Goal: Information Seeking & Learning: Learn about a topic

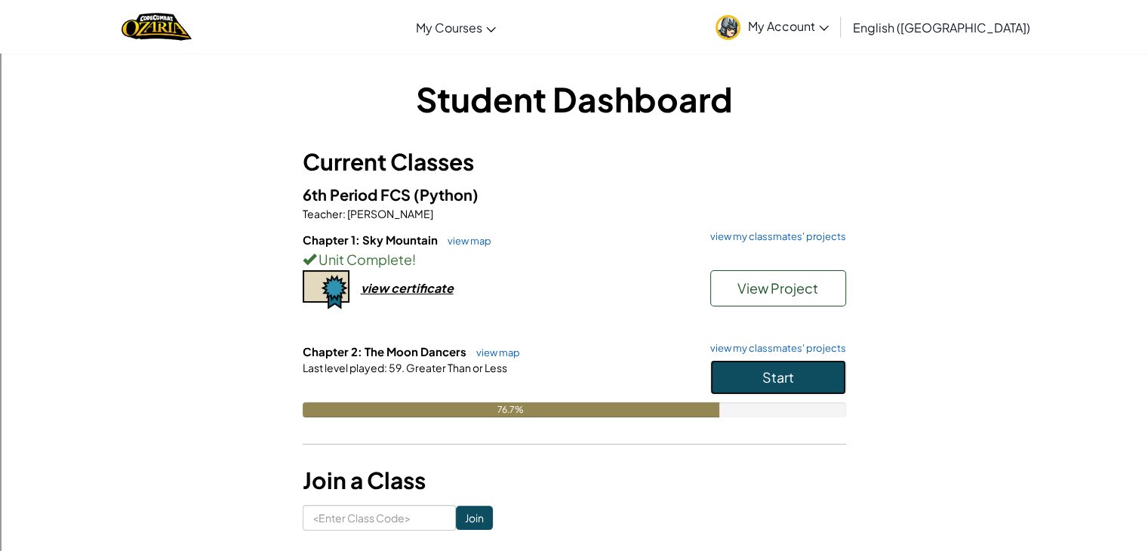
click at [724, 390] on button "Start" at bounding box center [778, 377] width 136 height 35
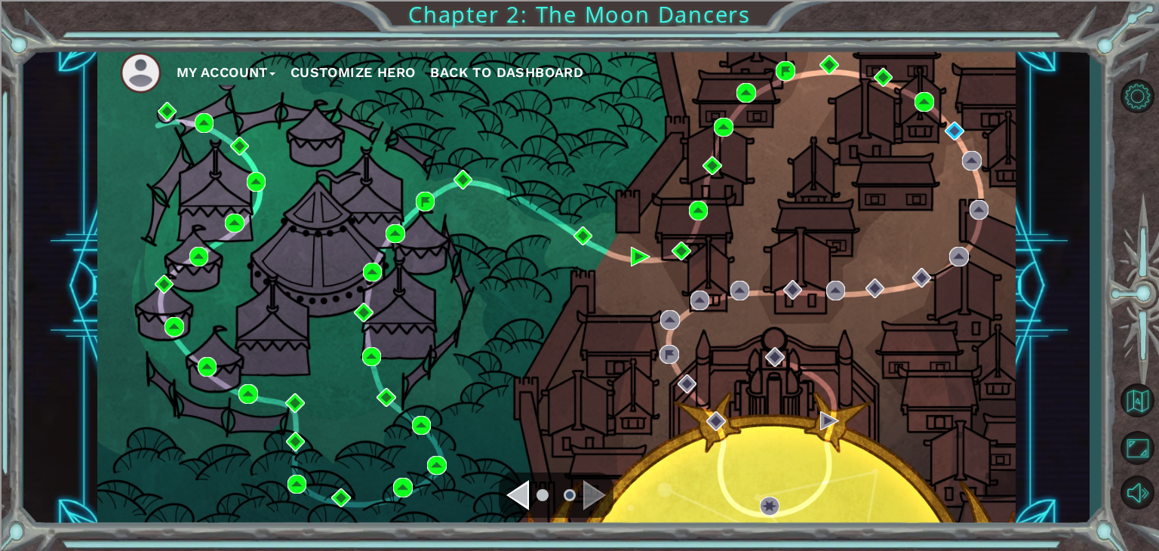
click at [954, 146] on div "My Account Customize Hero Back to Dashboard" at bounding box center [556, 287] width 918 height 484
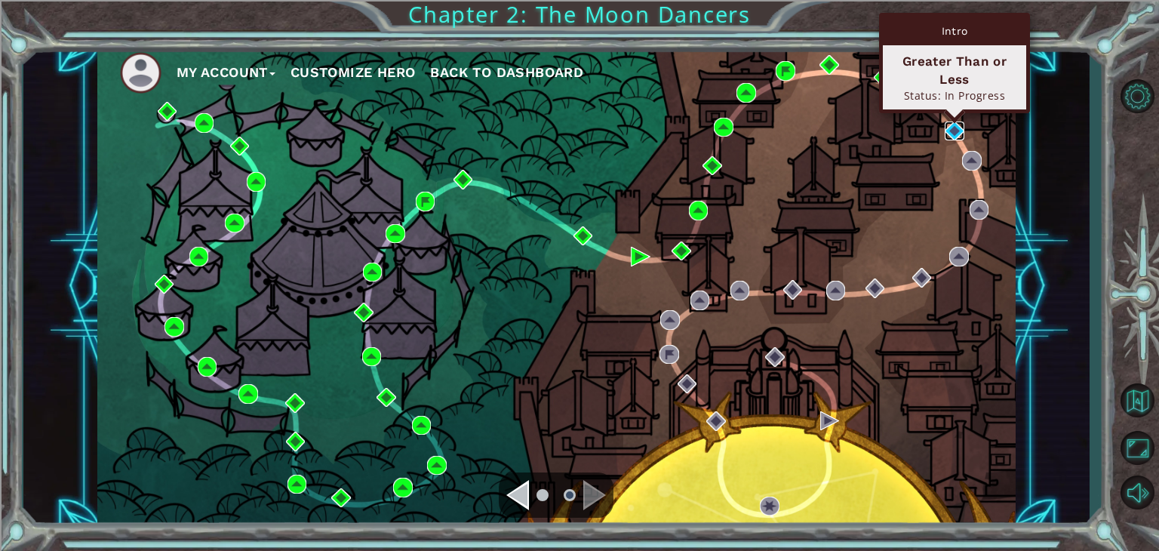
click at [955, 125] on img at bounding box center [955, 131] width 20 height 20
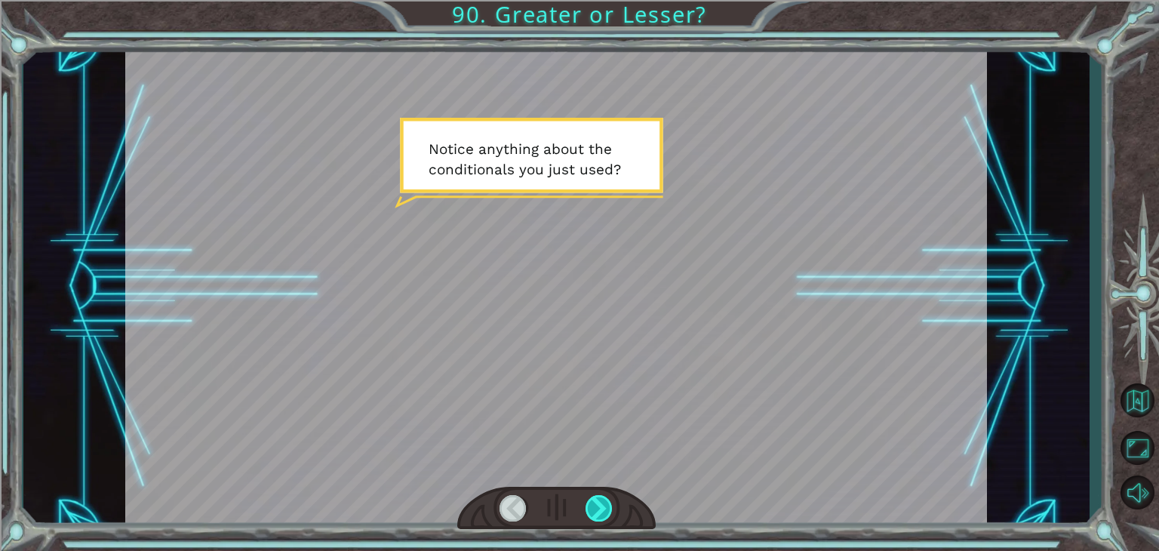
click at [602, 502] on div at bounding box center [599, 508] width 27 height 26
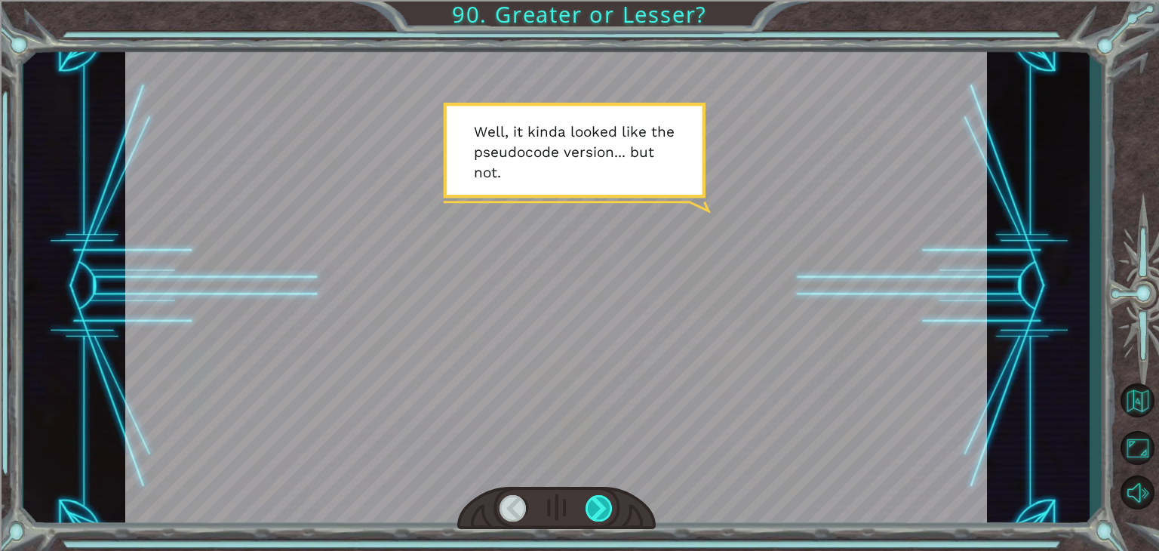
click at [602, 502] on div at bounding box center [599, 508] width 27 height 26
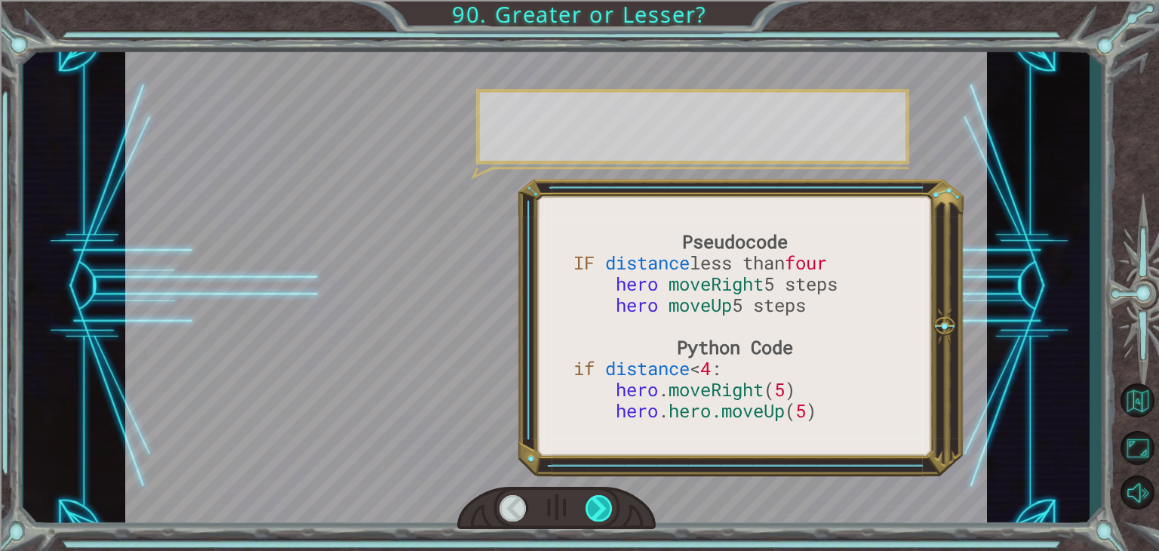
click at [602, 502] on div at bounding box center [599, 508] width 27 height 26
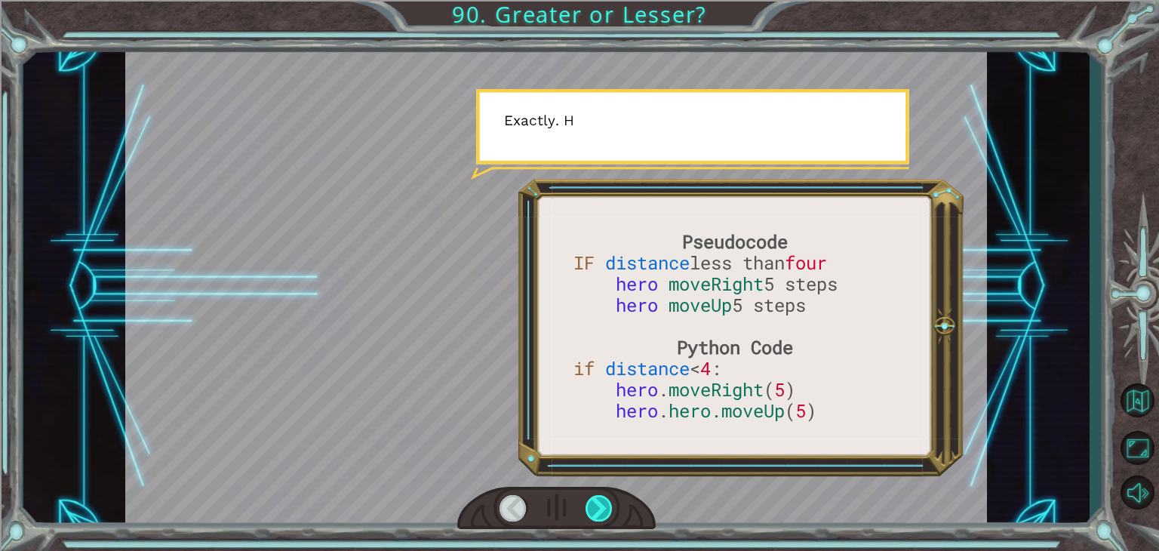
click at [602, 502] on div at bounding box center [599, 508] width 27 height 26
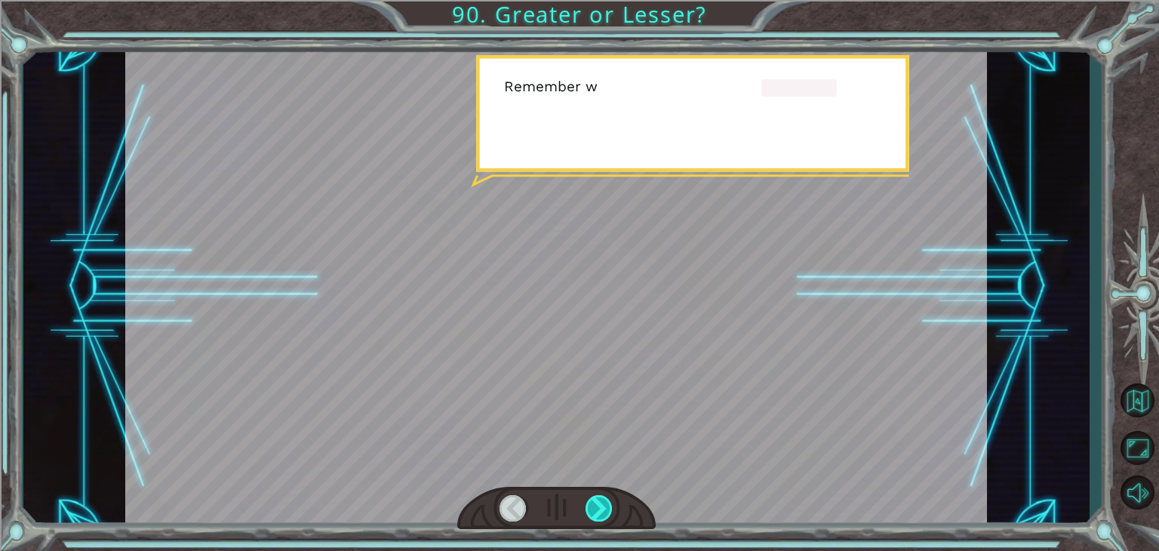
click at [602, 502] on div at bounding box center [599, 508] width 27 height 26
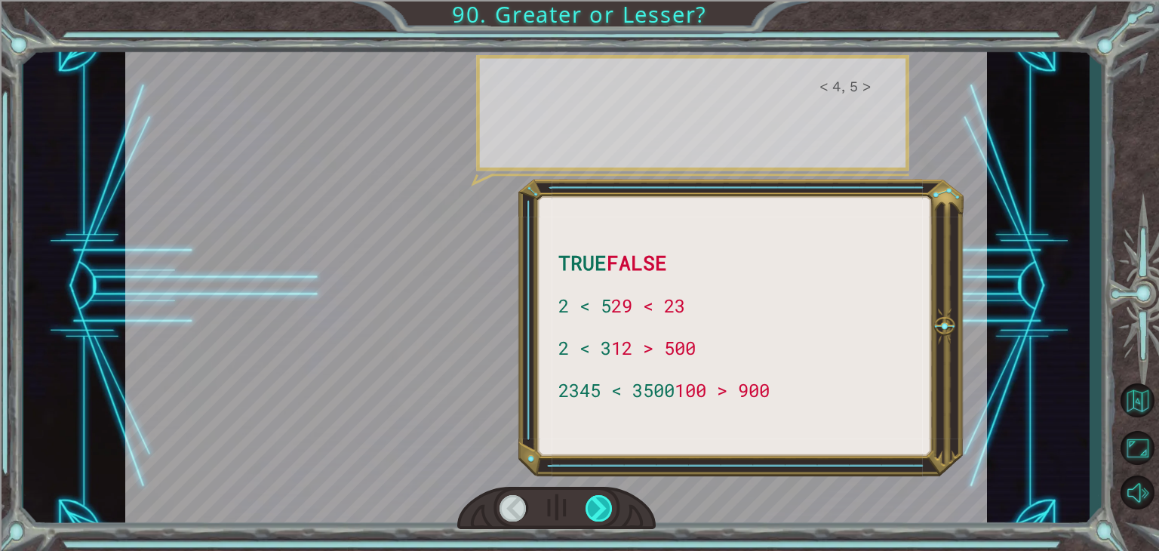
click at [602, 502] on div at bounding box center [599, 508] width 27 height 26
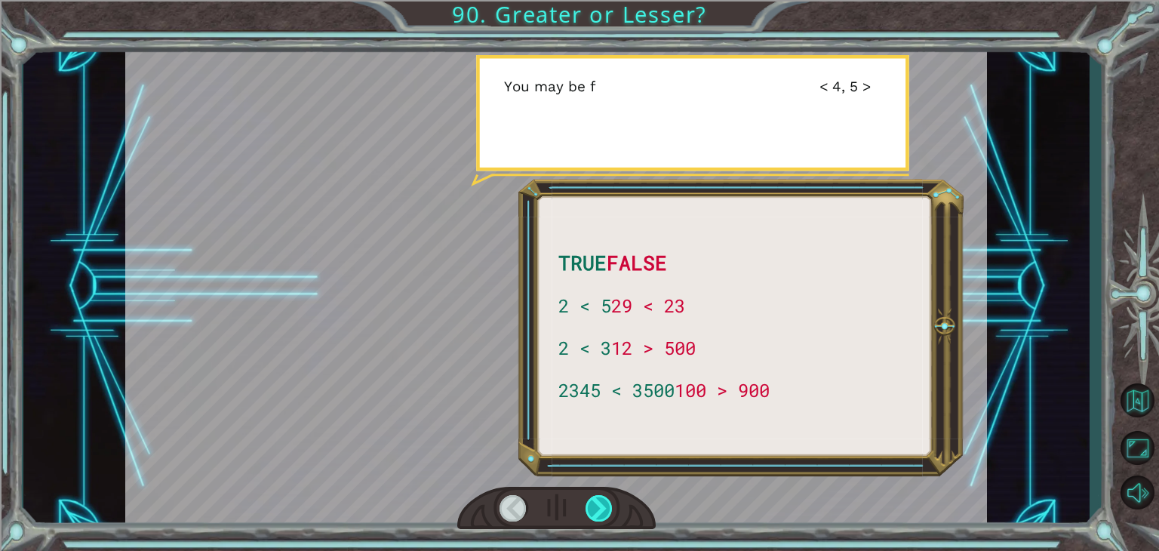
click at [602, 502] on div at bounding box center [599, 508] width 27 height 26
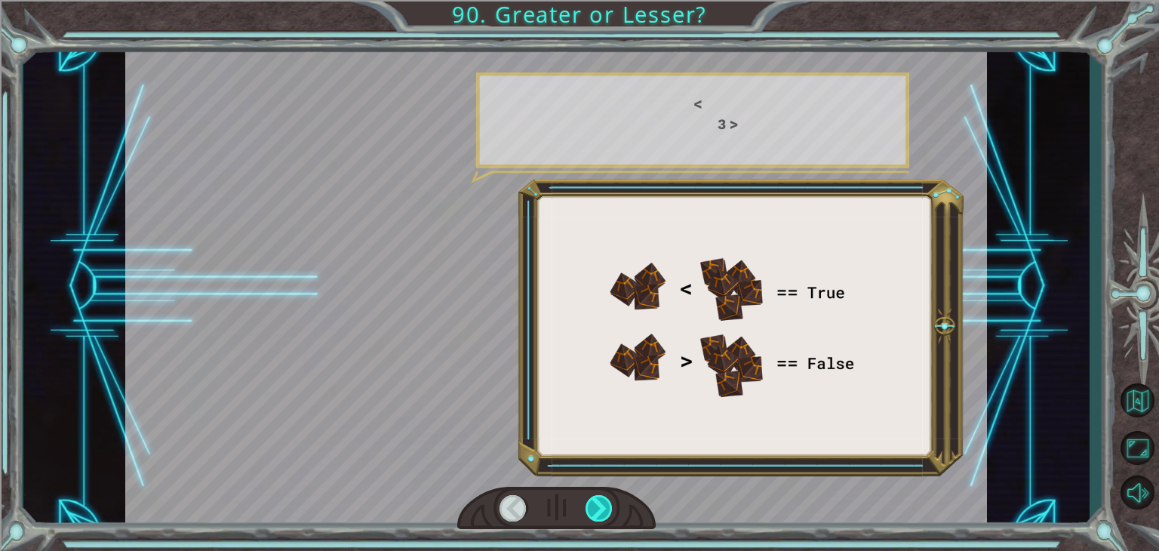
click at [602, 502] on div at bounding box center [599, 508] width 27 height 26
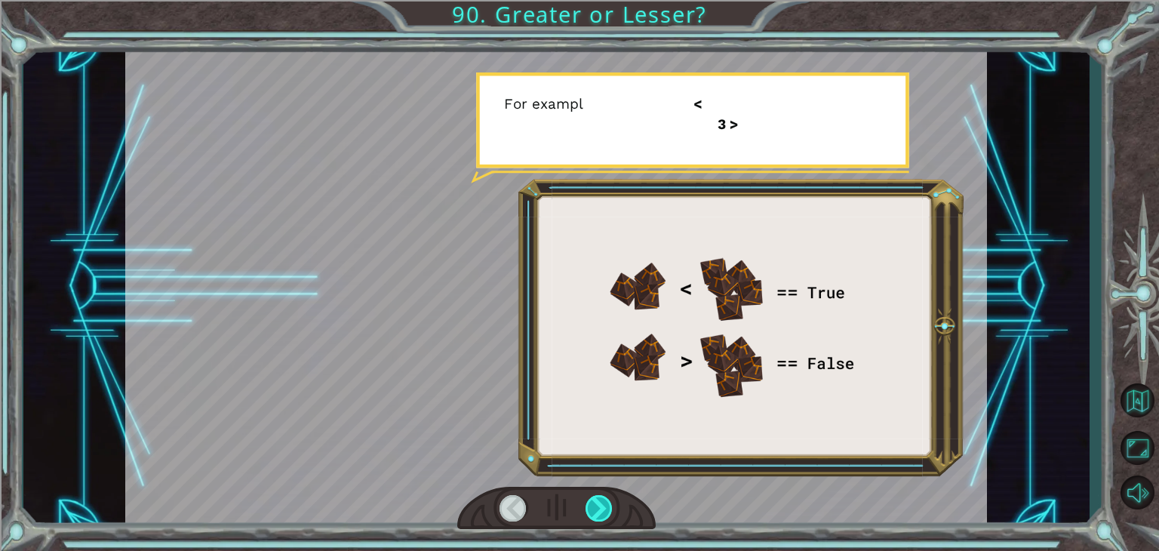
click at [602, 502] on div at bounding box center [599, 508] width 27 height 26
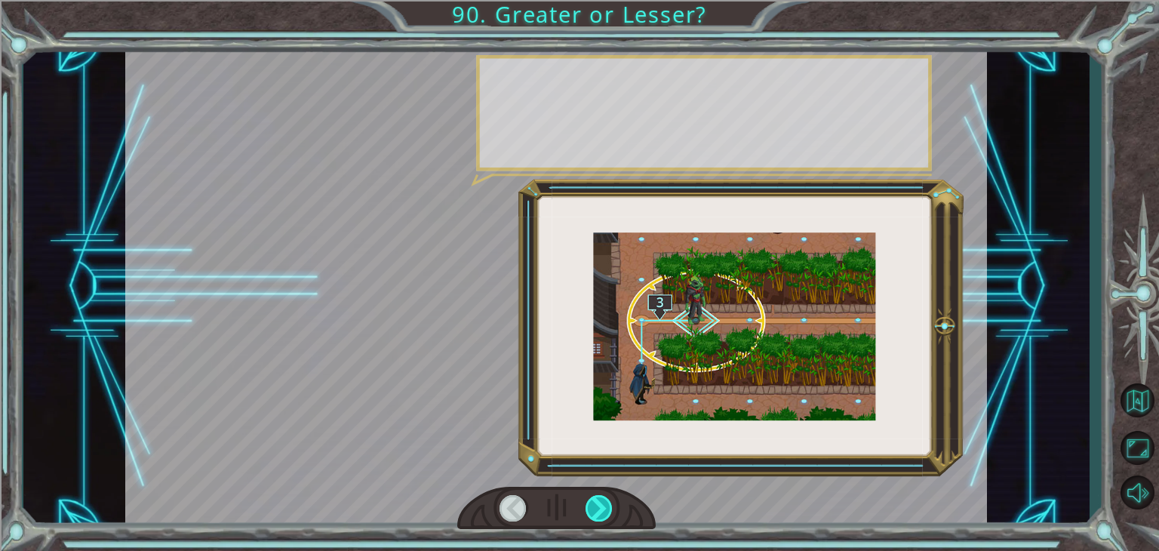
click at [602, 502] on div at bounding box center [599, 508] width 27 height 26
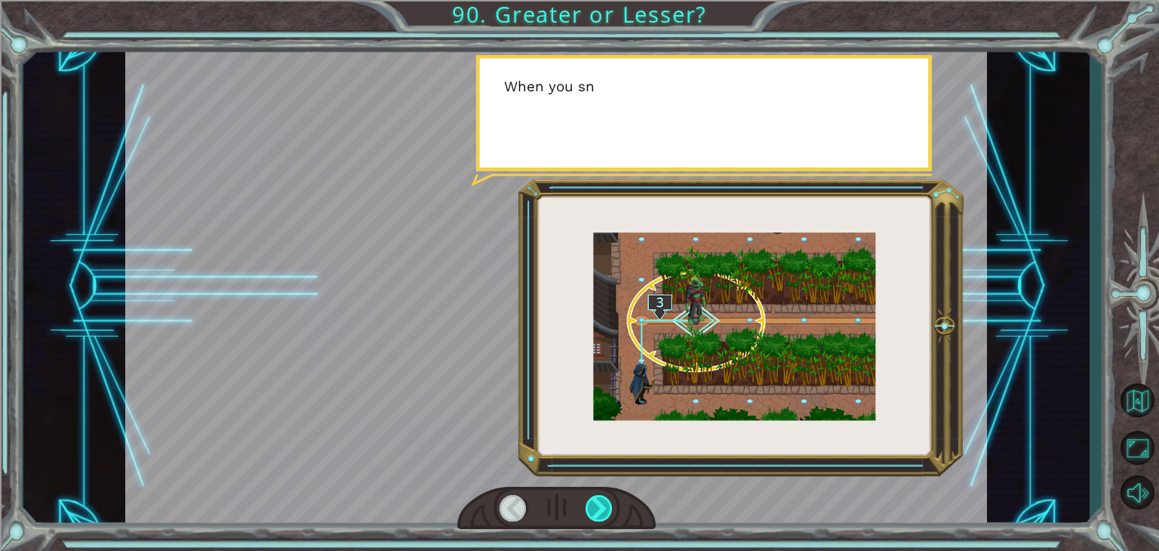
click at [602, 502] on div at bounding box center [599, 508] width 27 height 26
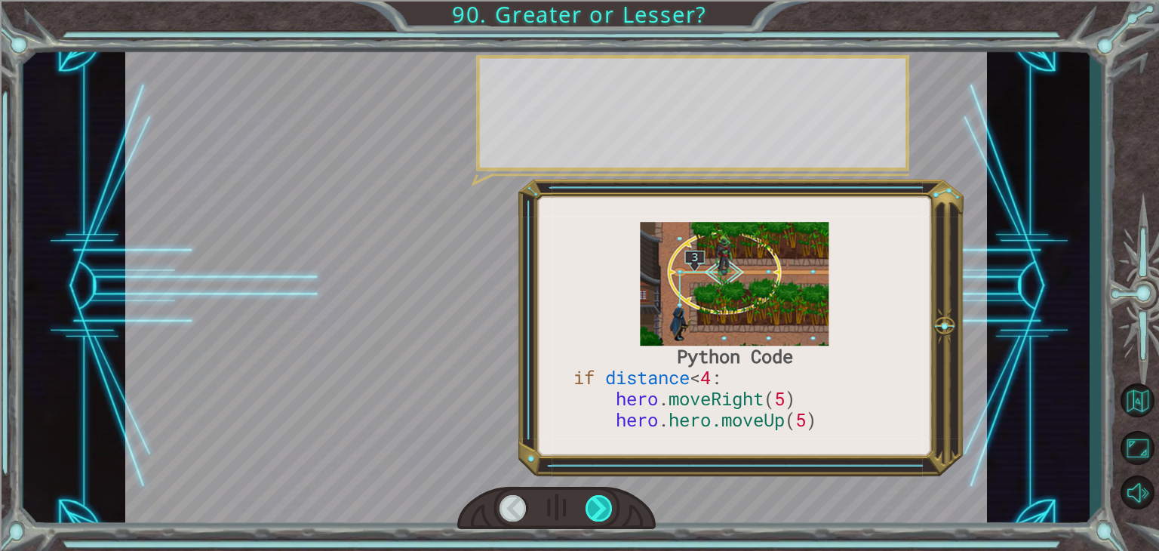
click at [602, 502] on div at bounding box center [599, 508] width 27 height 26
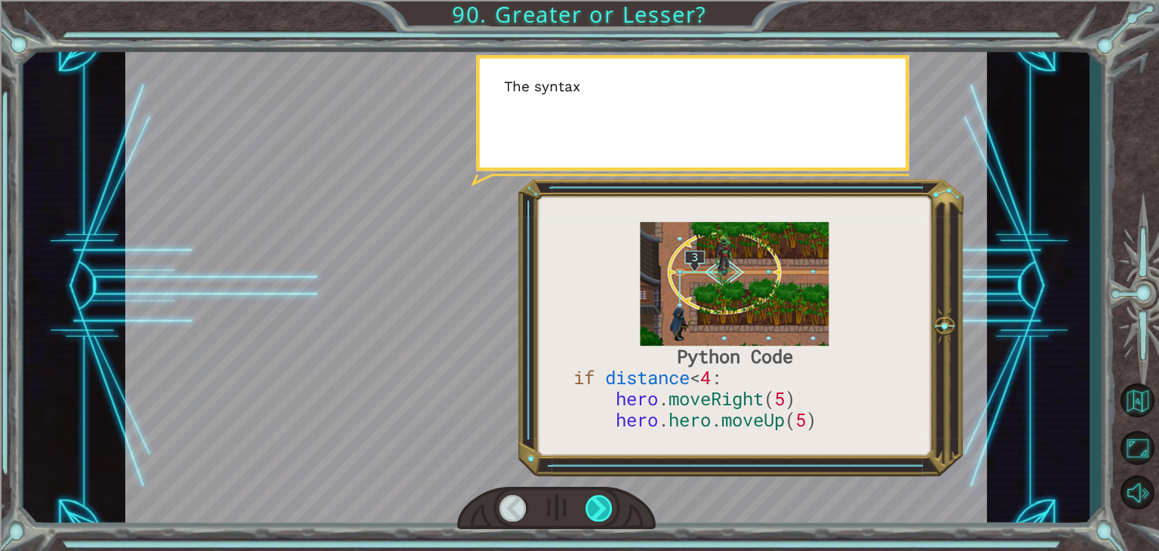
click at [602, 502] on div at bounding box center [599, 508] width 27 height 26
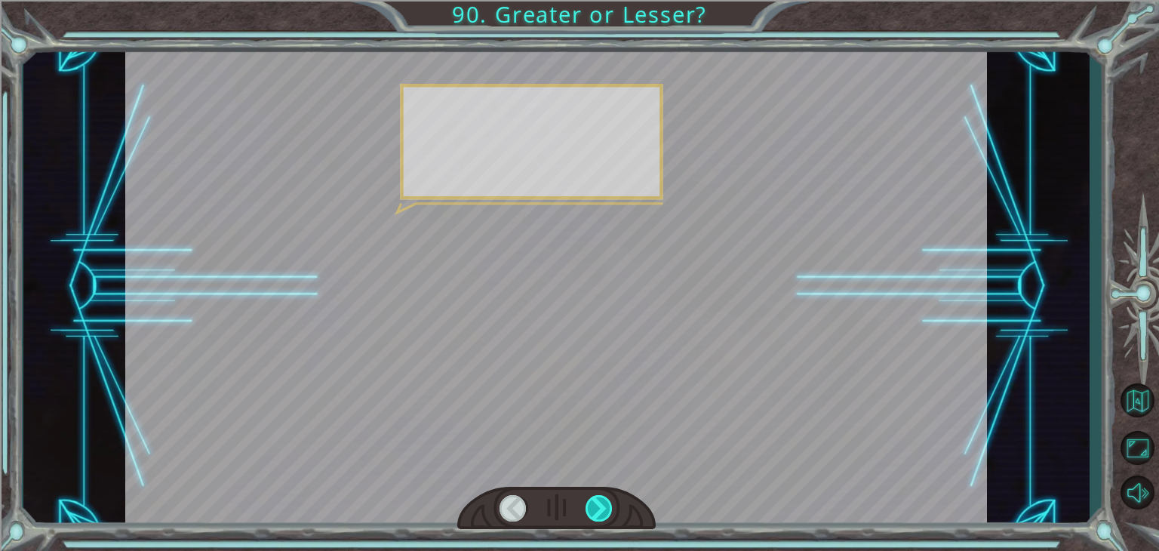
click at [602, 502] on div at bounding box center [599, 508] width 27 height 26
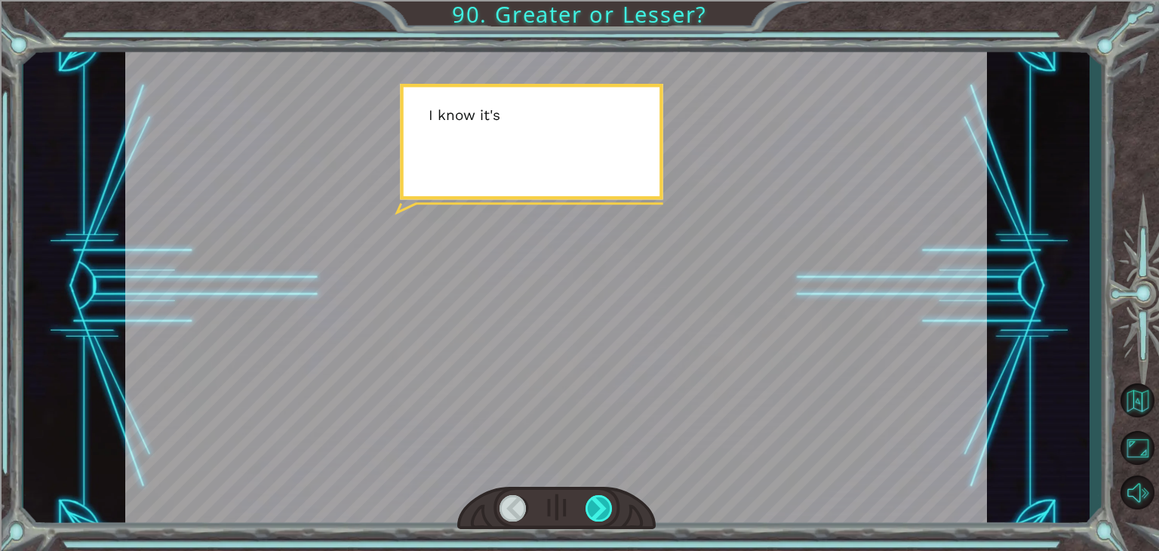
click at [602, 502] on div at bounding box center [599, 508] width 27 height 26
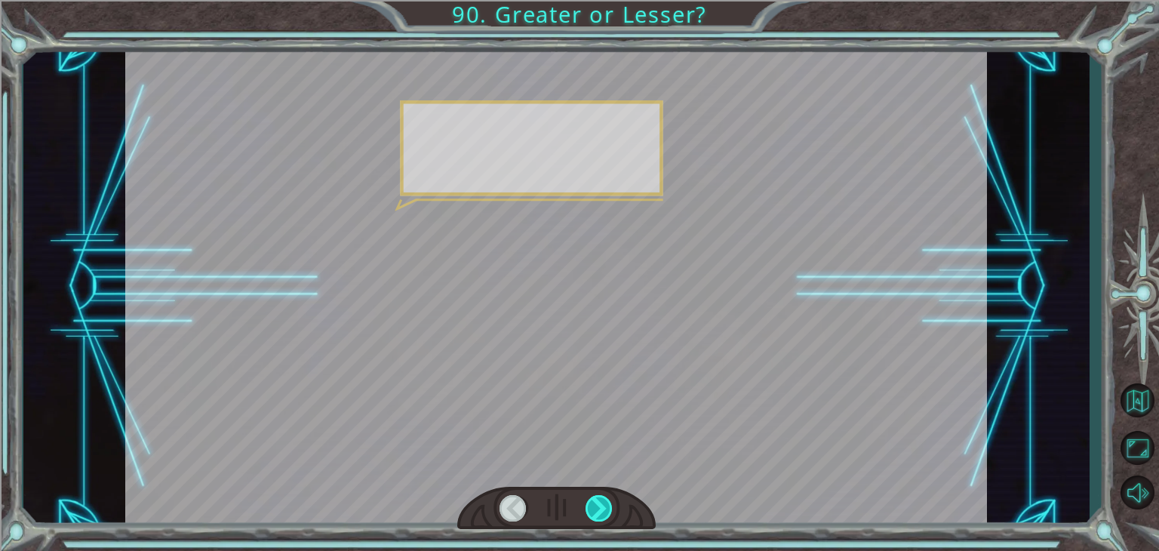
click at [602, 502] on div at bounding box center [599, 508] width 27 height 26
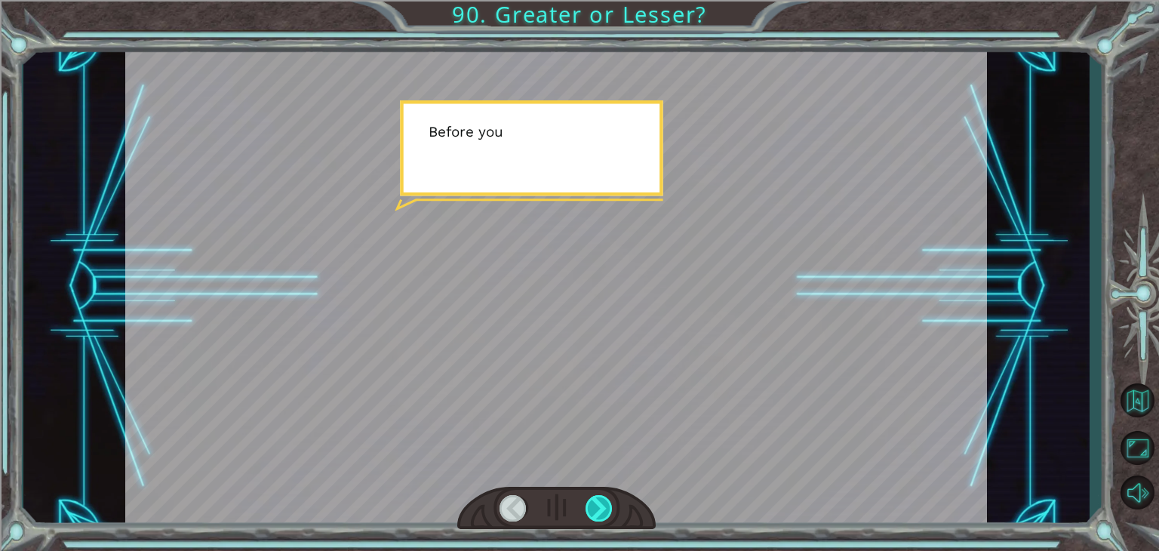
click at [602, 502] on div at bounding box center [599, 508] width 27 height 26
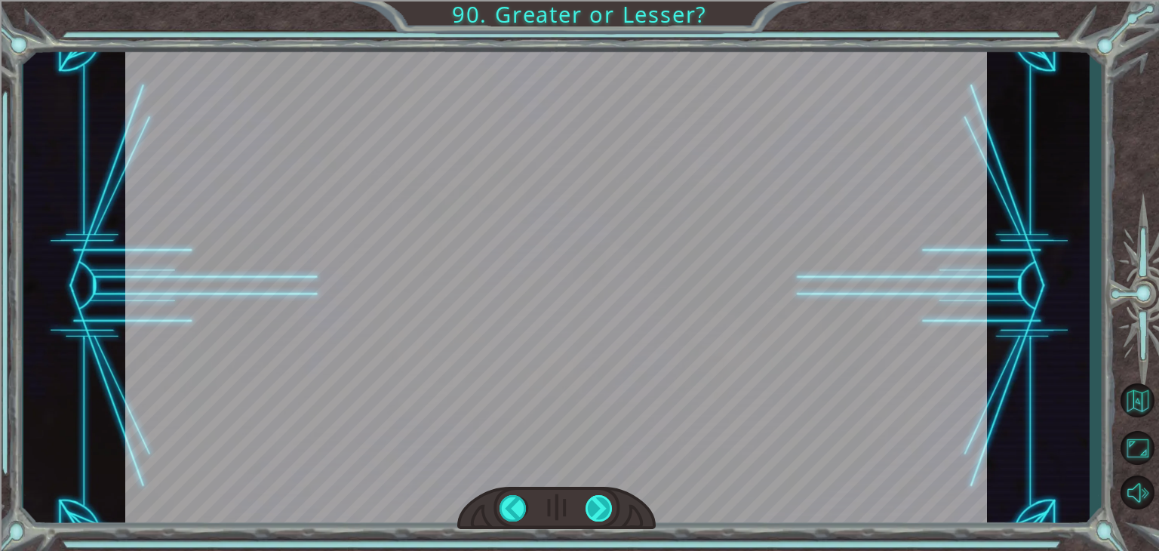
click at [602, 0] on div "Python Code if distance < 4 : hero . moveRight ( 5 ) hero . hero.moveUp ( 5 ) N…" at bounding box center [579, 0] width 1159 height 0
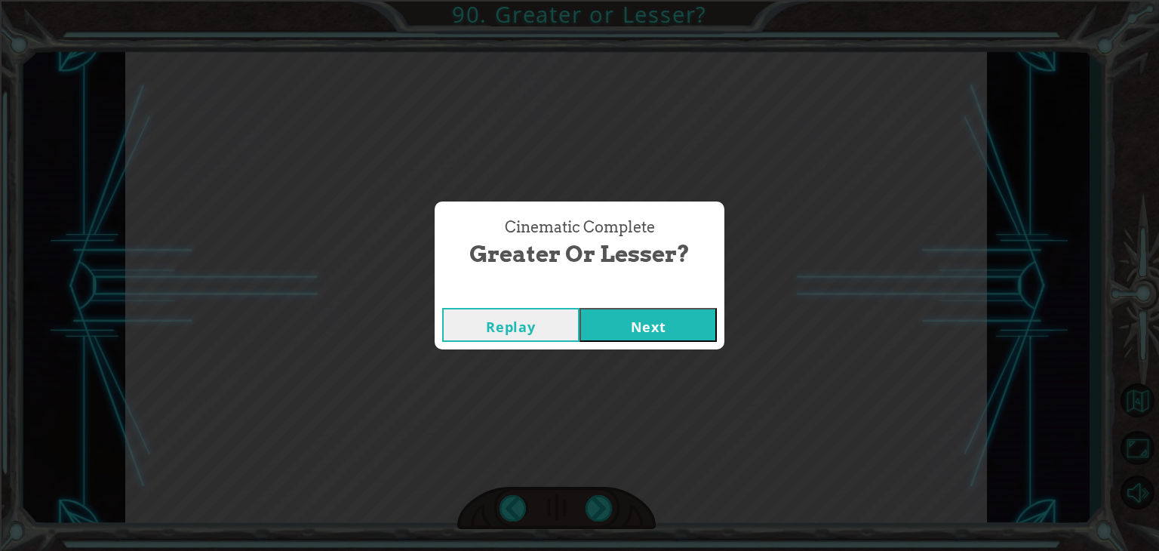
click at [646, 314] on button "Next" at bounding box center [648, 325] width 137 height 34
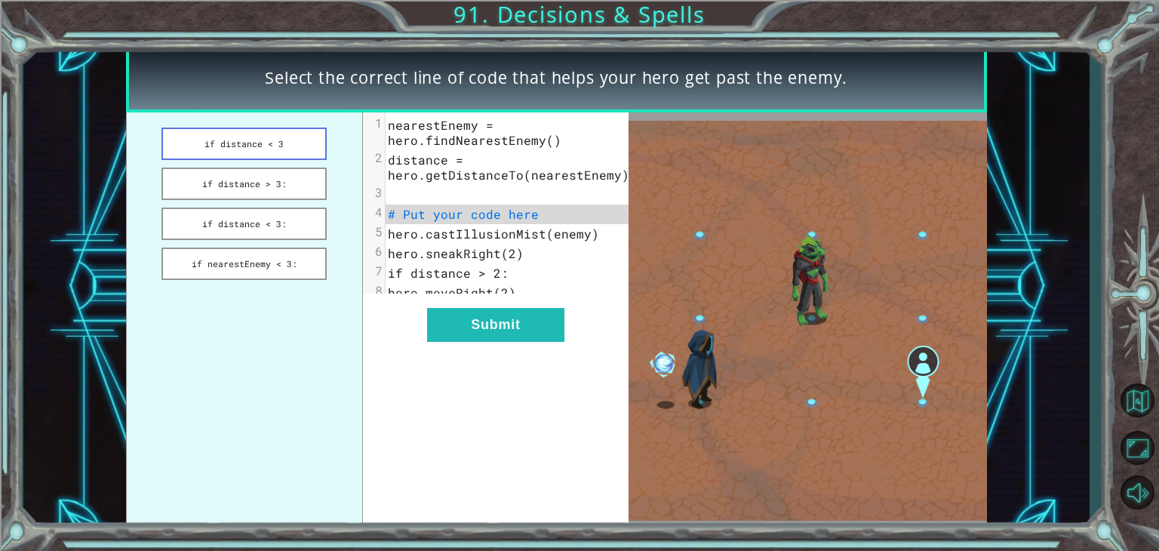
click at [263, 151] on button "if distance < 3" at bounding box center [243, 144] width 165 height 32
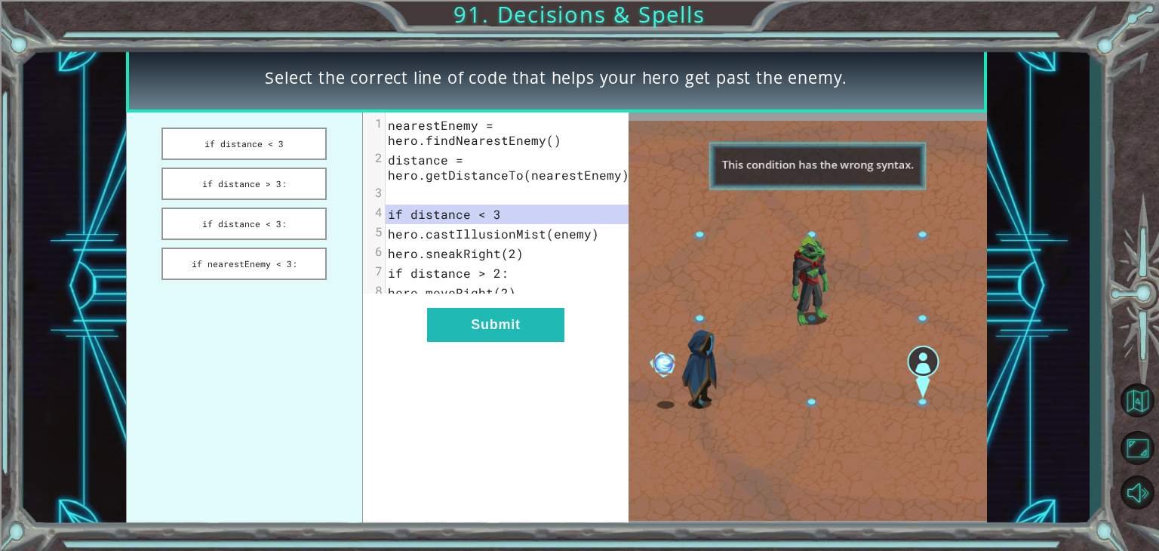
click at [238, 199] on ul "if distance < 3 if distance > 3: if distance < 3: if nearestEnemy < 3:" at bounding box center [244, 320] width 237 height 417
click at [238, 181] on button "if distance > 3:" at bounding box center [243, 184] width 165 height 32
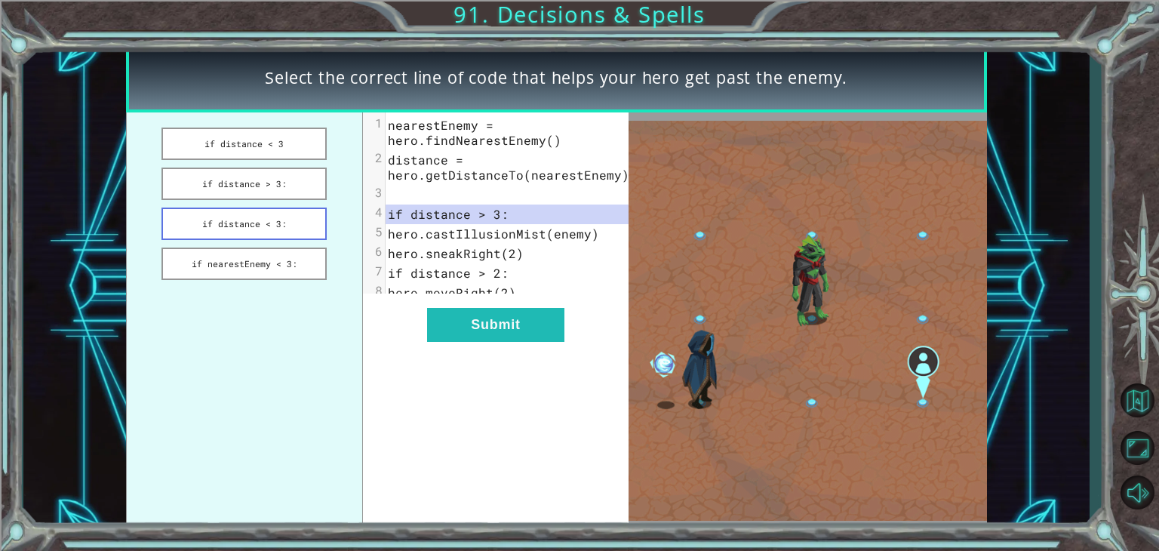
click at [208, 221] on button "if distance < 3:" at bounding box center [243, 224] width 165 height 32
click at [271, 266] on button "if nearestEnemy < 3:" at bounding box center [243, 264] width 165 height 32
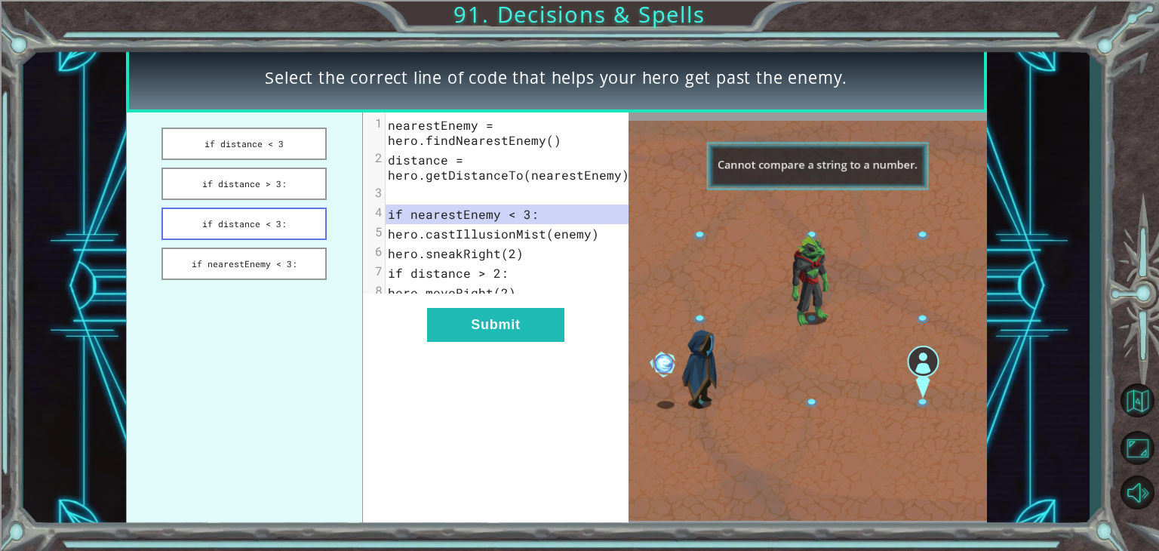
click at [281, 231] on button "if distance < 3:" at bounding box center [243, 224] width 165 height 32
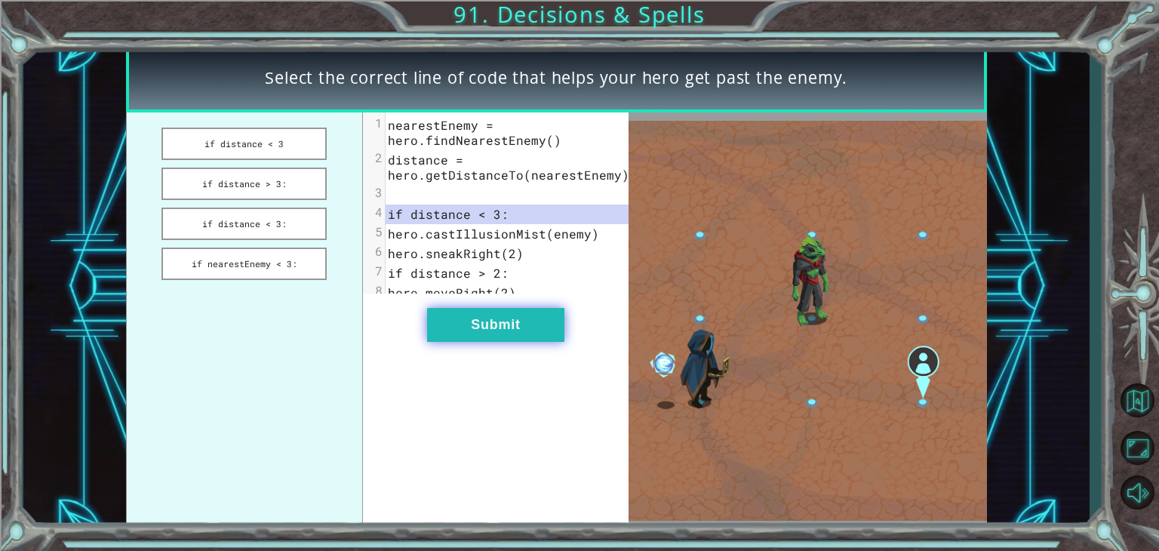
click at [555, 336] on button "Submit" at bounding box center [495, 325] width 137 height 34
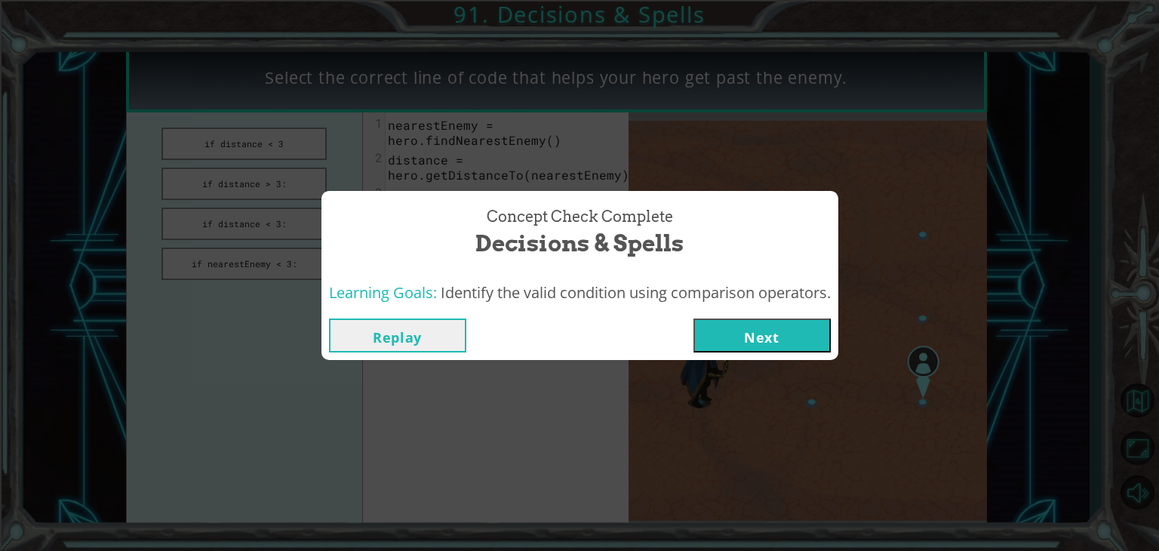
click at [772, 328] on button "Next" at bounding box center [761, 335] width 137 height 34
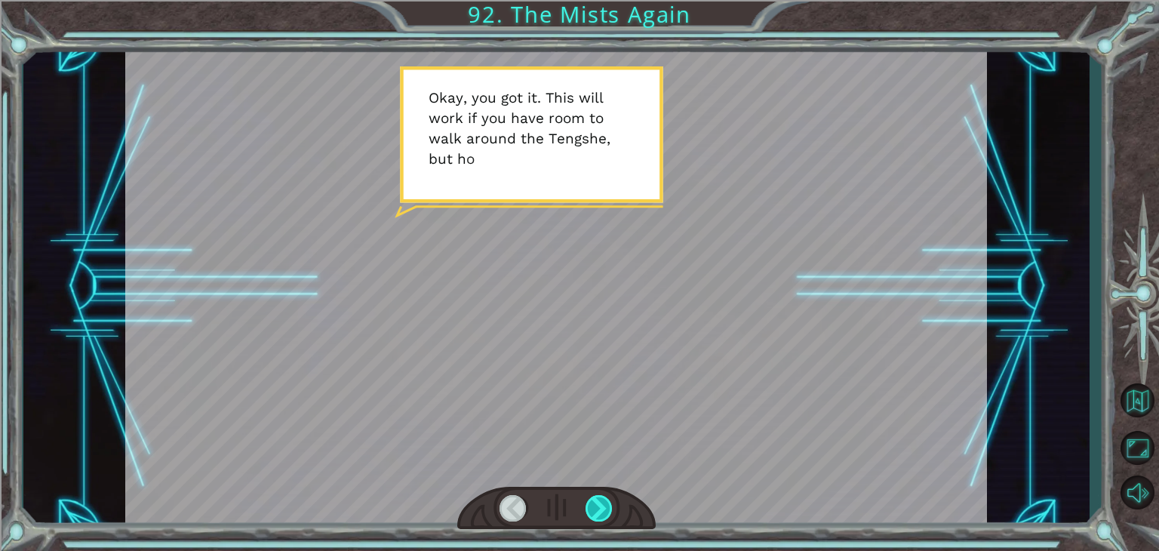
click at [606, 512] on div at bounding box center [599, 508] width 27 height 26
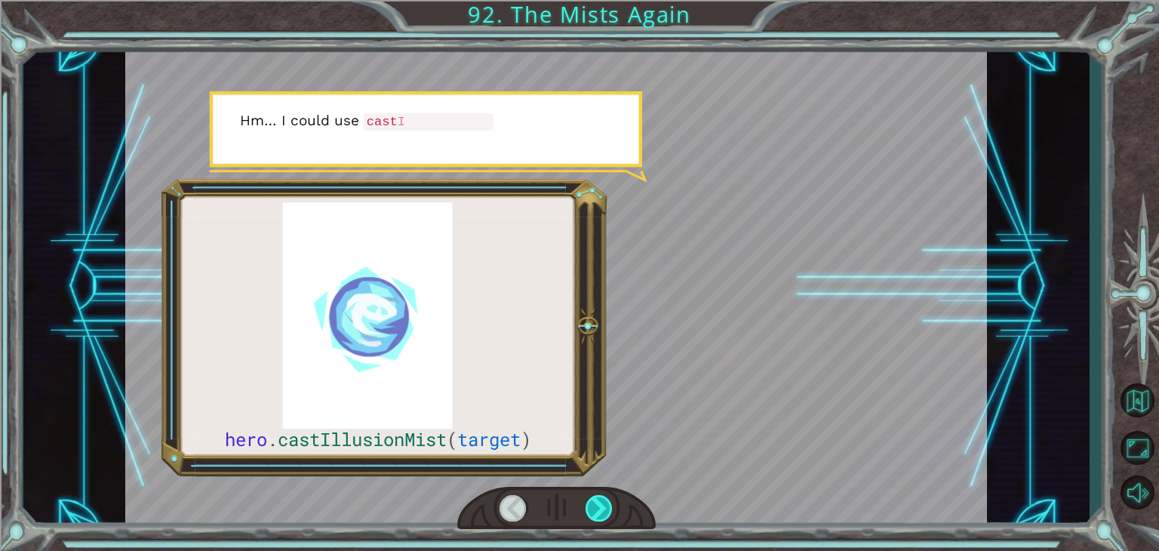
click at [606, 512] on div at bounding box center [599, 508] width 27 height 26
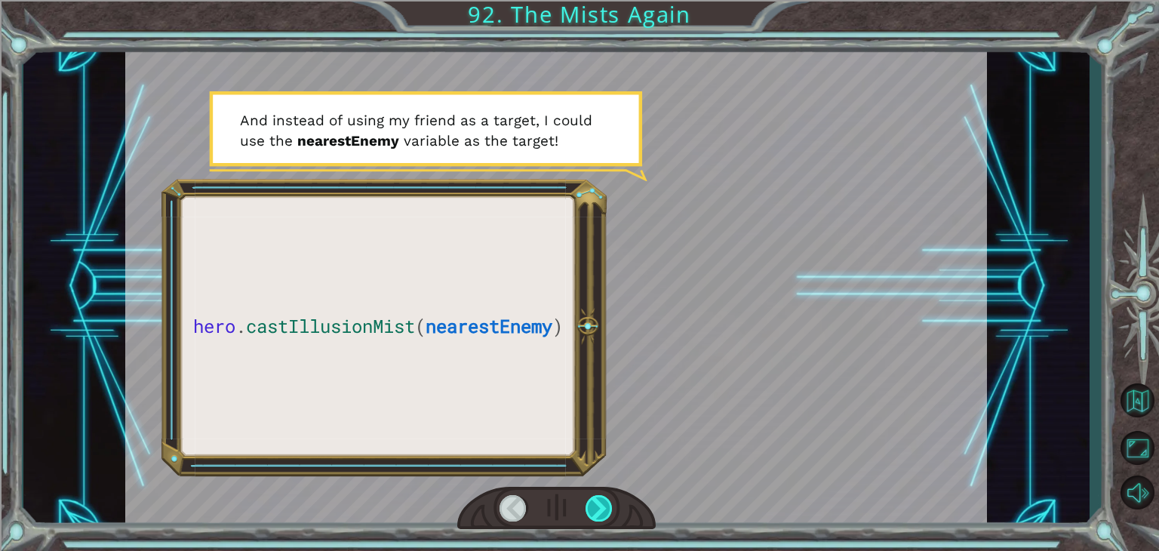
click at [606, 512] on div at bounding box center [599, 508] width 27 height 26
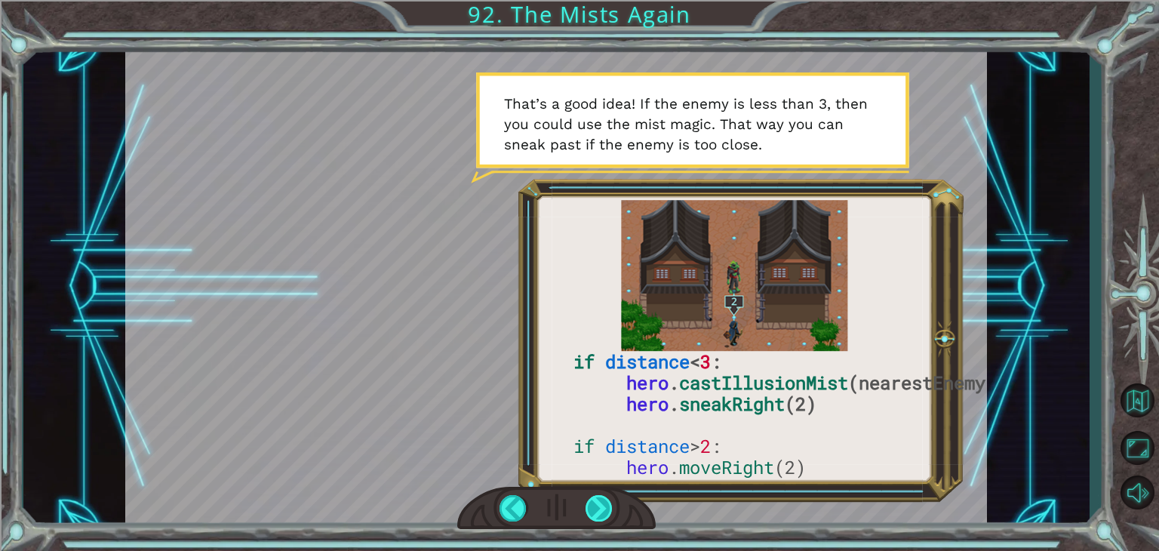
click at [606, 512] on div at bounding box center [599, 508] width 27 height 26
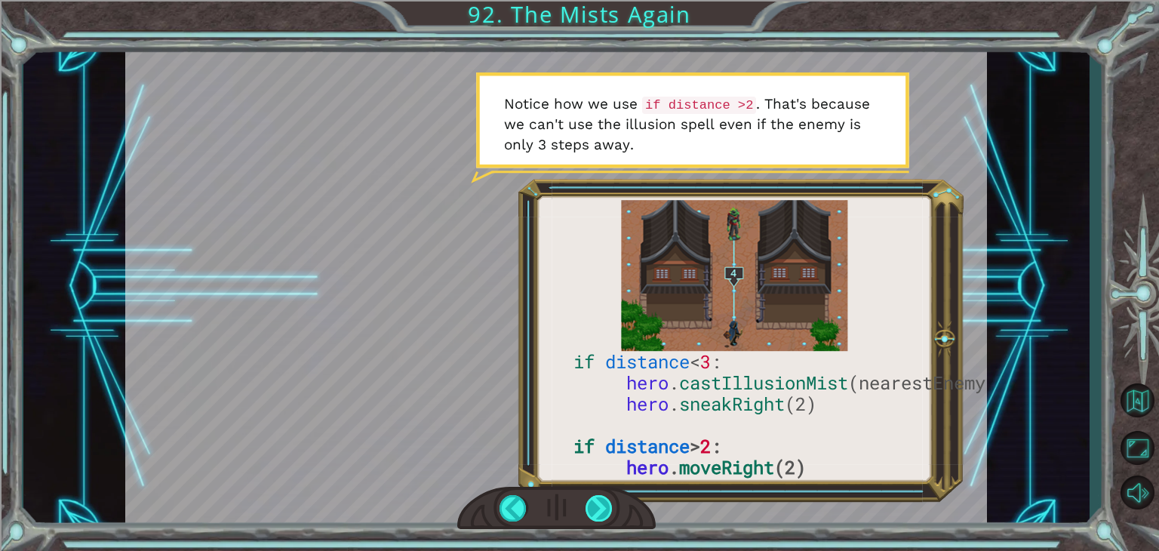
click at [606, 512] on div at bounding box center [599, 508] width 27 height 26
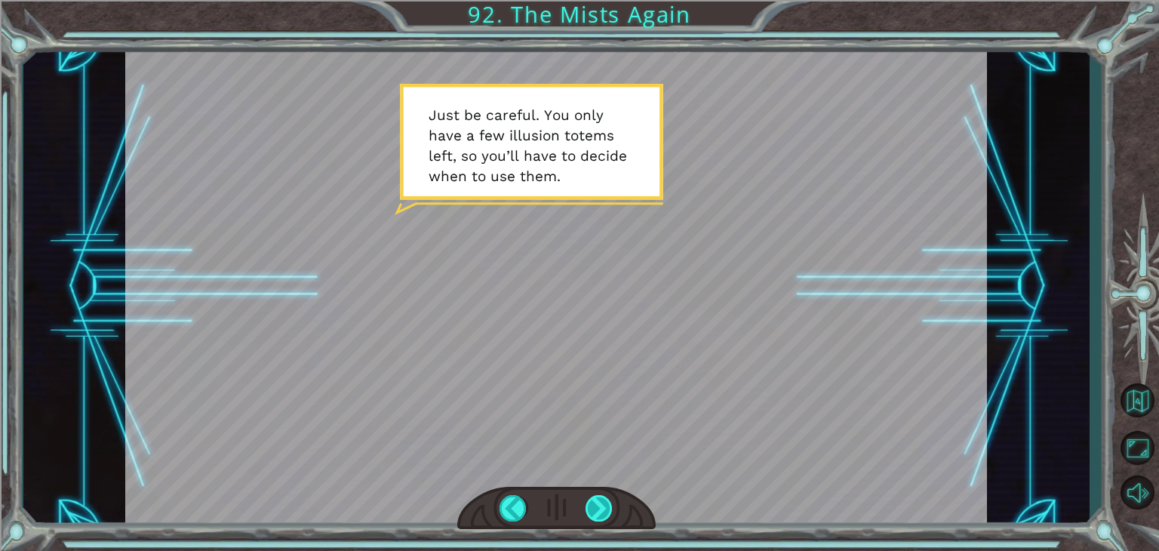
click at [606, 512] on div at bounding box center [599, 508] width 27 height 26
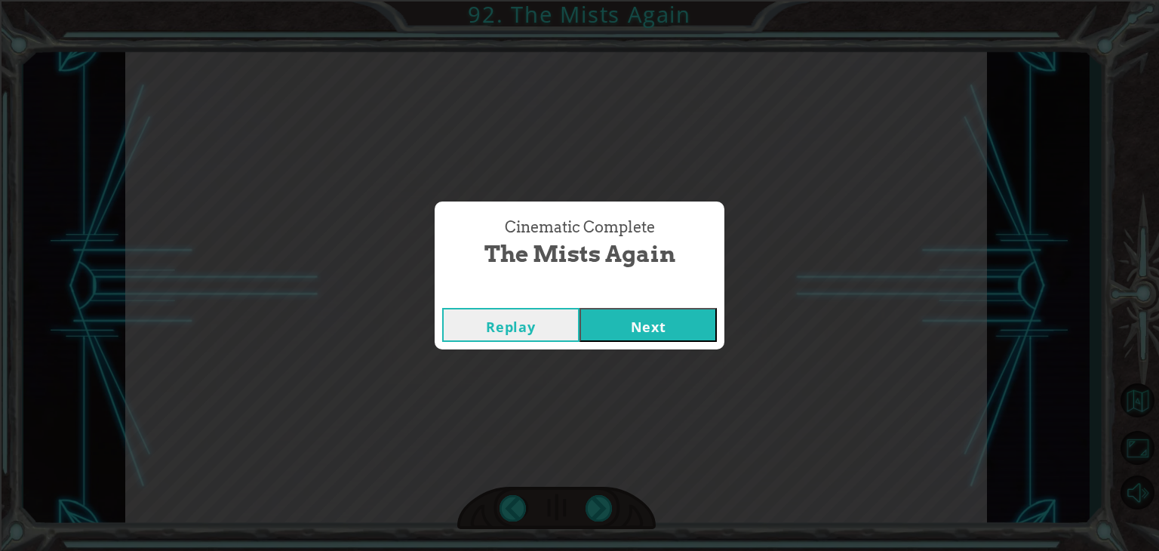
click at [610, 317] on button "Next" at bounding box center [648, 325] width 137 height 34
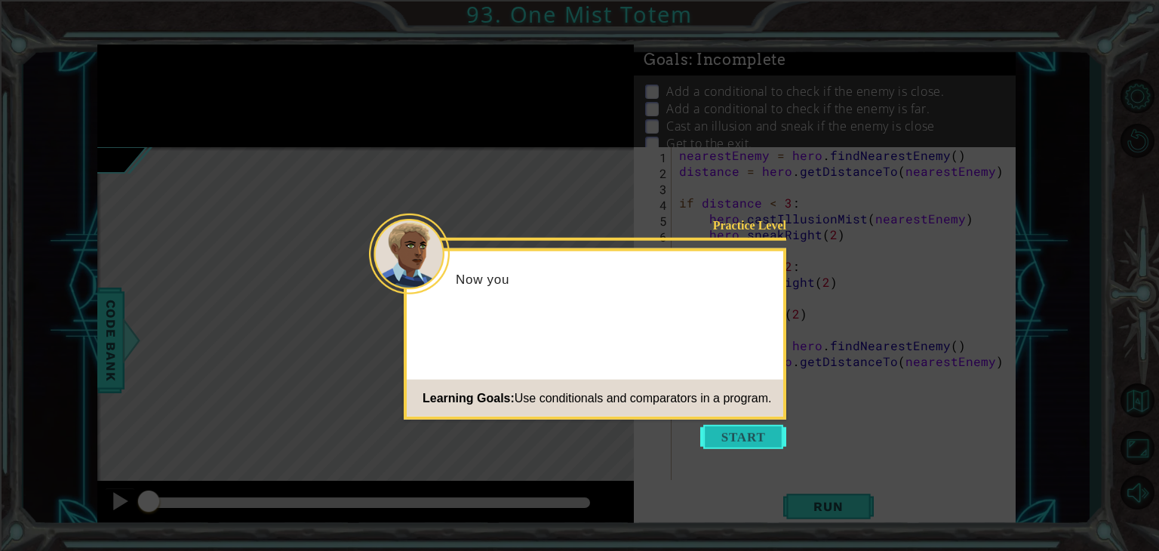
click at [708, 436] on button "Start" at bounding box center [743, 437] width 86 height 24
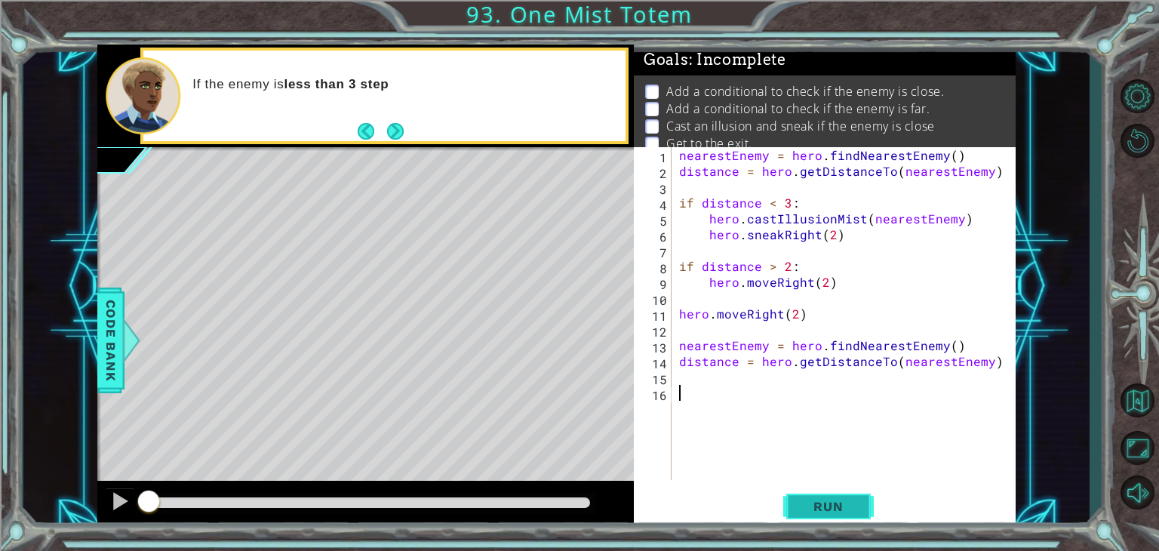
click at [805, 506] on span "Run" at bounding box center [828, 506] width 60 height 15
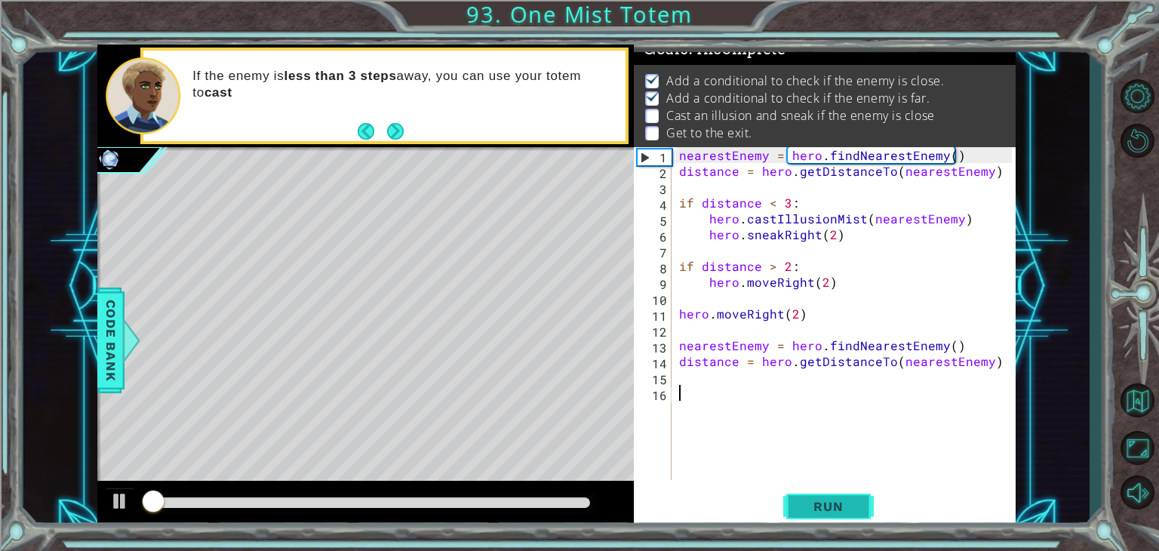
scroll to position [15, 0]
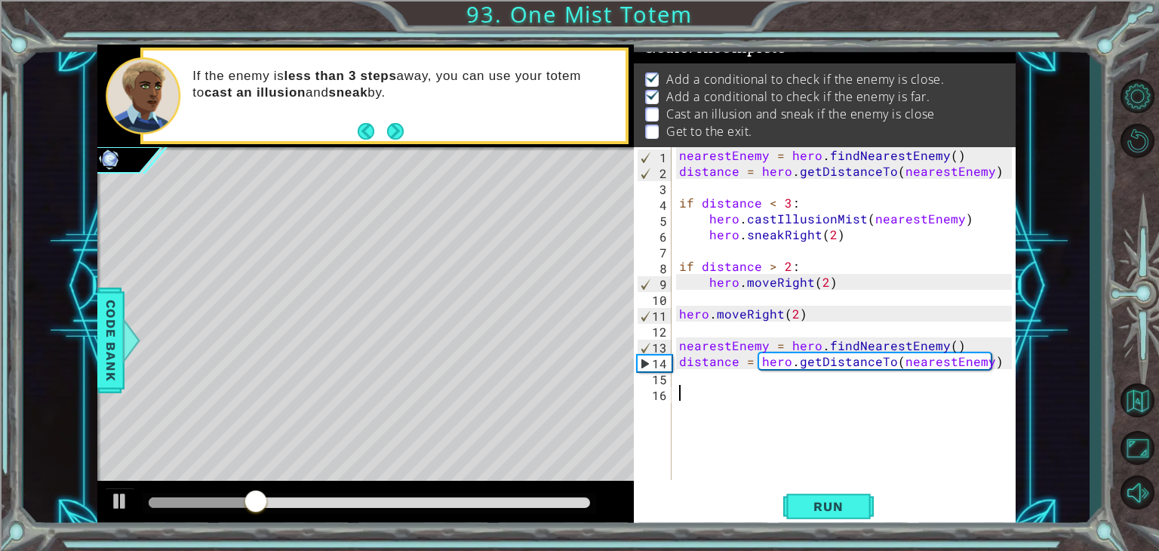
click at [691, 380] on div "nearestEnemy = hero . findNearestEnemy ( ) distance = hero . getDistanceTo ( ne…" at bounding box center [847, 329] width 343 height 364
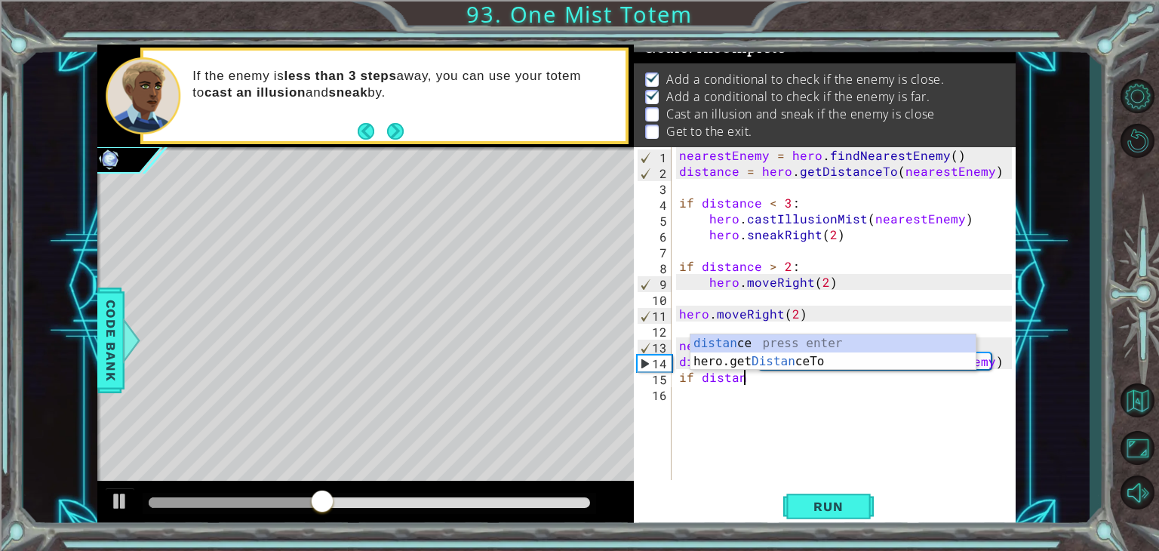
scroll to position [0, 3]
click at [749, 341] on div "distan ce press enter hero.get Distan ceTo press enter" at bounding box center [832, 370] width 285 height 72
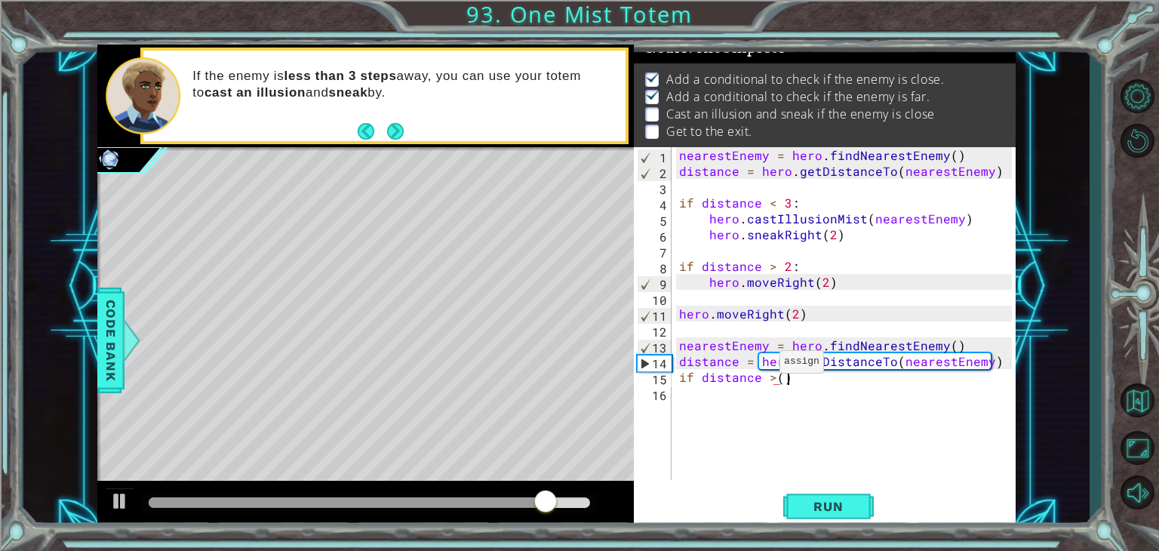
scroll to position [0, 6]
click at [778, 379] on div "nearestEnemy = hero . findNearestEnemy ( ) distance = hero . getDistanceTo ( ne…" at bounding box center [847, 329] width 343 height 364
click at [804, 379] on div "nearestEnemy = hero . findNearestEnemy ( ) distance = hero . getDistanceTo ( ne…" at bounding box center [847, 329] width 343 height 364
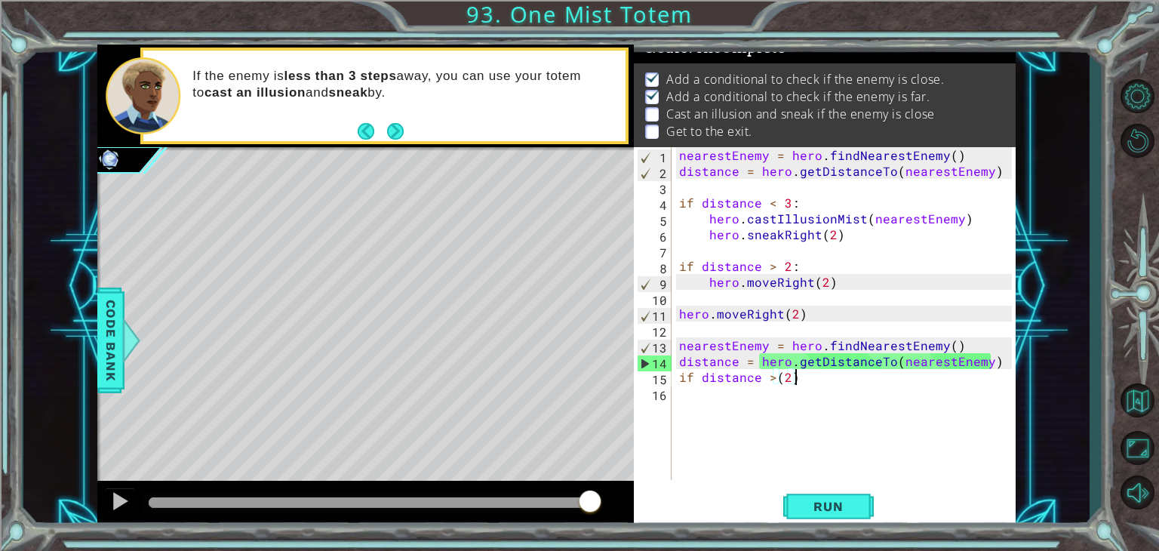
type textarea "if distance >(2):"
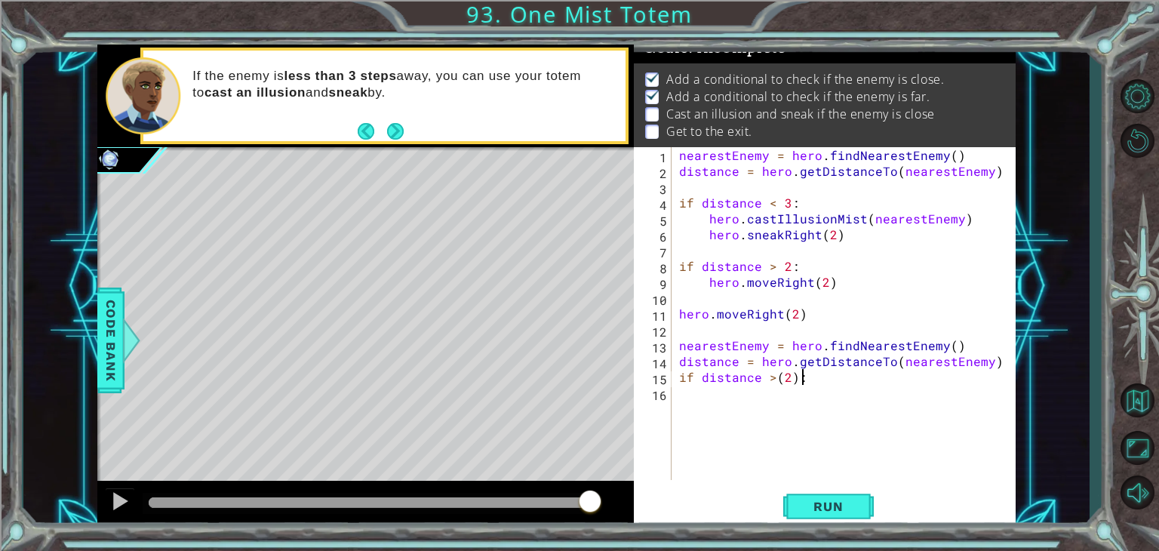
click at [686, 392] on div "nearestEnemy = hero . findNearestEnemy ( ) distance = hero . getDistanceTo ( ne…" at bounding box center [847, 329] width 343 height 364
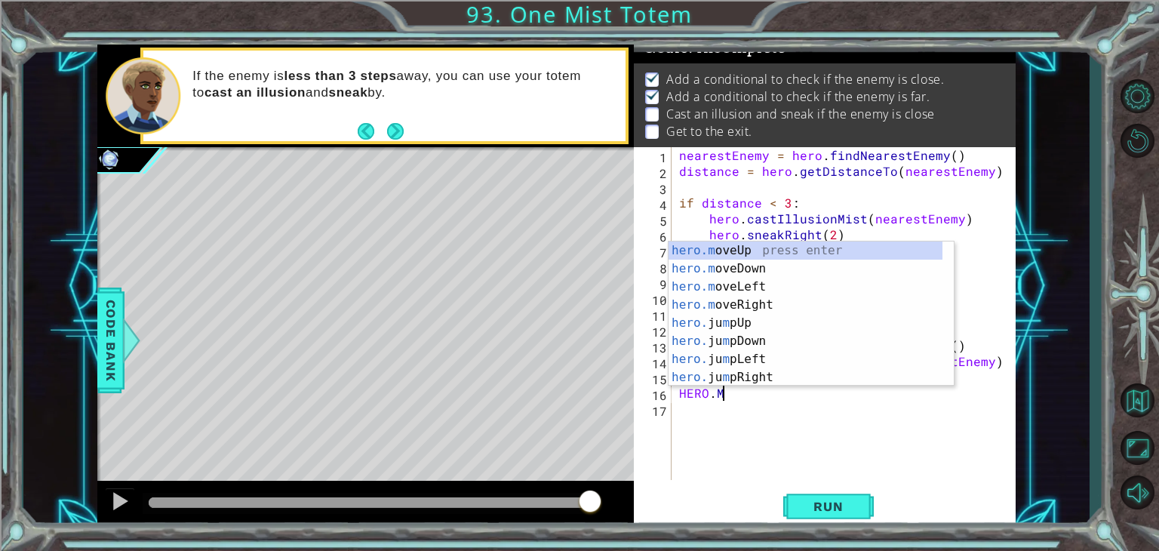
scroll to position [0, 2]
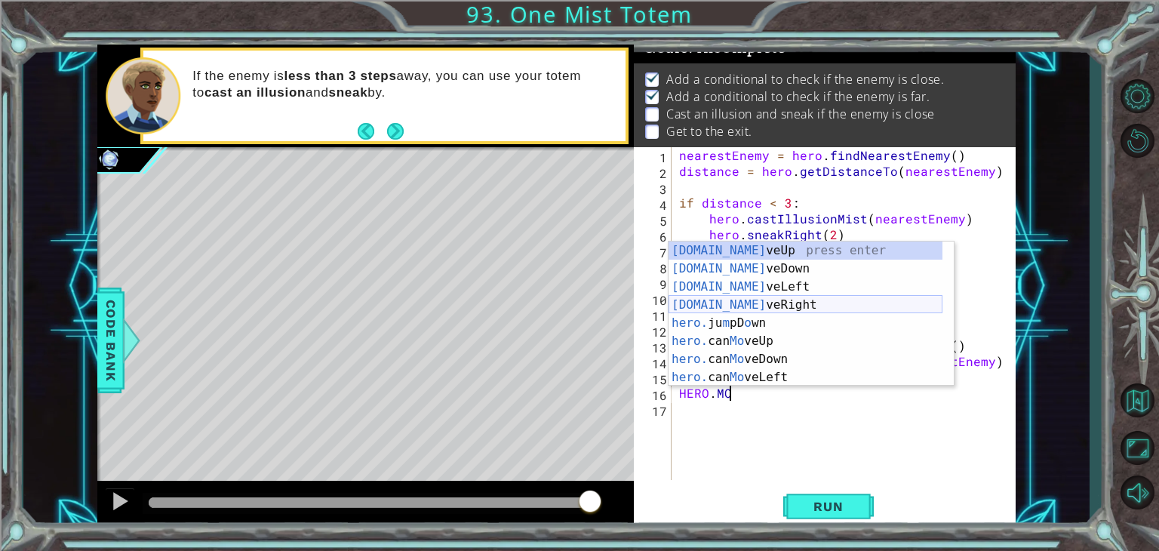
click at [746, 304] on div "[DOMAIN_NAME] veUp press enter [DOMAIN_NAME] veDown press enter [DOMAIN_NAME] v…" at bounding box center [806, 331] width 274 height 181
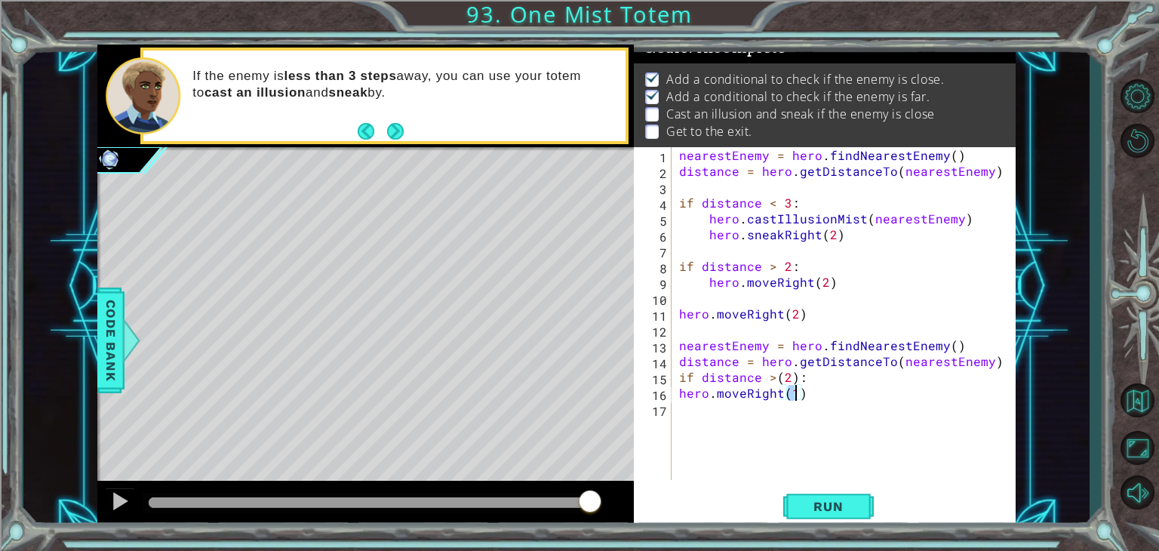
type textarea "hero.moveRight(2)"
click at [691, 422] on div "nearestEnemy = hero . findNearestEnemy ( ) distance = hero . getDistanceTo ( ne…" at bounding box center [847, 329] width 343 height 364
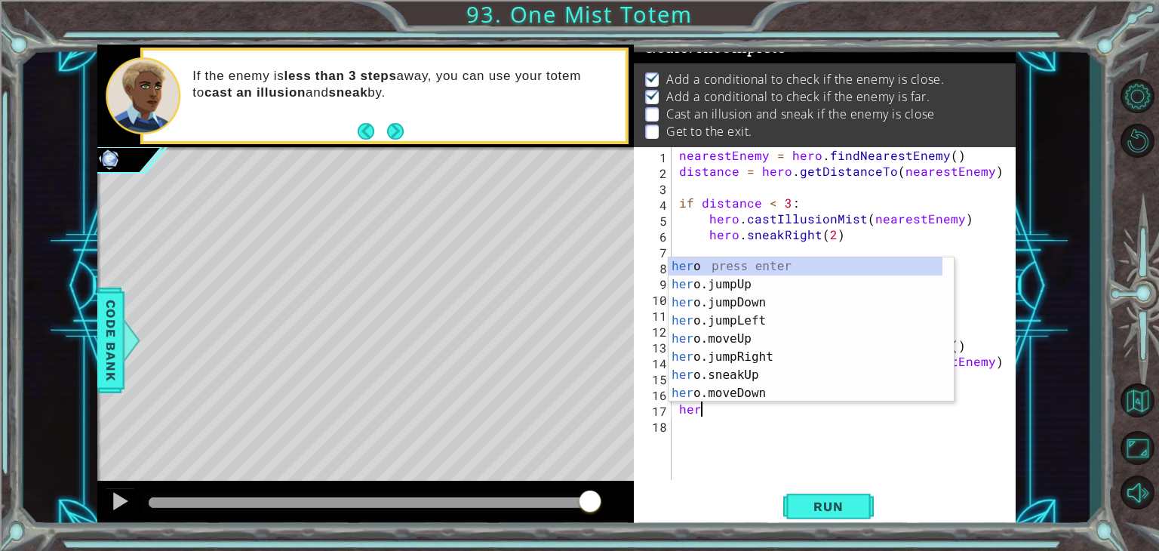
scroll to position [0, 0]
type textarea "h"
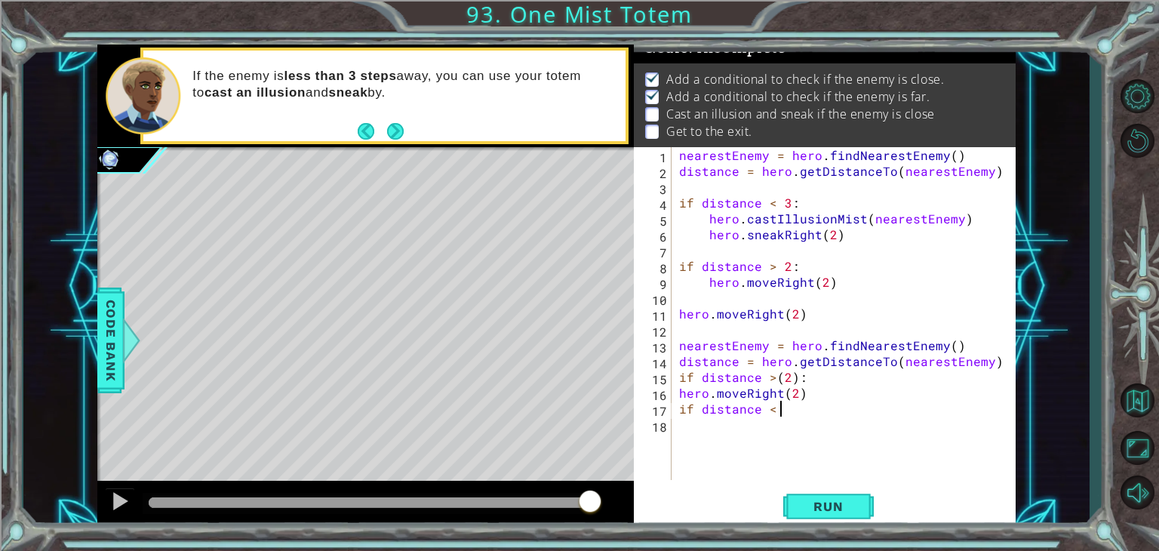
scroll to position [0, 6]
click at [791, 378] on div "nearestEnemy = hero . findNearestEnemy ( ) distance = hero . getDistanceTo ( ne…" at bounding box center [847, 329] width 343 height 364
click at [793, 378] on div "nearestEnemy = hero . findNearestEnemy ( ) distance = hero . getDistanceTo ( ne…" at bounding box center [847, 329] width 343 height 364
click at [779, 379] on div "nearestEnemy = hero . findNearestEnemy ( ) distance = hero . getDistanceTo ( ne…" at bounding box center [847, 329] width 343 height 364
type textarea "if distance >2:"
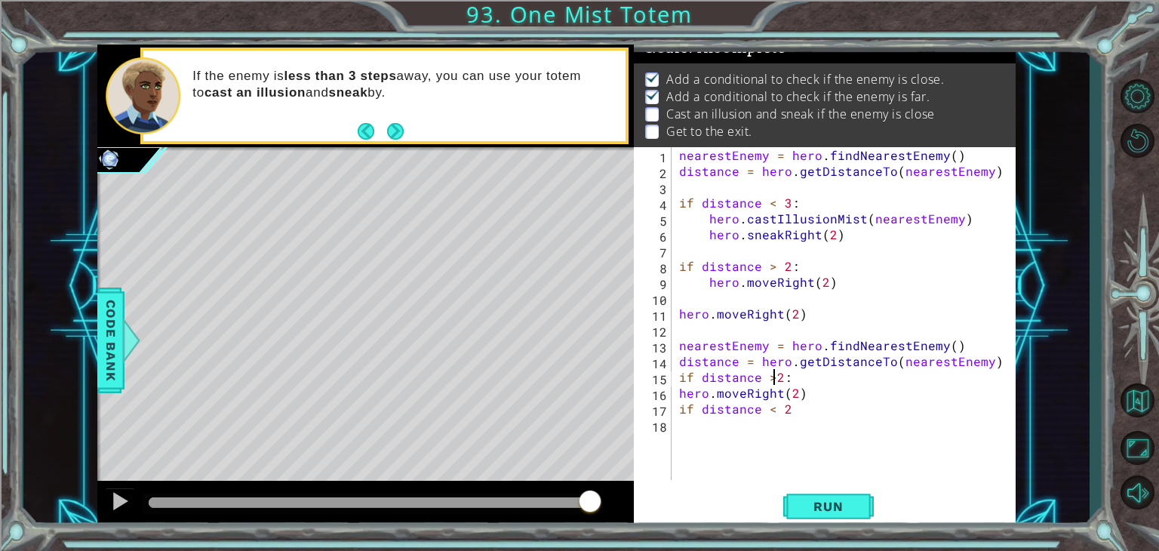
click at [801, 420] on div "nearestEnemy = hero . findNearestEnemy ( ) distance = hero . getDistanceTo ( ne…" at bounding box center [847, 329] width 343 height 364
type textarea "if distance < 2"
click at [798, 420] on div "nearestEnemy = hero . findNearestEnemy ( ) distance = hero . getDistanceTo ( ne…" at bounding box center [847, 329] width 343 height 364
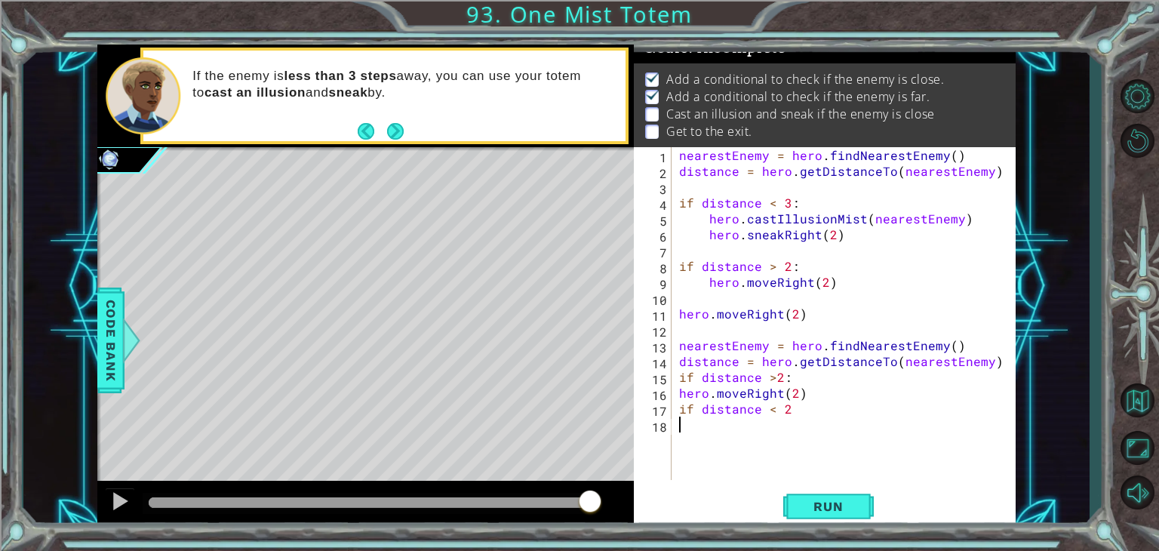
click at [798, 420] on div "nearestEnemy = hero . findNearestEnemy ( ) distance = hero . getDistanceTo ( ne…" at bounding box center [847, 329] width 343 height 364
click at [800, 411] on div "nearestEnemy = hero . findNearestEnemy ( ) distance = hero . getDistanceTo ( ne…" at bounding box center [847, 329] width 343 height 364
type textarea "if distance < 2 :"
click at [679, 430] on div "nearestEnemy = hero . findNearestEnemy ( ) distance = hero . getDistanceTo ( ne…" at bounding box center [847, 329] width 343 height 364
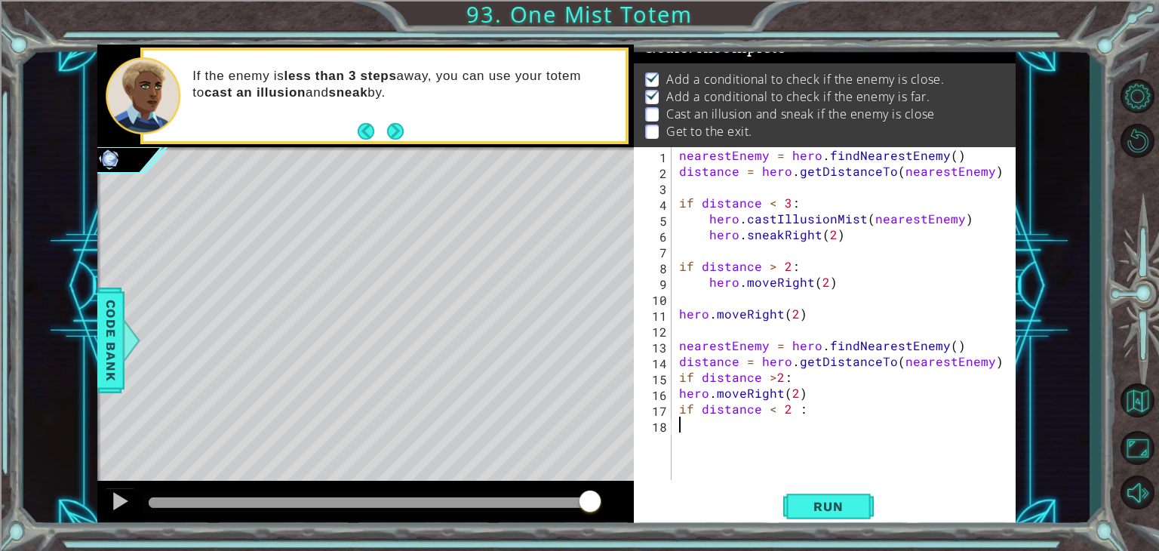
scroll to position [0, 0]
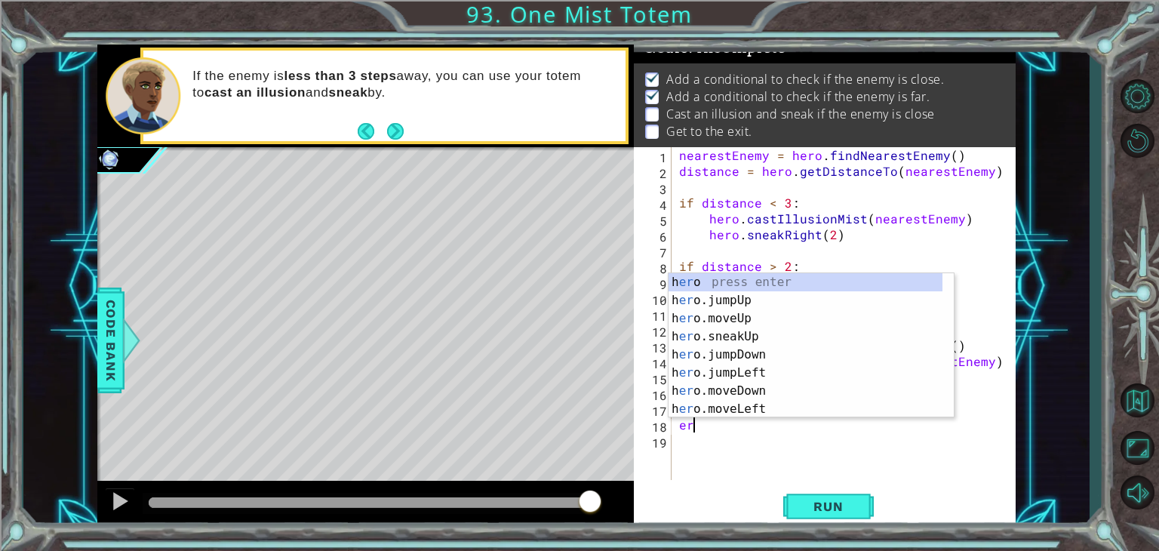
type textarea "e"
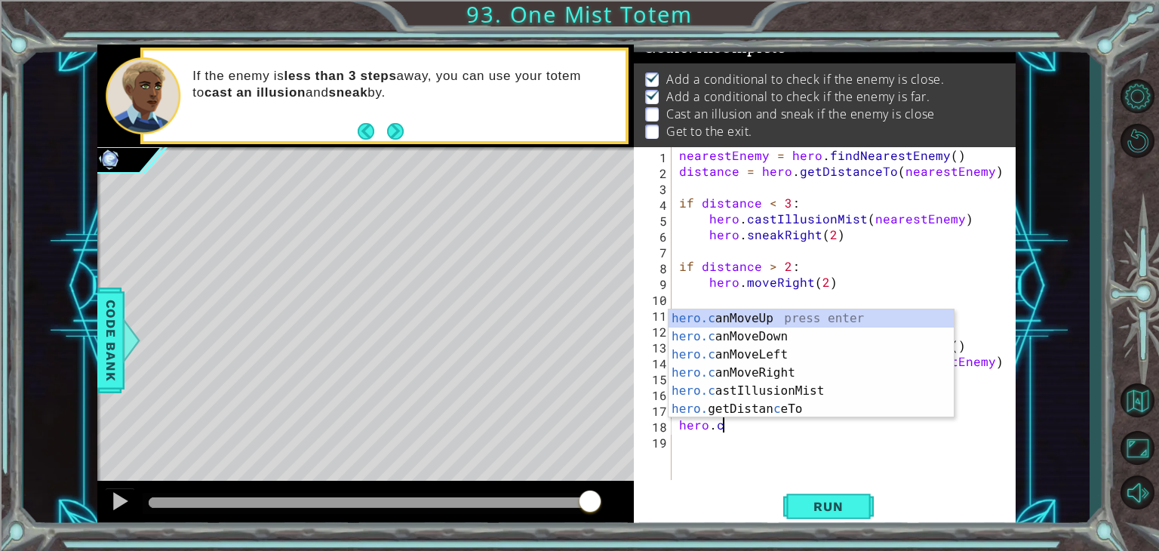
scroll to position [0, 2]
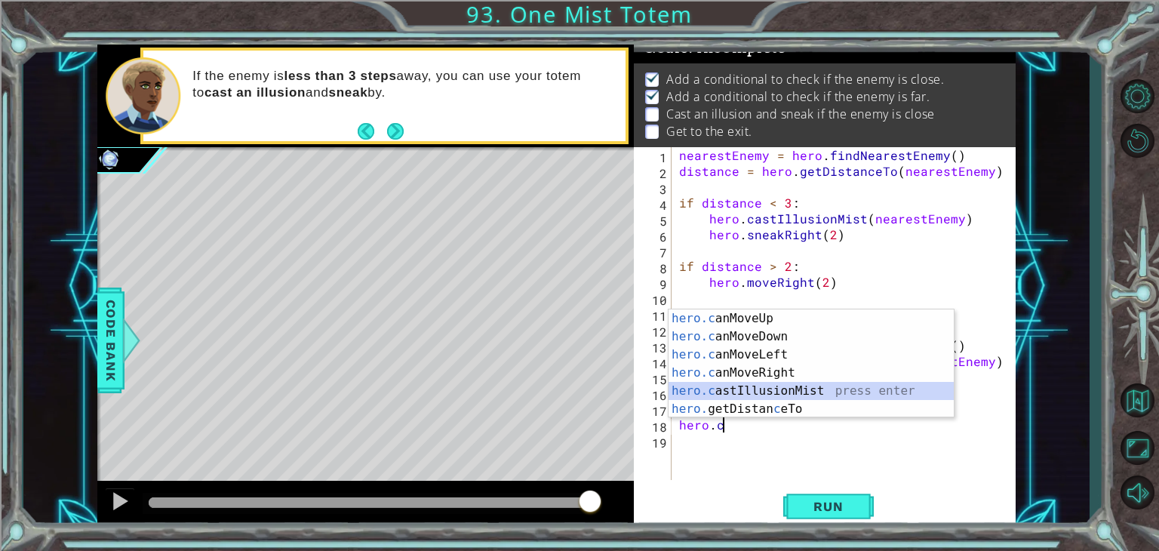
click at [758, 387] on div "hero.c anMoveUp press enter hero.c anMoveDown press enter hero.c anMoveLeft pre…" at bounding box center [811, 381] width 285 height 145
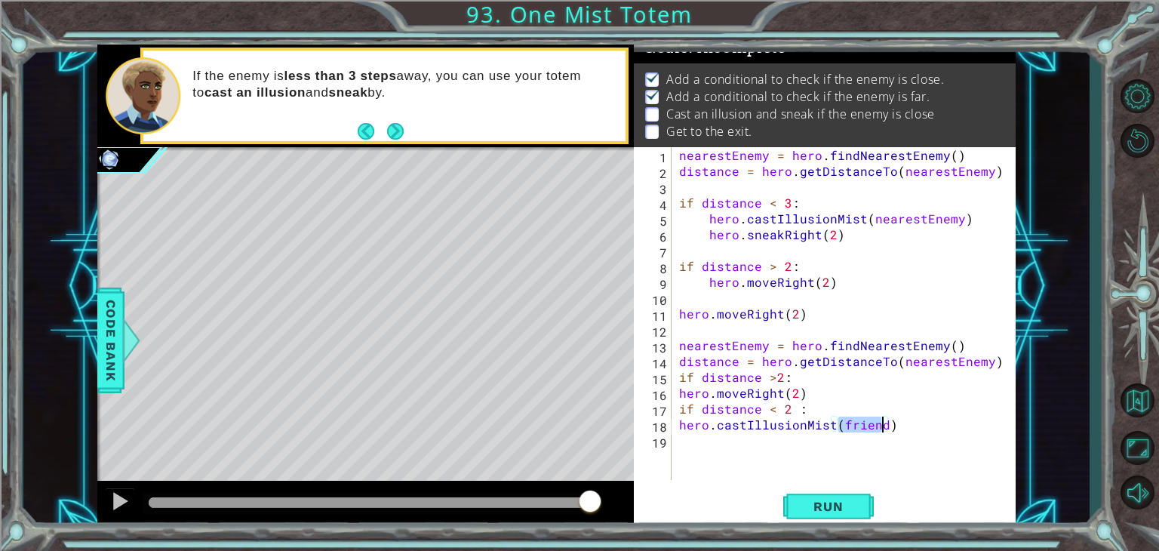
type textarea "hero.castIllusionMist()"
click at [694, 441] on div "nearestEnemy = hero . findNearestEnemy ( ) distance = hero . getDistanceTo ( ne…" at bounding box center [847, 329] width 343 height 364
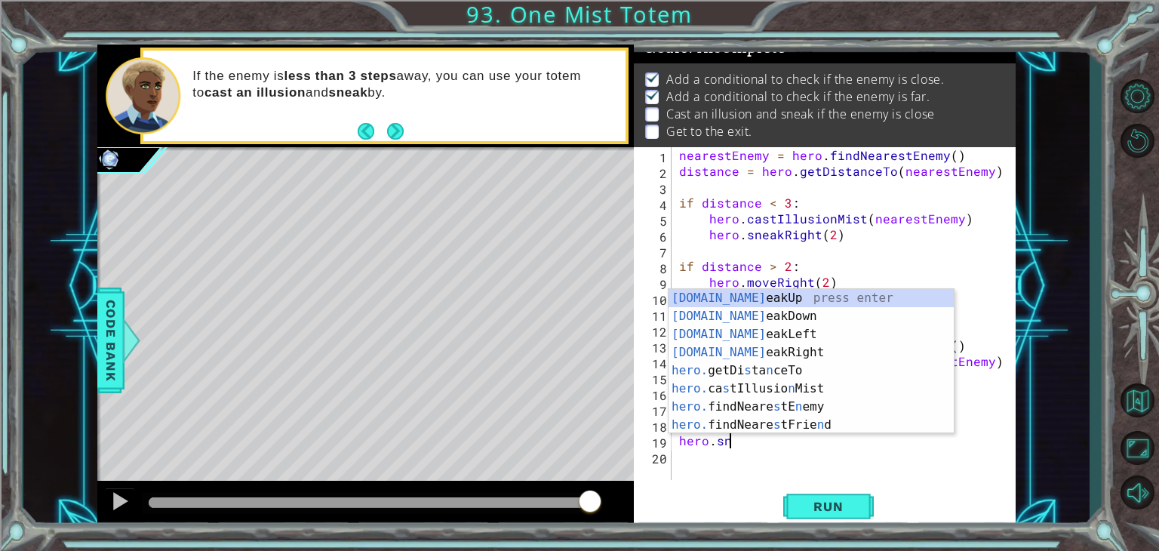
scroll to position [0, 2]
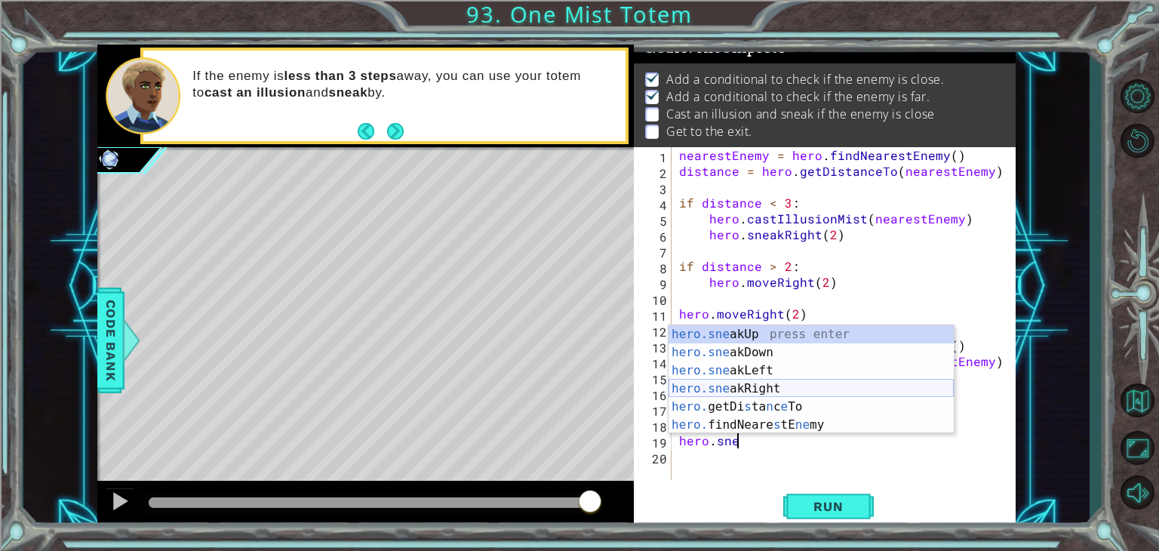
click at [754, 387] on div "hero.sne akUp press enter hero.sne akDown press enter hero.sne akLeft press ent…" at bounding box center [811, 397] width 285 height 145
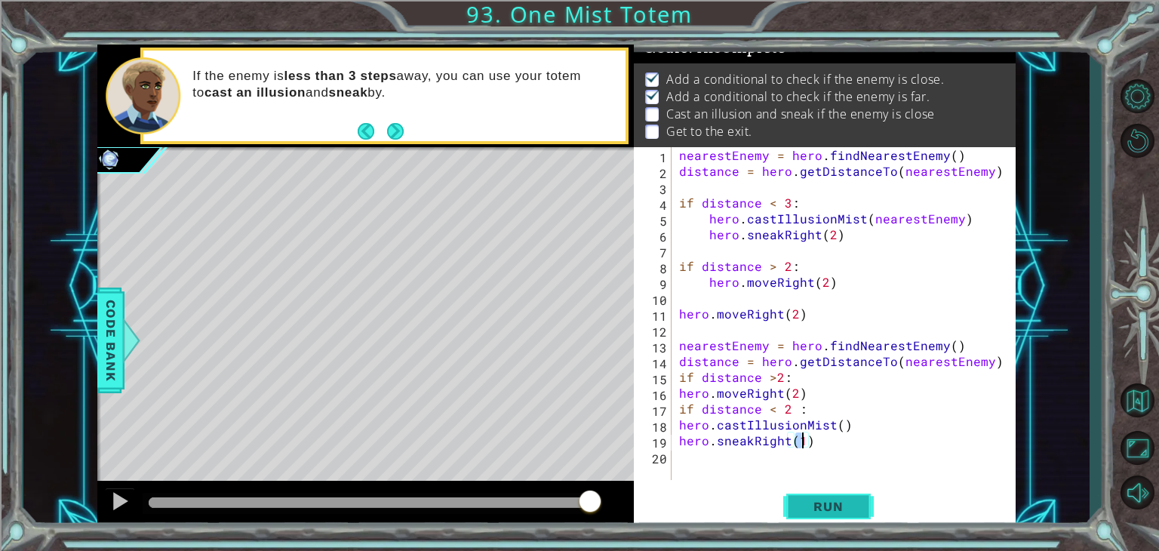
click at [820, 516] on button "Run" at bounding box center [828, 506] width 91 height 38
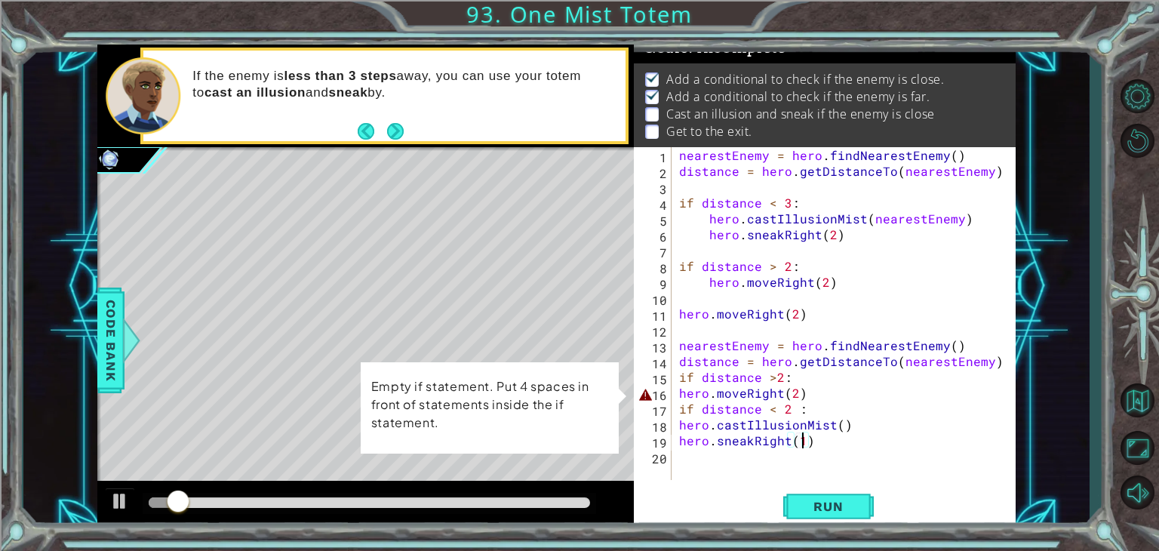
click at [677, 391] on div "nearestEnemy = hero . findNearestEnemy ( ) distance = hero . getDistanceTo ( ne…" at bounding box center [847, 329] width 343 height 364
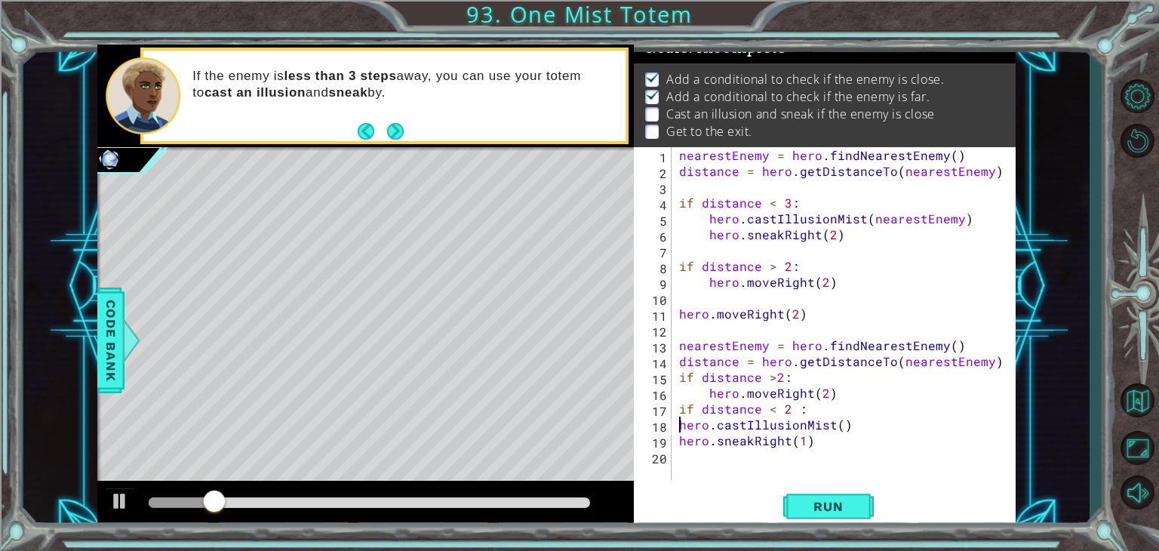
click at [678, 422] on div "nearestEnemy = hero . findNearestEnemy ( ) distance = hero . getDistanceTo ( ne…" at bounding box center [847, 329] width 343 height 364
click at [677, 441] on div "nearestEnemy = hero . findNearestEnemy ( ) distance = hero . getDistanceTo ( ne…" at bounding box center [847, 329] width 343 height 364
type textarea "hero.sneakRight(1)"
click at [809, 509] on span "Run" at bounding box center [828, 506] width 60 height 15
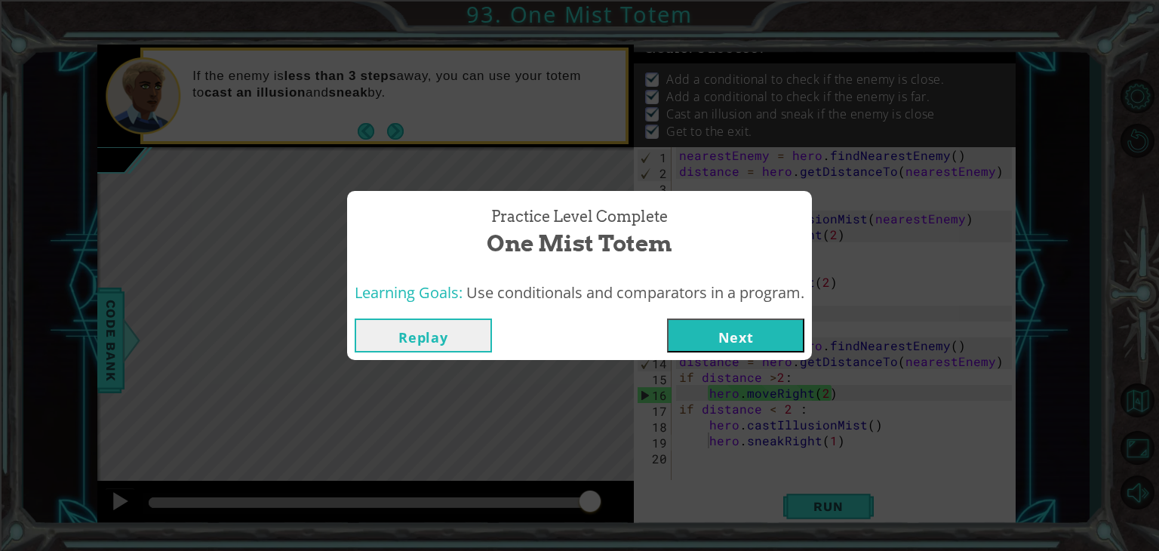
click at [708, 344] on button "Next" at bounding box center [735, 335] width 137 height 34
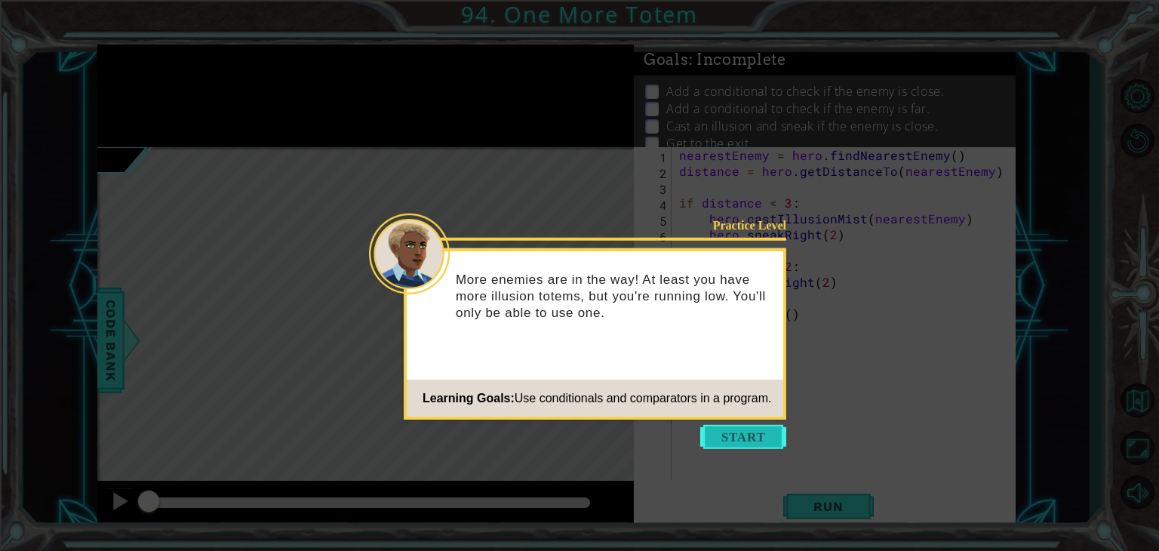
click at [736, 438] on button "Start" at bounding box center [743, 437] width 86 height 24
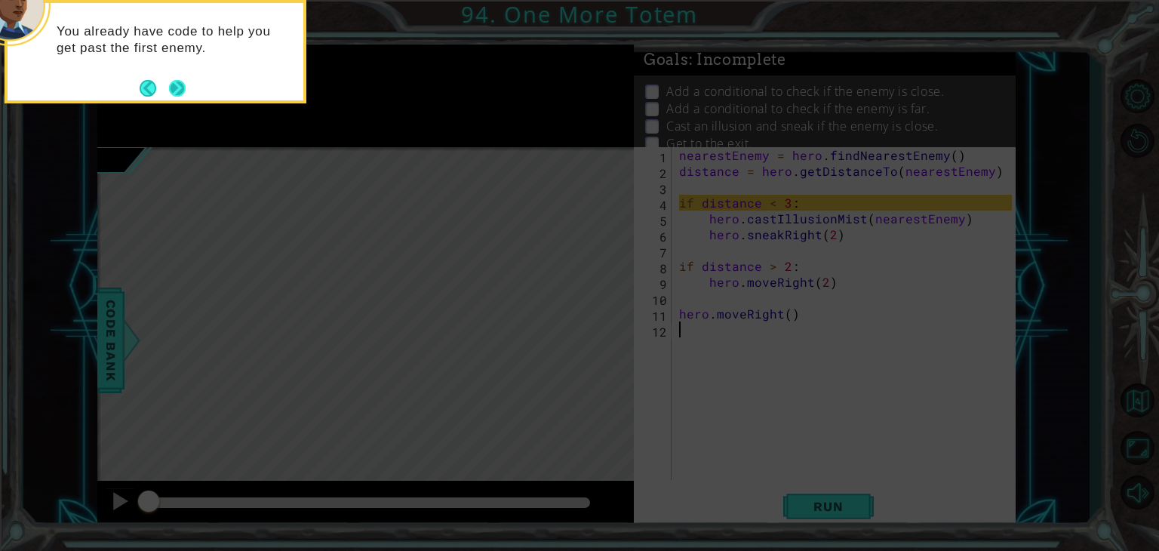
click at [177, 83] on button "Next" at bounding box center [177, 88] width 17 height 17
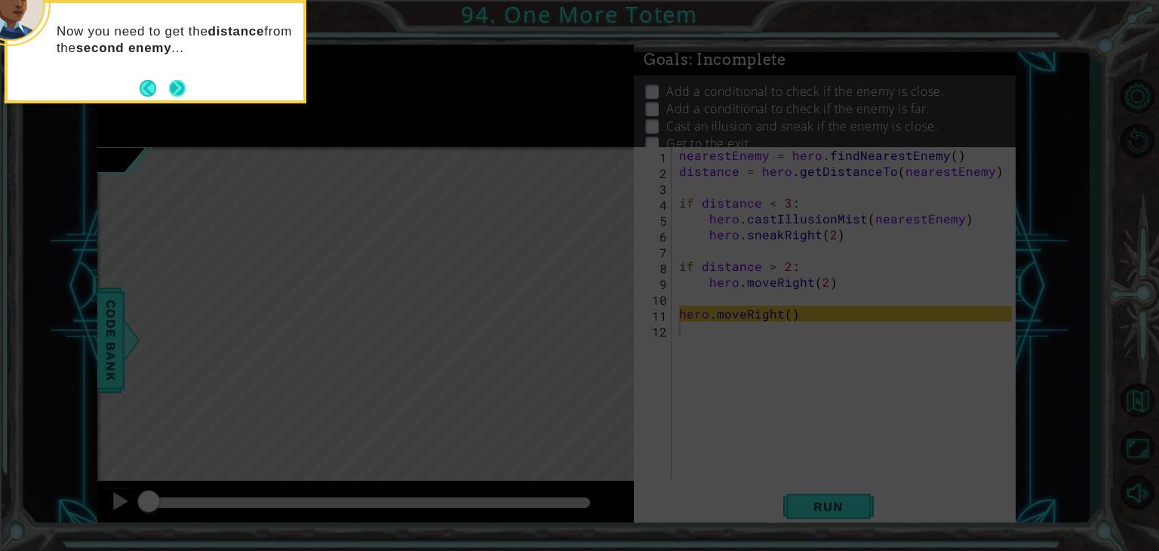
click at [178, 88] on button "Next" at bounding box center [177, 88] width 17 height 17
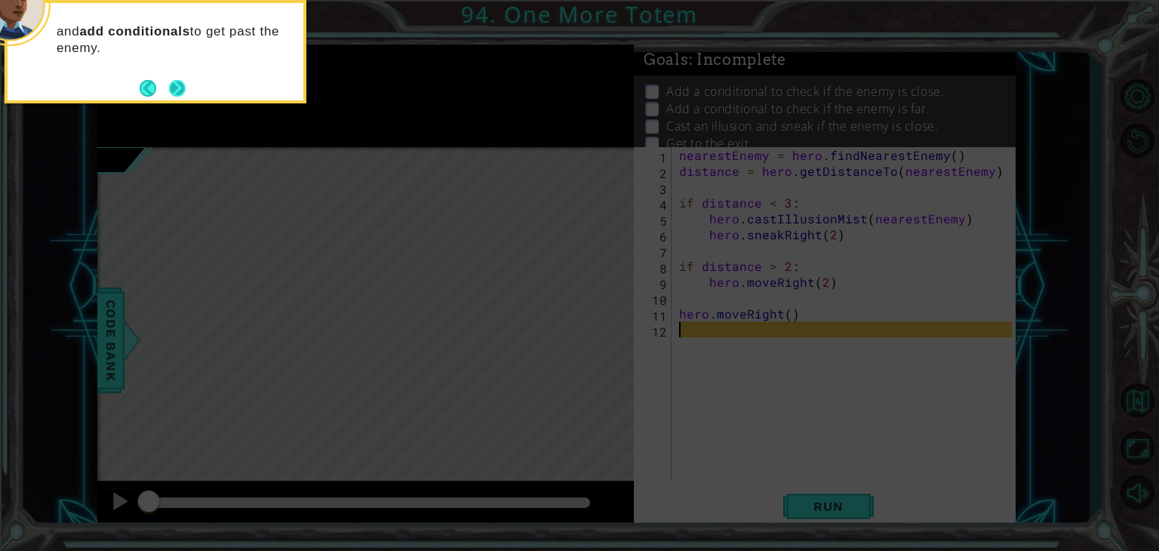
click at [178, 90] on button "Next" at bounding box center [177, 88] width 17 height 17
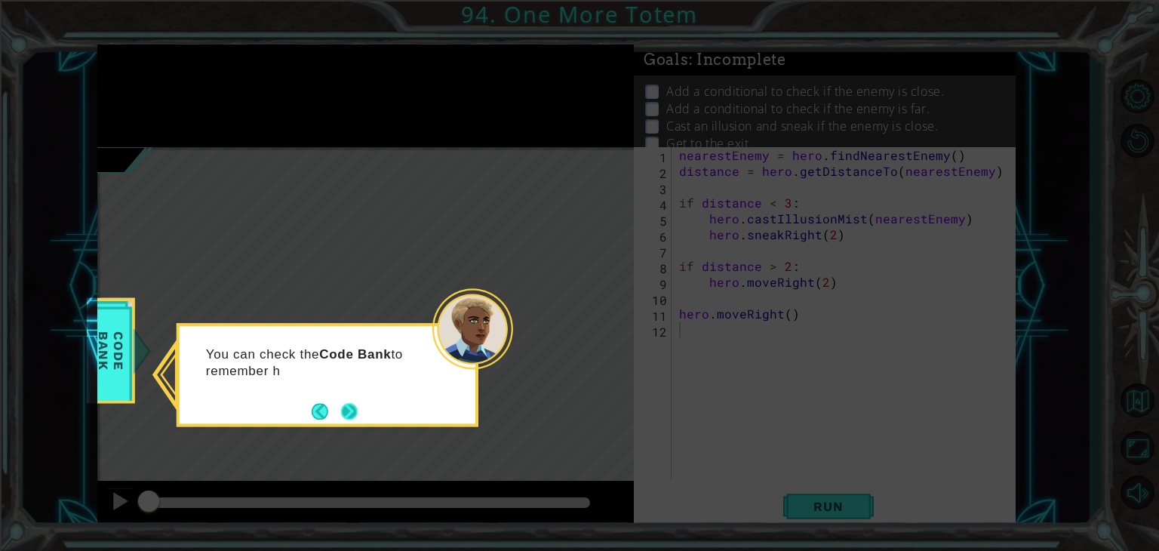
click at [348, 404] on button "Next" at bounding box center [349, 411] width 17 height 17
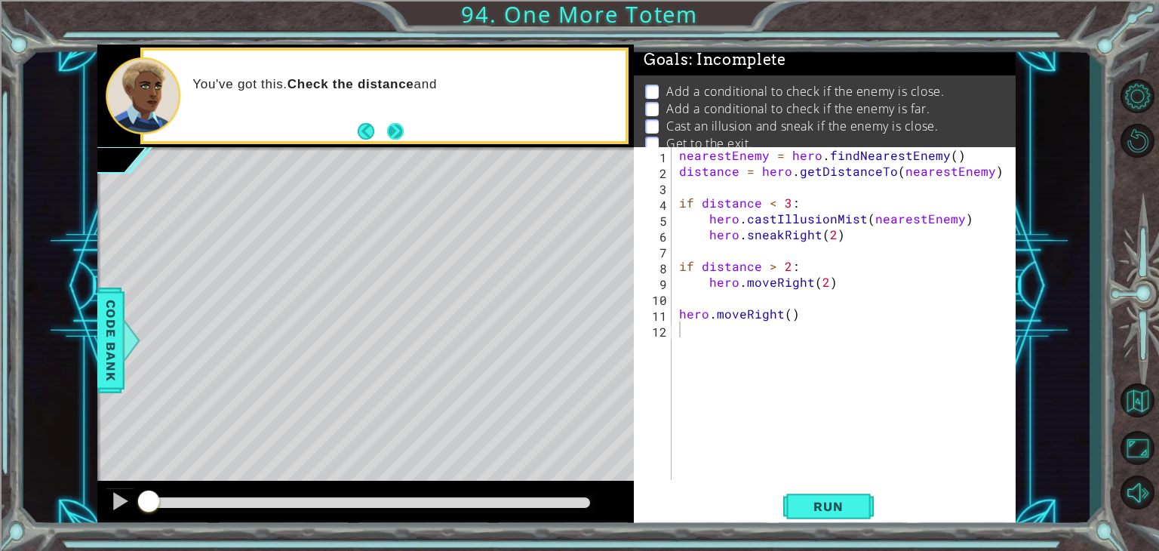
click at [389, 131] on button "Next" at bounding box center [395, 130] width 17 height 17
click at [677, 315] on div "nearestEnemy = hero . findNearestEnemy ( ) distance = hero . getDistanceTo ( ne…" at bounding box center [847, 329] width 343 height 364
type textarea "hero.moveRight()"
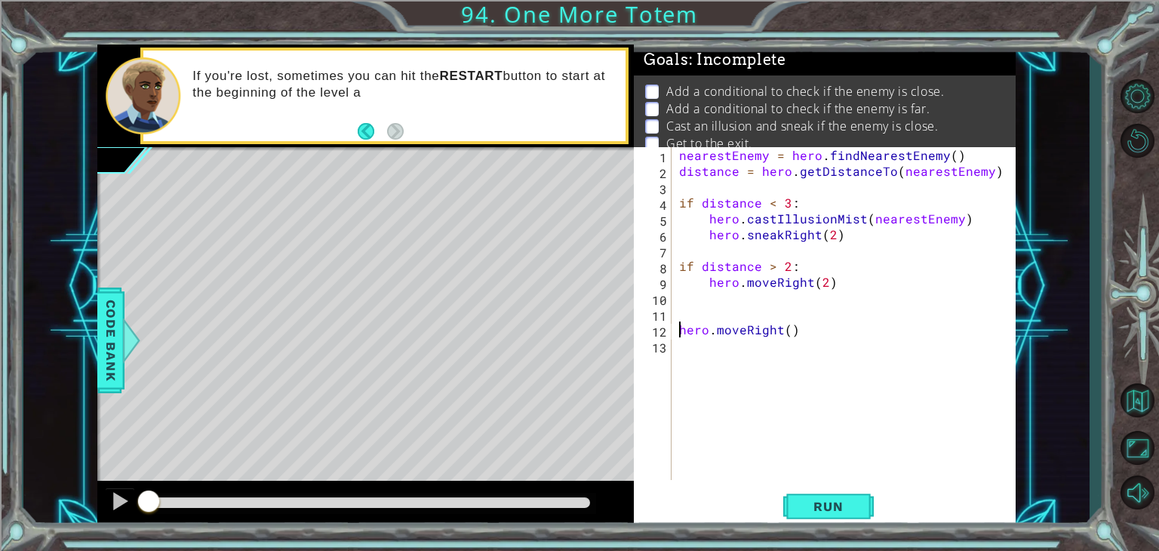
click at [677, 315] on div "nearestEnemy = hero . findNearestEnemy ( ) distance = hero . getDistanceTo ( ne…" at bounding box center [847, 329] width 343 height 364
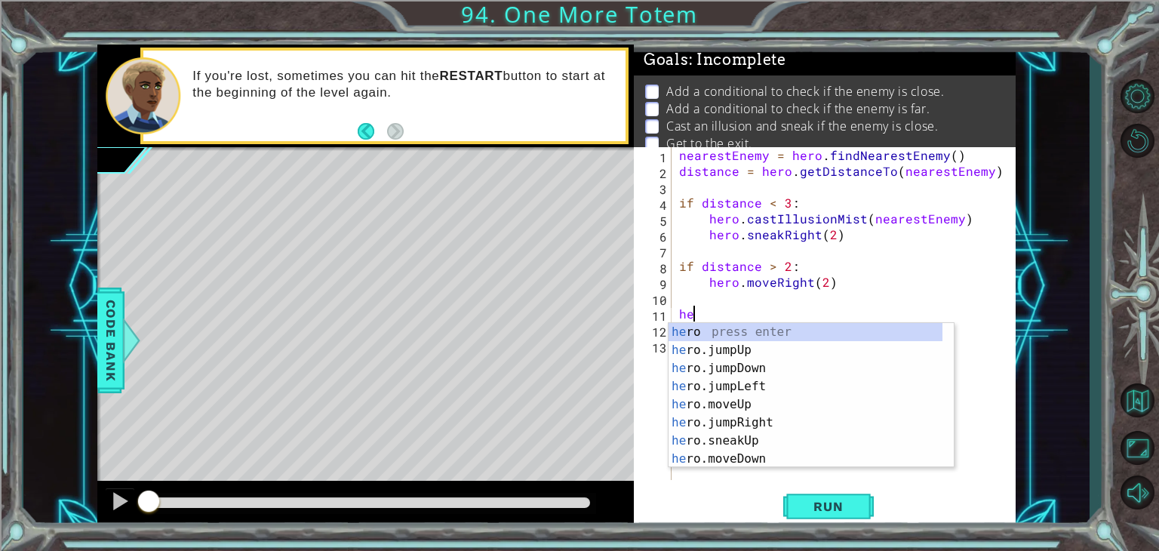
type textarea "h"
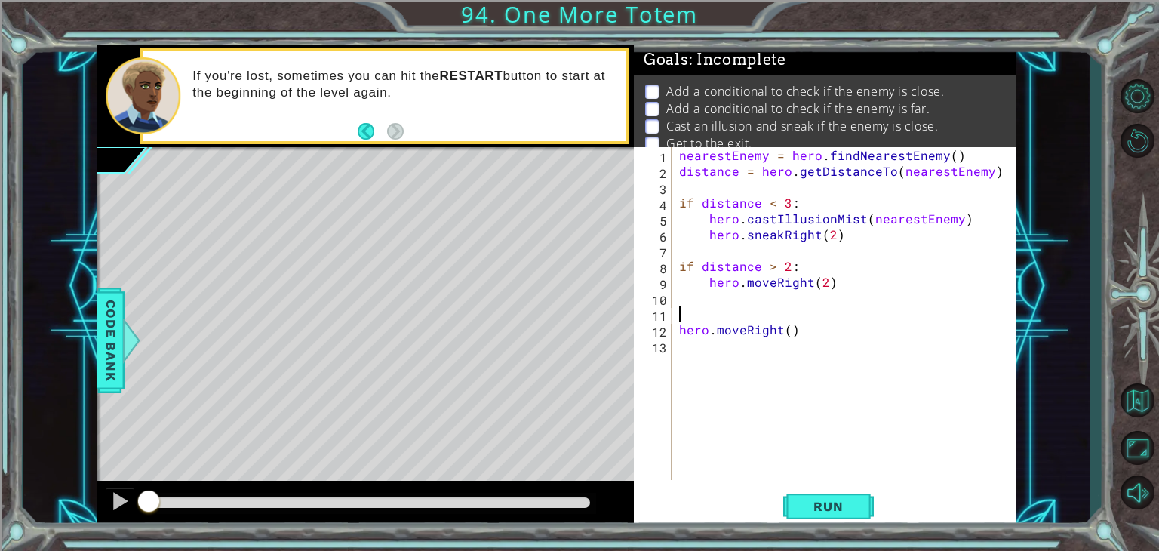
type textarea "i"
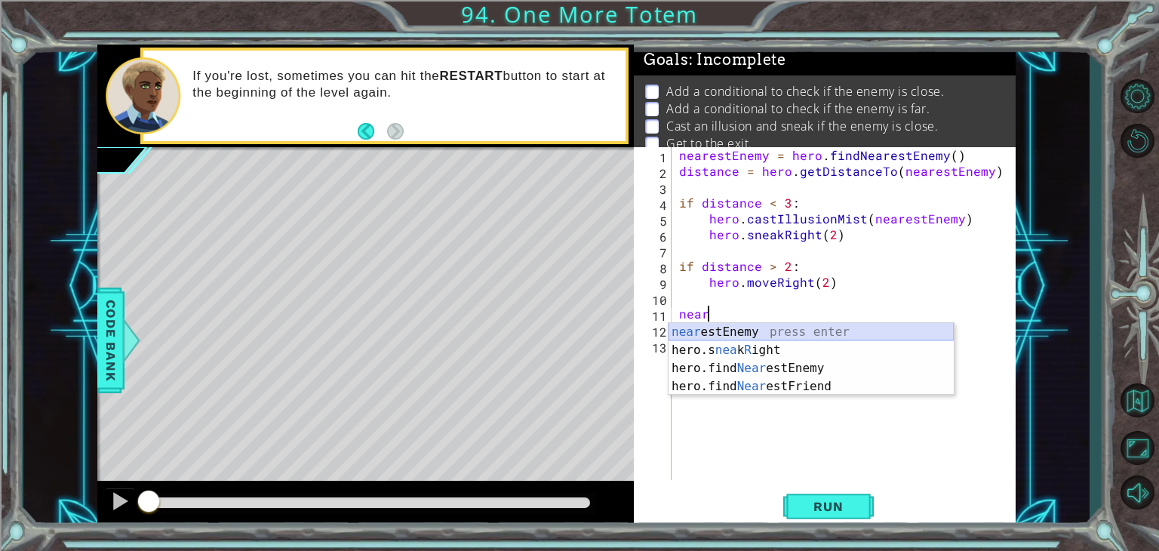
click at [681, 339] on div "near estEnemy press enter hero.s nea k R ight press enter hero.find Near estEne…" at bounding box center [811, 377] width 285 height 109
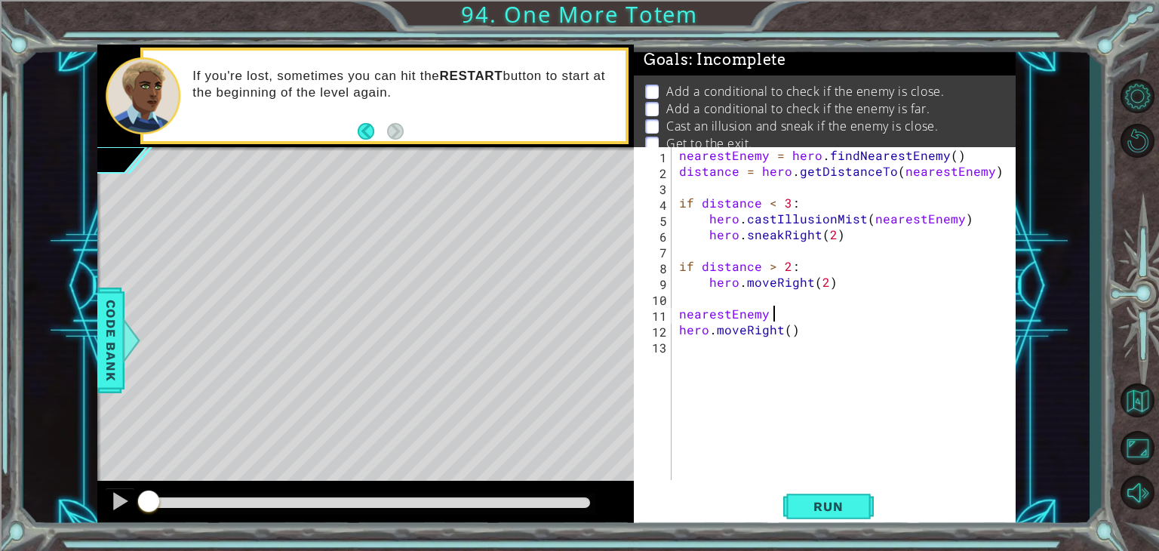
scroll to position [0, 5]
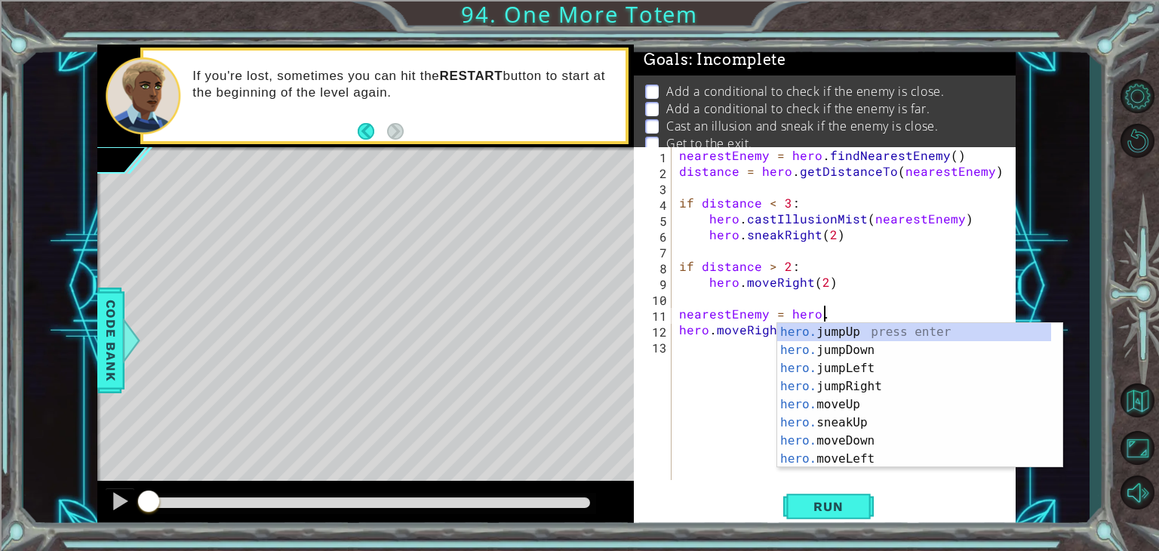
type textarea "nearestEnemy = hero.f"
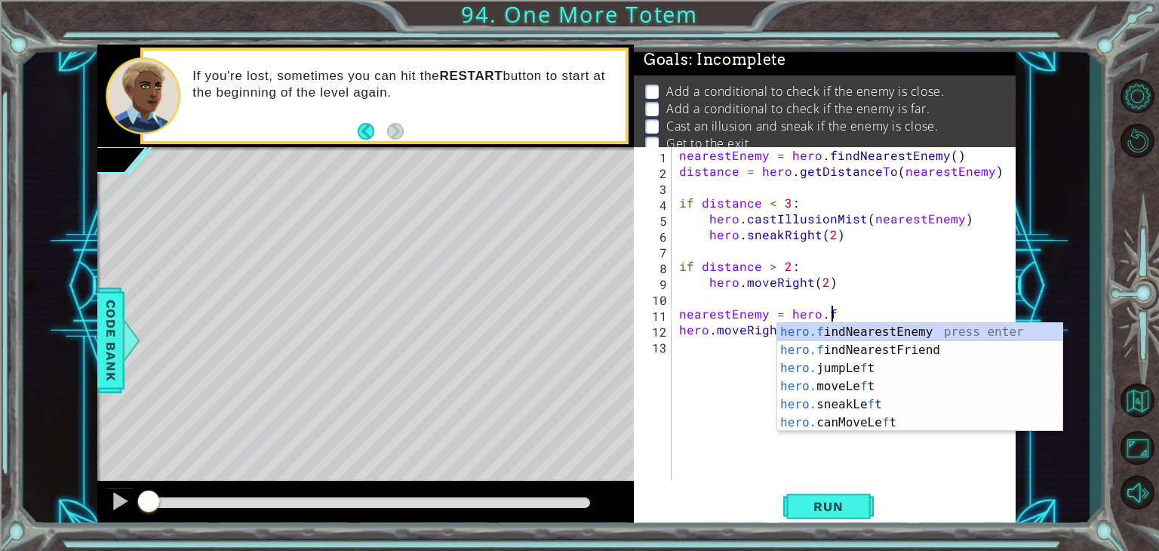
scroll to position [0, 8]
click at [863, 330] on div "hero.f indNearestEnemy press enter hero.f indNearestFriend press enter hero. ju…" at bounding box center [919, 395] width 285 height 145
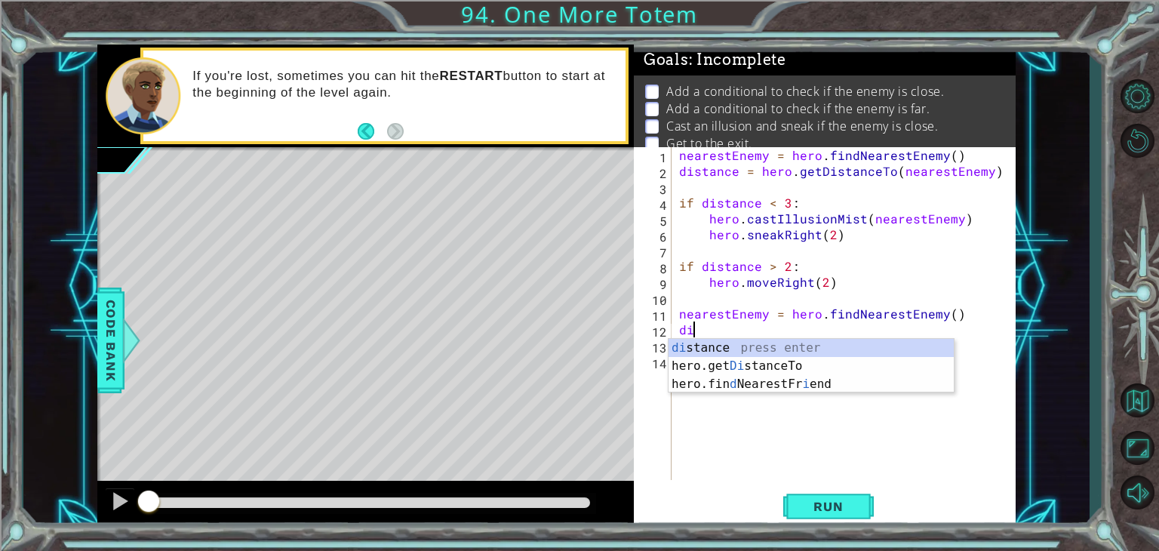
scroll to position [0, 0]
type textarea "disn"
click at [726, 339] on div "dis ta n ce press enter hero.get Dis [PERSON_NAME] press enter" at bounding box center [811, 375] width 285 height 72
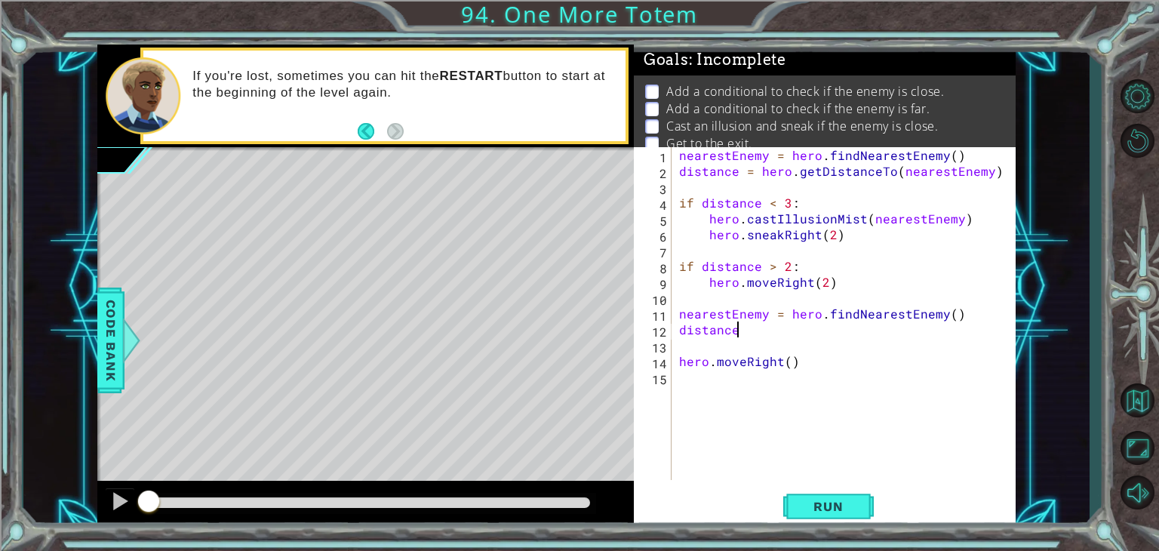
click at [764, 336] on div "nearestEnemy = hero . findNearestEnemy ( ) distance = hero . getDistanceTo ( ne…" at bounding box center [847, 329] width 343 height 364
click at [765, 348] on div "hero . getD istanceTo press enter" at bounding box center [883, 366] width 285 height 54
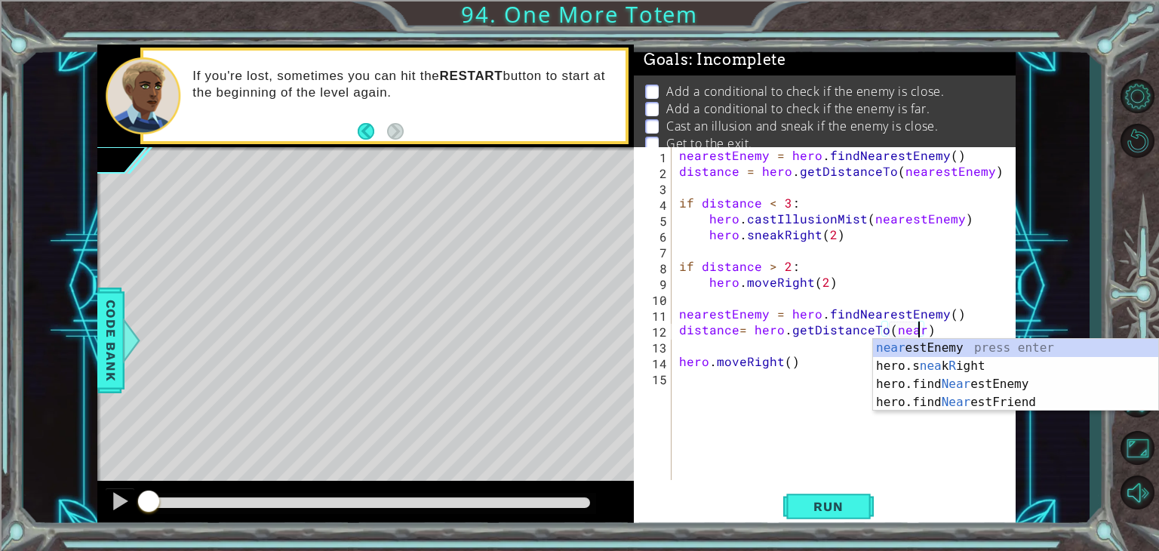
scroll to position [0, 15]
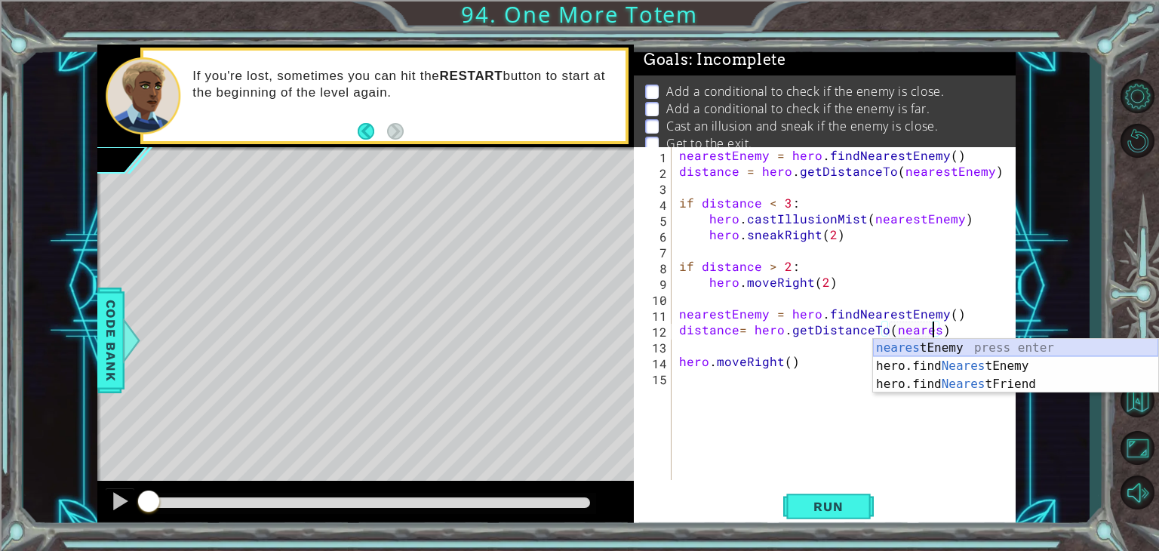
click at [924, 345] on div "neares tEnemy press enter hero.find Neares tEnemy press enter hero.find Neares …" at bounding box center [1015, 384] width 285 height 91
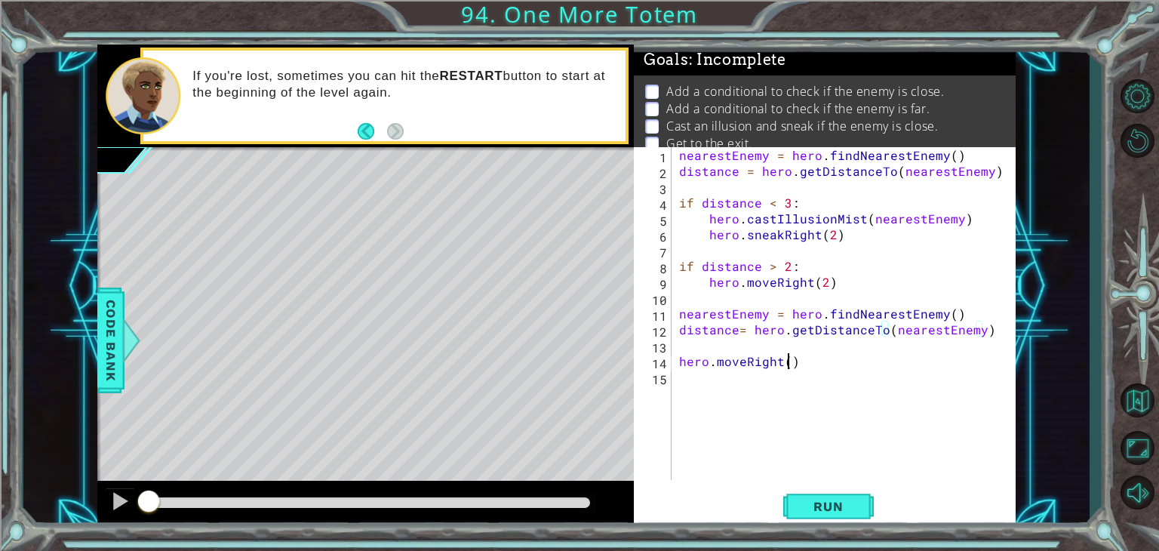
click at [785, 368] on div "nearestEnemy = hero . findNearestEnemy ( ) distance = hero . getDistanceTo ( ne…" at bounding box center [847, 329] width 343 height 364
type textarea "hero.moveRight()"
click at [687, 384] on div "nearestEnemy = hero . findNearestEnemy ( ) distance = hero . getDistanceTo ( ne…" at bounding box center [847, 329] width 343 height 364
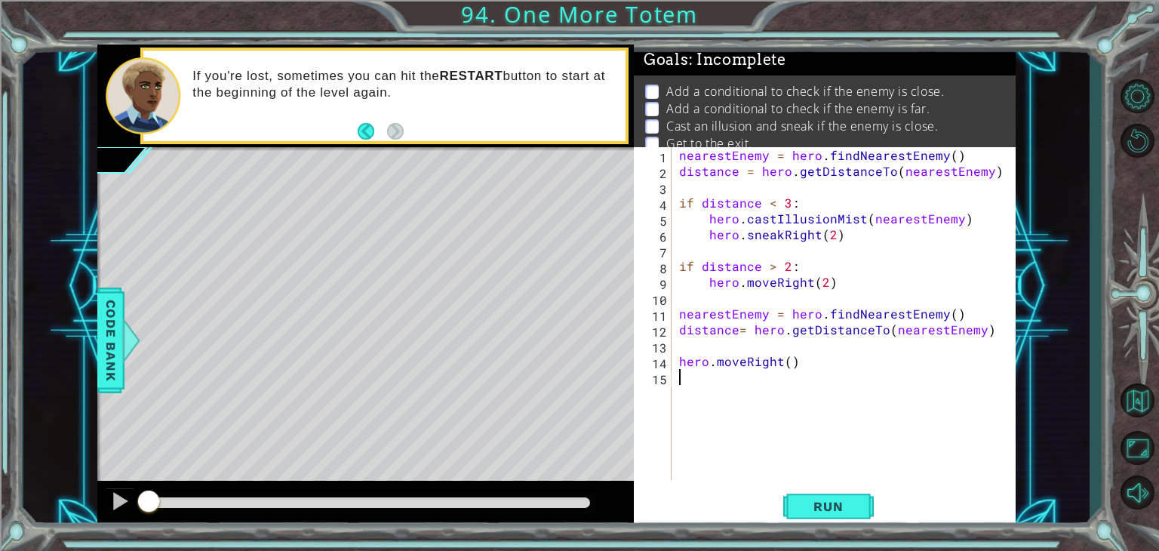
click at [682, 350] on div "nearestEnemy = hero . findNearestEnemy ( ) distance = hero . getDistanceTo ( ne…" at bounding box center [847, 329] width 343 height 364
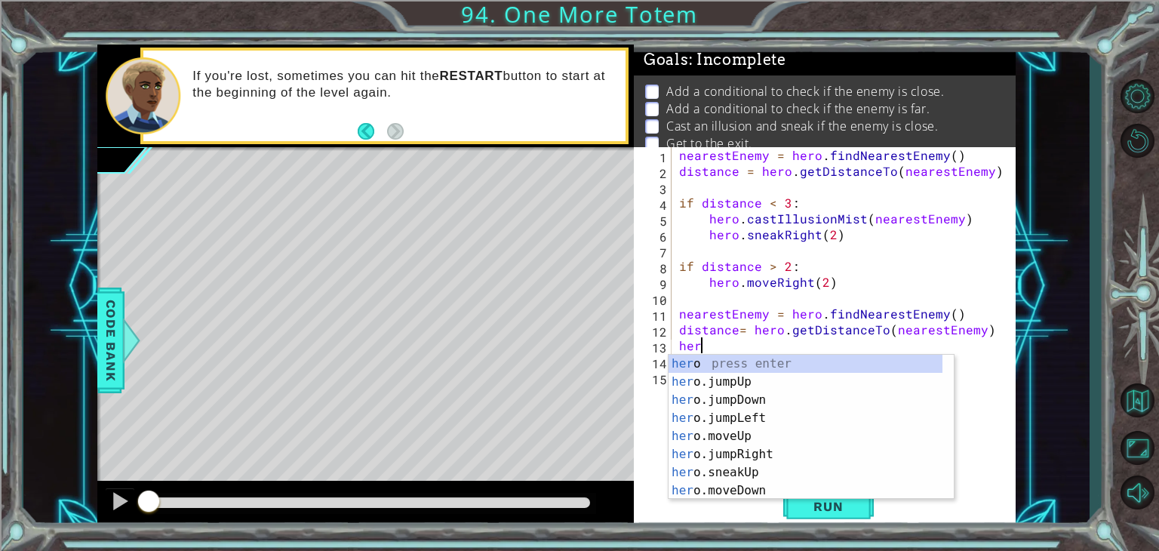
type textarea "h"
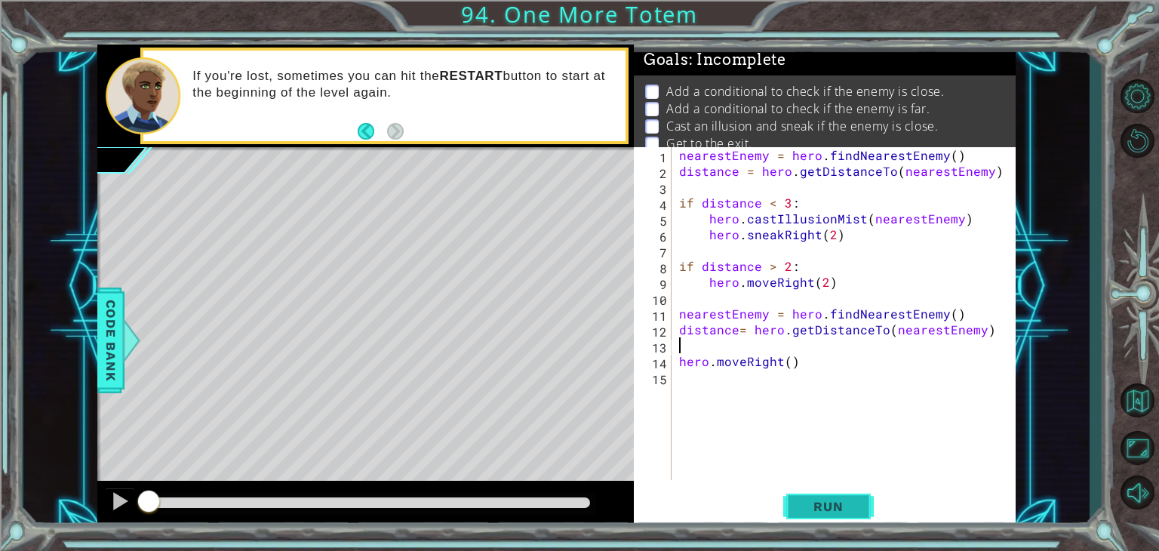
click at [815, 505] on span "Run" at bounding box center [828, 506] width 60 height 15
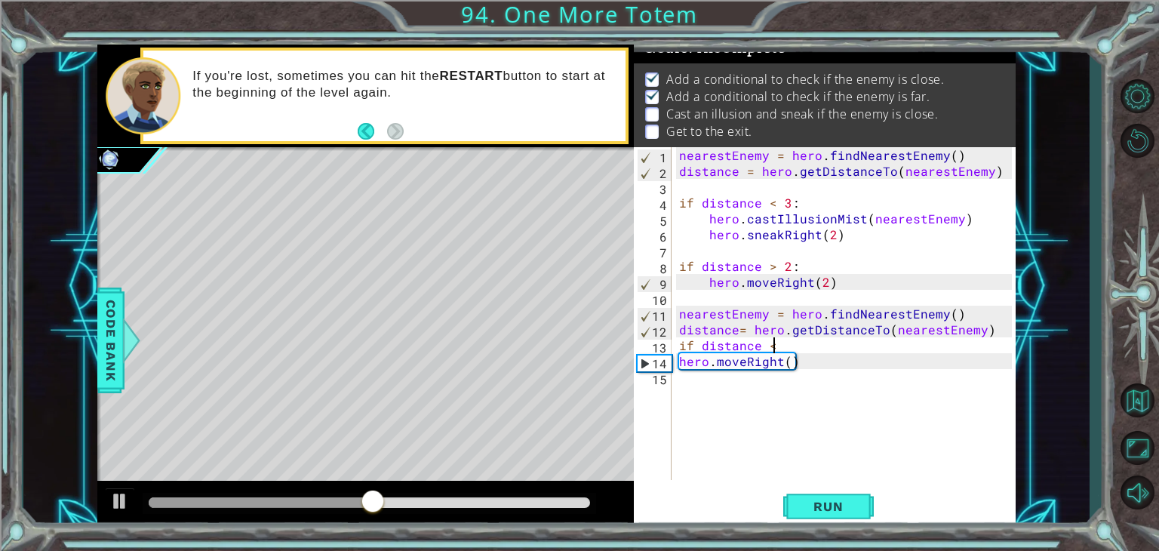
scroll to position [0, 5]
type textarea "if distance < 3"
click at [709, 378] on div "nearestEnemy = hero . findNearestEnemy ( ) distance = hero . getDistanceTo ( ne…" at bounding box center [847, 329] width 343 height 364
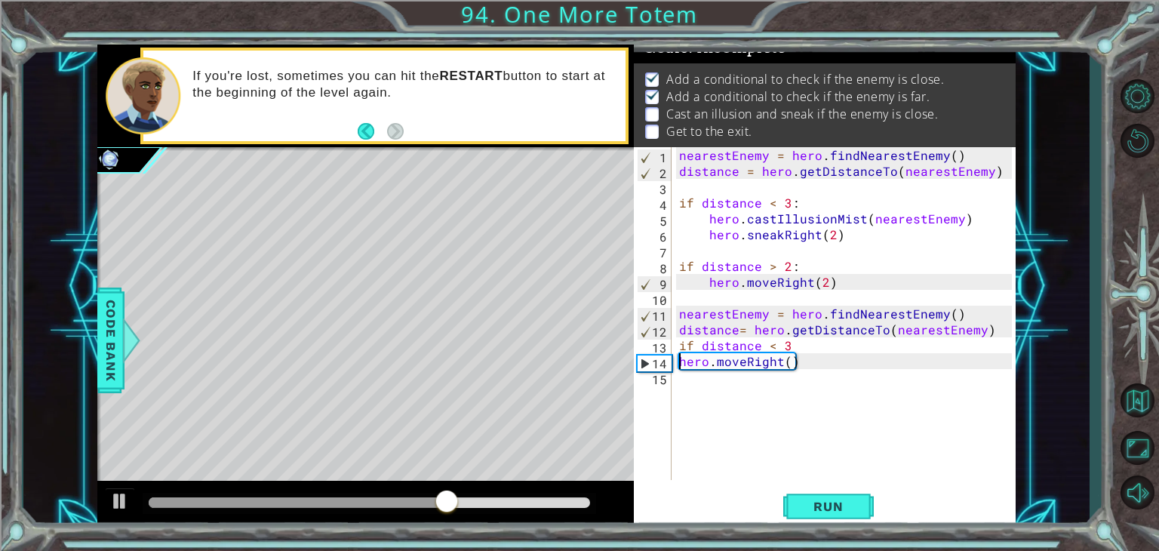
click at [680, 364] on div "nearestEnemy = hero . findNearestEnemy ( ) distance = hero . getDistanceTo ( ne…" at bounding box center [847, 329] width 343 height 364
type textarea "hero.moveRight()"
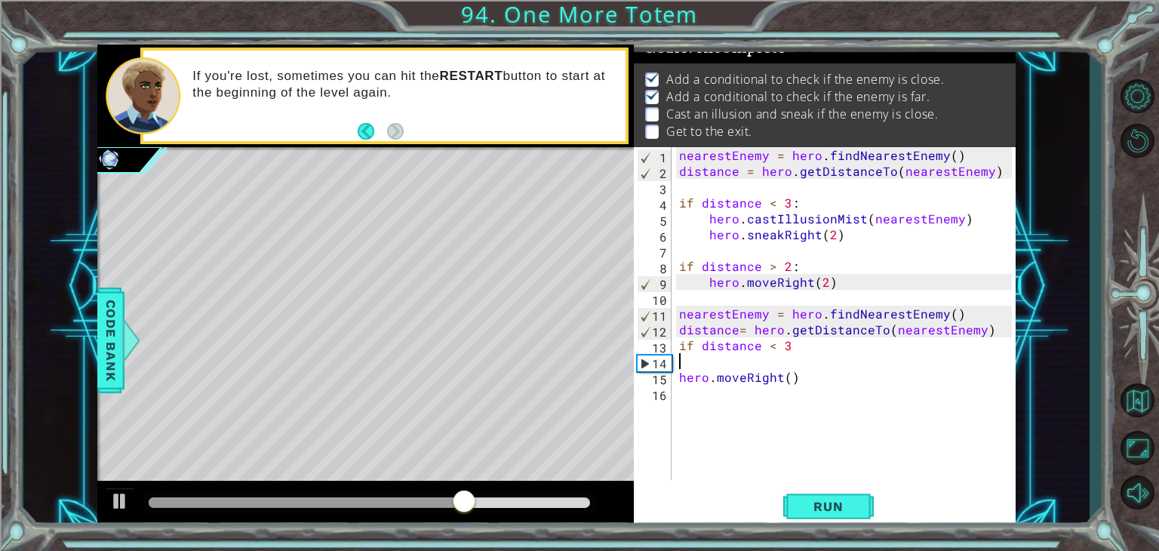
click at [680, 364] on div "nearestEnemy = hero . findNearestEnemy ( ) distance = hero . getDistanceTo ( ne…" at bounding box center [847, 329] width 343 height 364
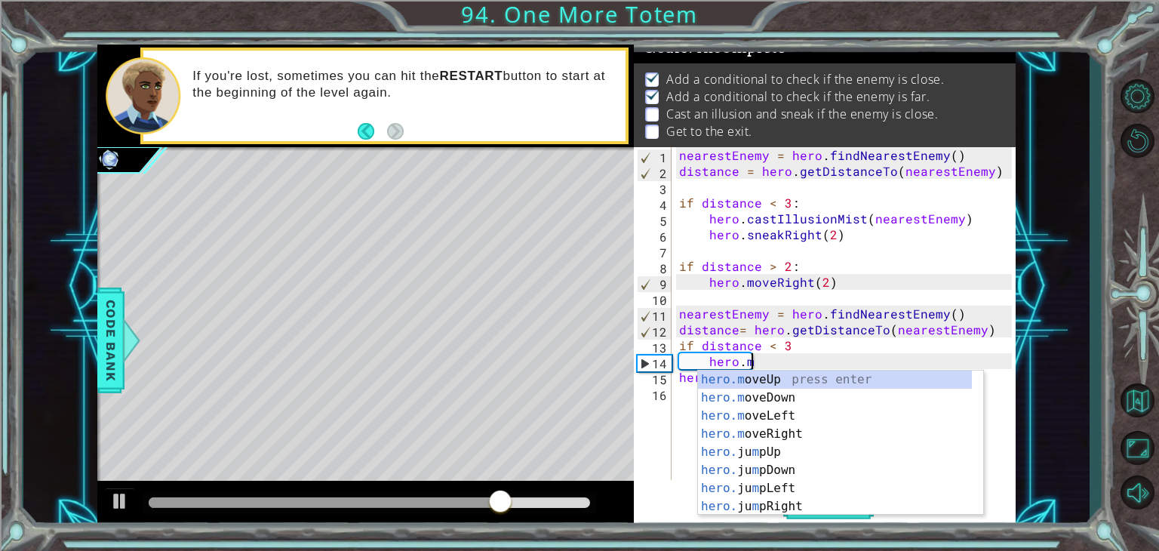
scroll to position [0, 4]
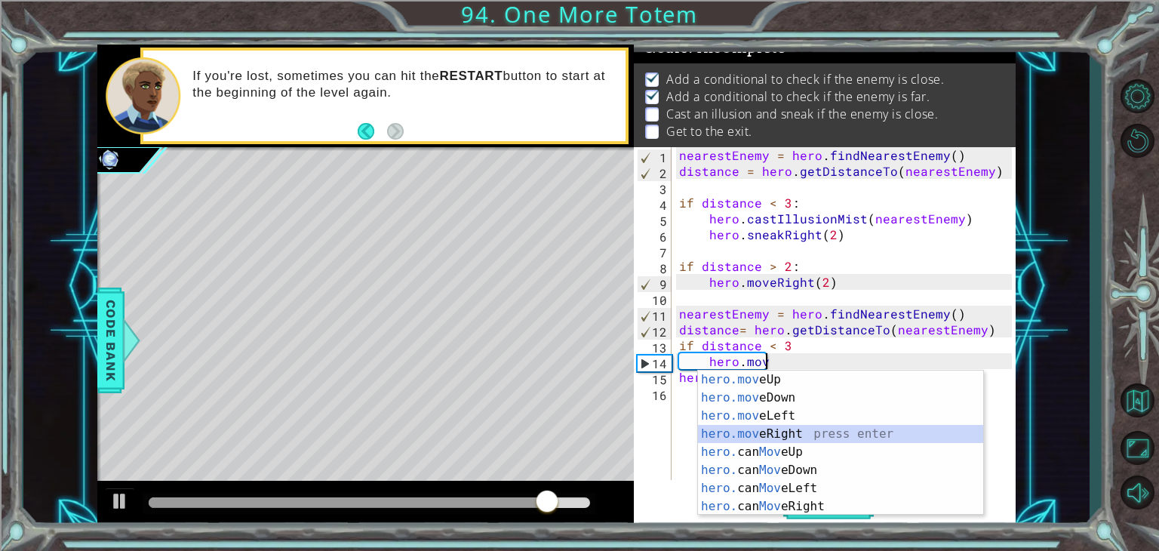
click at [763, 426] on div "hero.mov eUp press enter hero.mov eDown press enter hero.mov eLeft press enter …" at bounding box center [840, 461] width 285 height 181
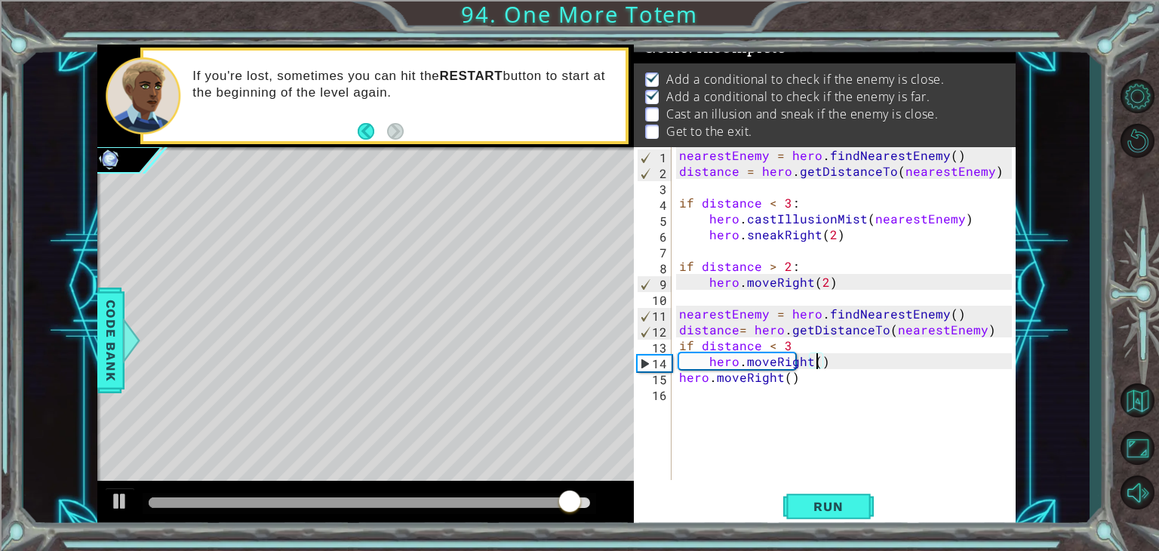
type textarea "hero.moveRight(3)"
click at [687, 405] on div "nearestEnemy = hero . findNearestEnemy ( ) distance = hero . getDistanceTo ( ne…" at bounding box center [847, 329] width 343 height 364
click at [678, 375] on div "nearestEnemy = hero . findNearestEnemy ( ) distance = hero . getDistanceTo ( ne…" at bounding box center [847, 329] width 343 height 364
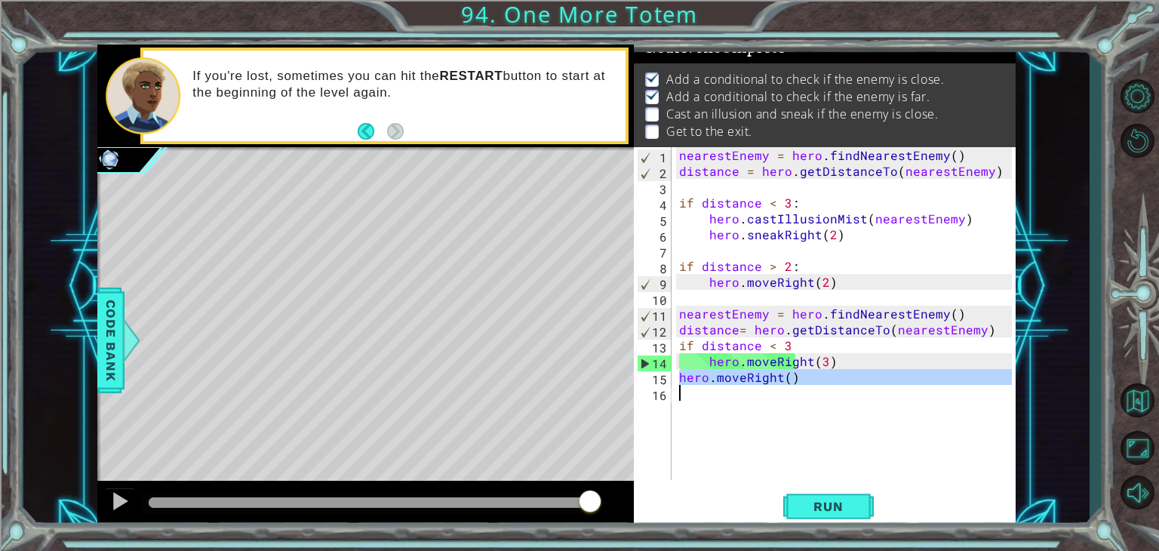
drag, startPoint x: 679, startPoint y: 380, endPoint x: 807, endPoint y: 383, distance: 128.3
click at [807, 383] on div "nearestEnemy = hero . findNearestEnemy ( ) distance = hero . getDistanceTo ( ne…" at bounding box center [847, 329] width 343 height 364
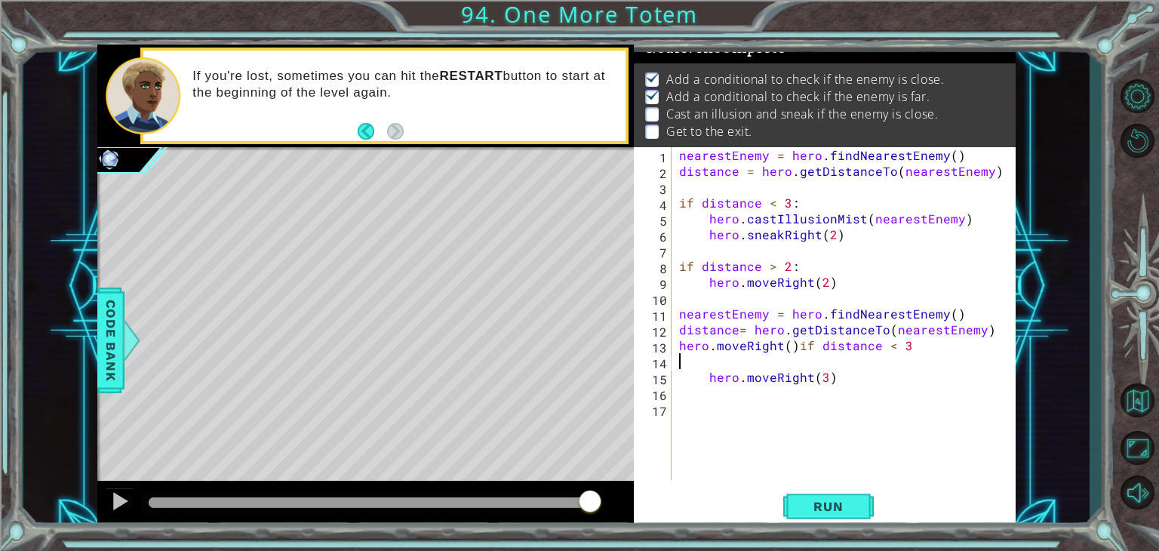
click at [795, 343] on div "nearestEnemy = hero . findNearestEnemy ( ) distance = hero . getDistanceTo ( ne…" at bounding box center [847, 329] width 343 height 364
click at [709, 396] on div "nearestEnemy = hero . findNearestEnemy ( ) distance = hero . getDistanceTo ( ne…" at bounding box center [847, 329] width 343 height 364
type textarea "hero.moveRight(3)"
click at [692, 386] on div "nearestEnemy = hero . findNearestEnemy ( ) distance = hero . getDistanceTo ( ne…" at bounding box center [847, 329] width 343 height 364
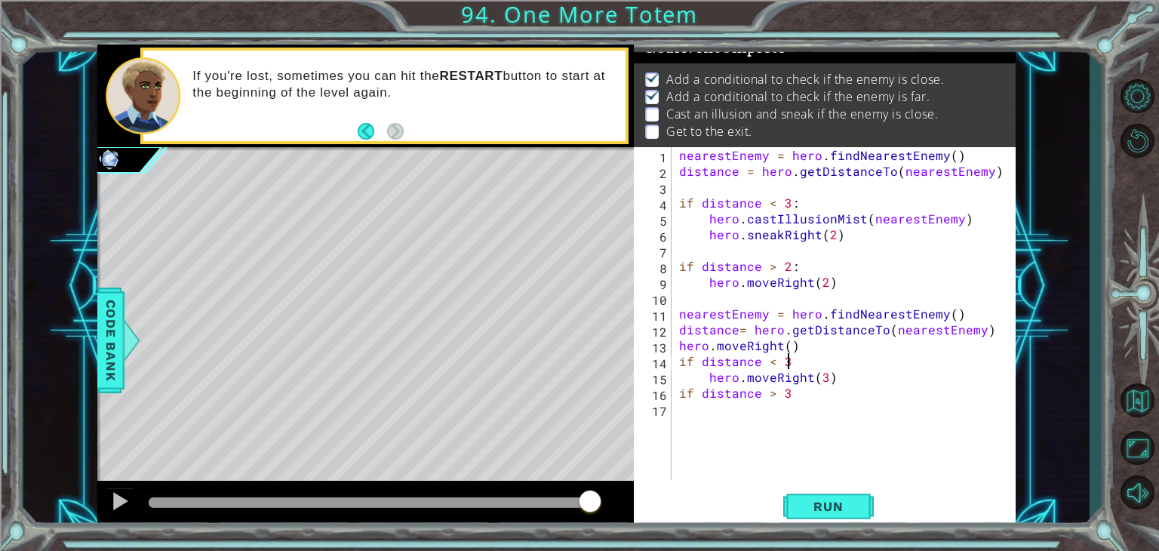
click at [792, 366] on div "nearestEnemy = hero . findNearestEnemy ( ) distance = hero . getDistanceTo ( ne…" at bounding box center [847, 329] width 343 height 364
click at [791, 396] on div "nearestEnemy = hero . findNearestEnemy ( ) distance = hero . getDistanceTo ( ne…" at bounding box center [847, 329] width 343 height 364
type textarea "if distance > 3:"
click at [733, 414] on div "nearestEnemy = hero . findNearestEnemy ( ) distance = hero . getDistanceTo ( ne…" at bounding box center [847, 329] width 343 height 364
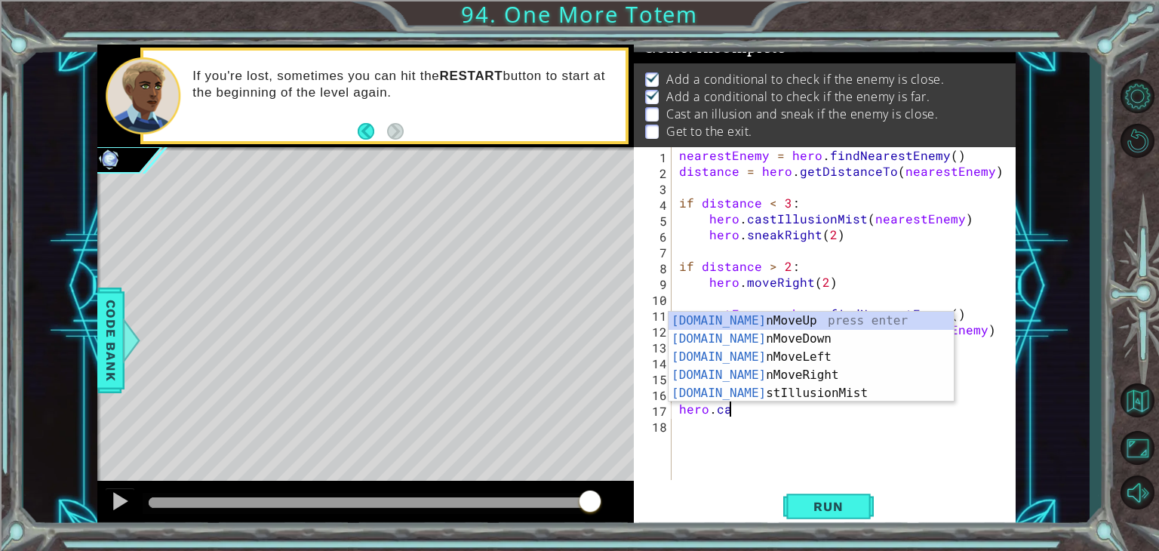
scroll to position [0, 2]
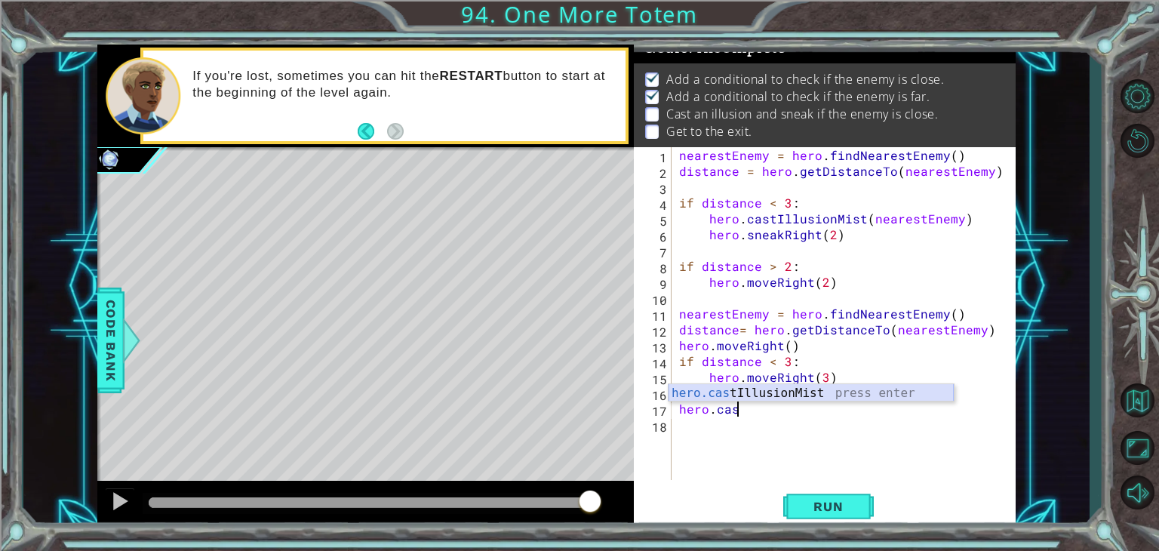
click at [730, 384] on div "hero.cas tIllusionMist press enter" at bounding box center [811, 411] width 285 height 54
type textarea "hero.castIllusionMist()"
click at [691, 436] on div "nearestEnemy = hero . findNearestEnemy ( ) distance = hero . getDistanceTo ( ne…" at bounding box center [847, 329] width 343 height 364
type textarea "h"
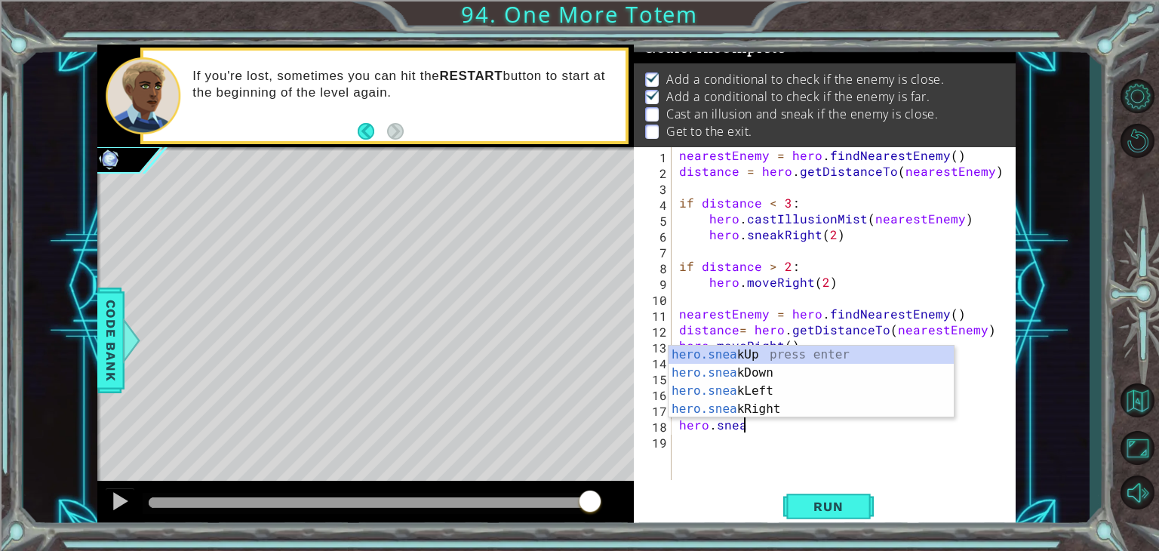
scroll to position [0, 3]
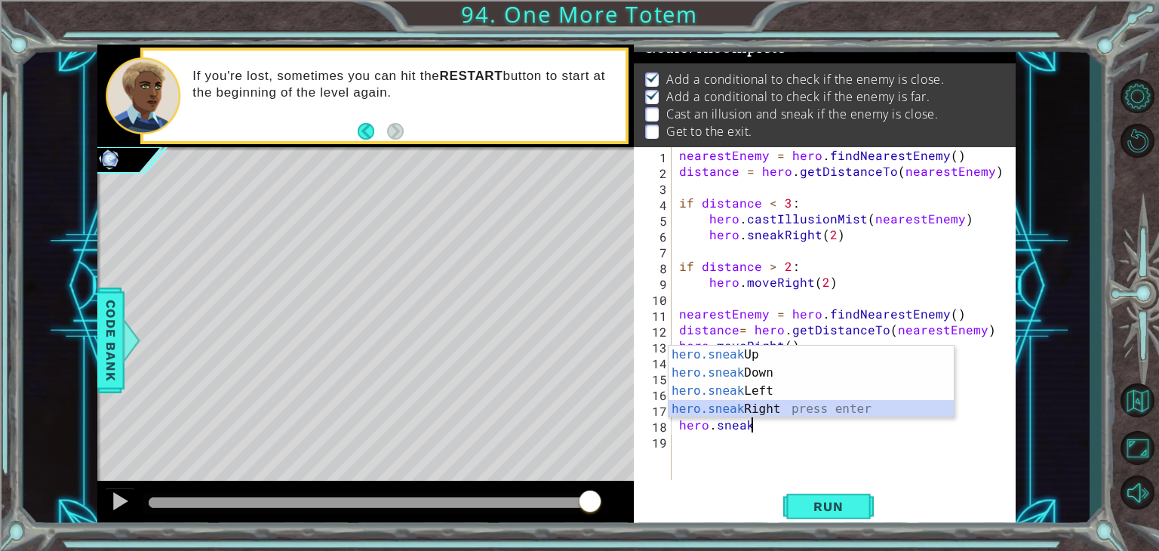
click at [728, 408] on div "hero.sneak Up press enter hero.sneak Down press enter hero.sneak Left press ent…" at bounding box center [811, 400] width 285 height 109
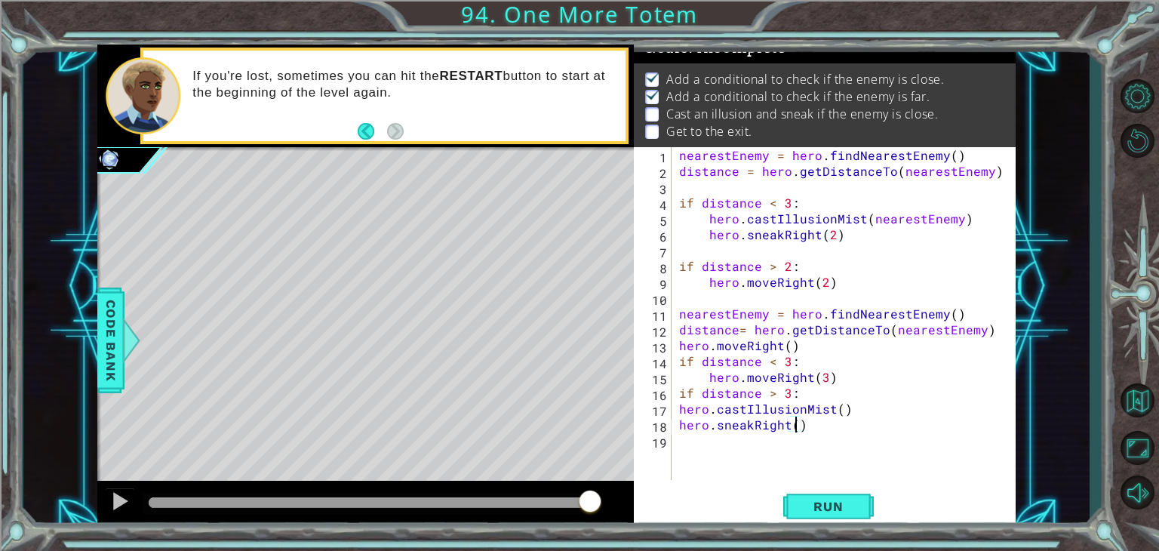
scroll to position [0, 7]
click at [679, 417] on div "nearestEnemy = hero . findNearestEnemy ( ) distance = hero . getDistanceTo ( ne…" at bounding box center [847, 329] width 343 height 364
click at [678, 409] on div "nearestEnemy = hero . findNearestEnemy ( ) distance = hero . getDistanceTo ( ne…" at bounding box center [847, 329] width 343 height 364
click at [678, 429] on div "nearestEnemy = hero . findNearestEnemy ( ) distance = hero . getDistanceTo ( ne…" at bounding box center [847, 329] width 343 height 364
click at [788, 514] on button "Run" at bounding box center [828, 506] width 91 height 38
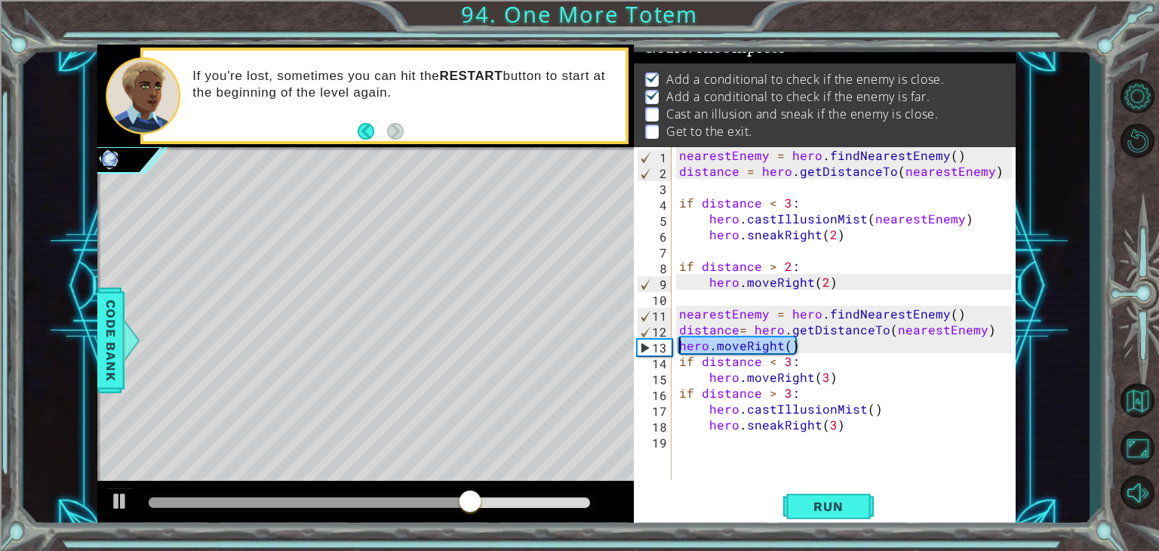
drag, startPoint x: 797, startPoint y: 350, endPoint x: 681, endPoint y: 337, distance: 116.2
click at [681, 337] on div "nearestEnemy = hero . findNearestEnemy ( ) distance = hero . getDistanceTo ( ne…" at bounding box center [847, 329] width 343 height 364
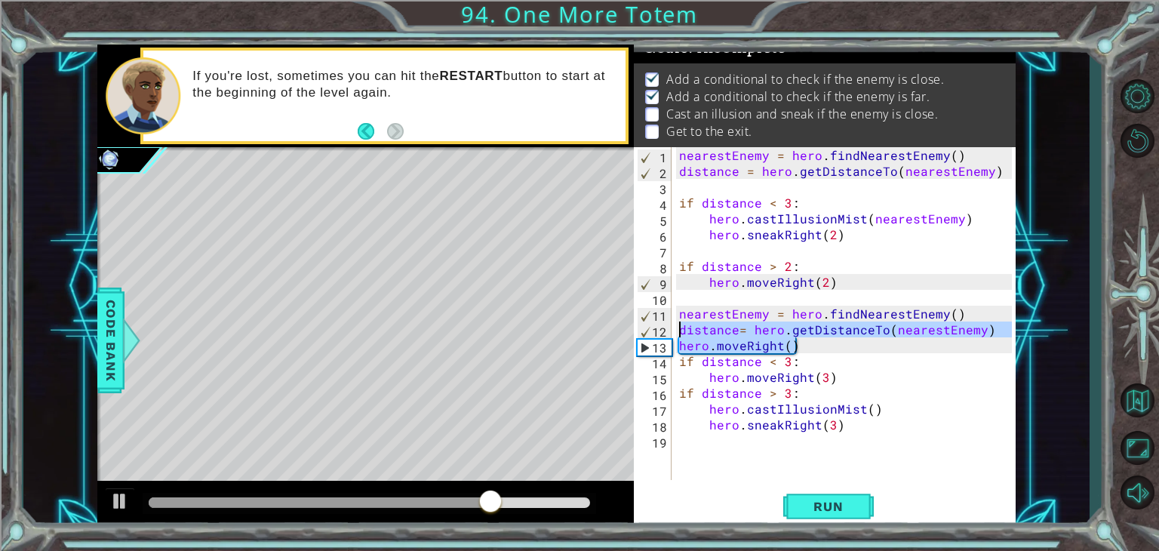
click at [680, 346] on div "nearestEnemy = hero . findNearestEnemy ( ) distance = hero . getDistanceTo ( ne…" at bounding box center [844, 313] width 336 height 333
type textarea "hero.moveRight()"
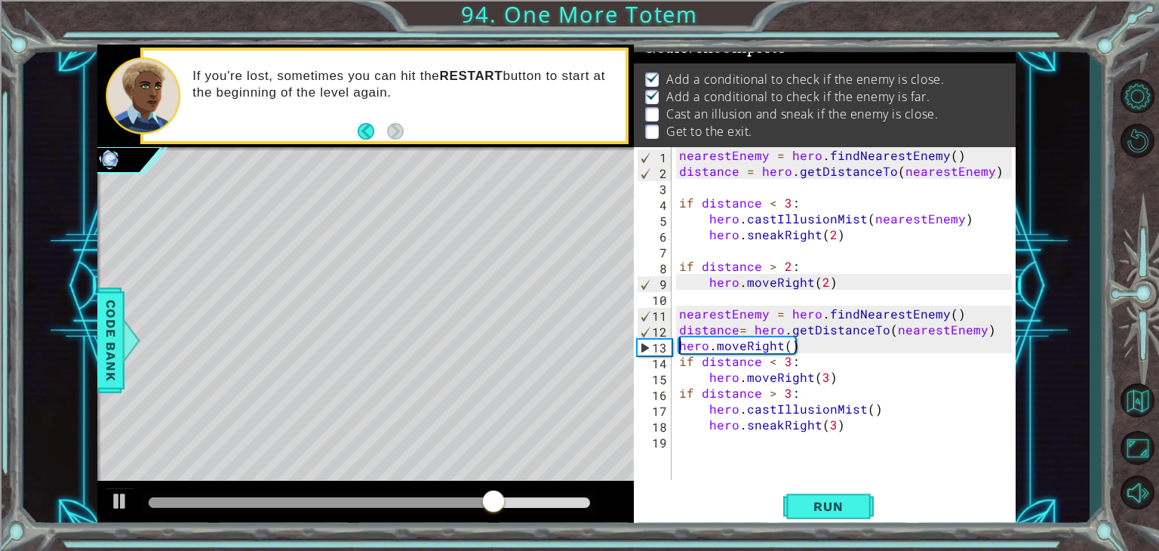
scroll to position [0, 6]
drag, startPoint x: 679, startPoint y: 345, endPoint x: 797, endPoint y: 348, distance: 117.8
click at [797, 348] on div "nearestEnemy = hero . findNearestEnemy ( ) distance = hero . getDistanceTo ( ne…" at bounding box center [847, 329] width 343 height 364
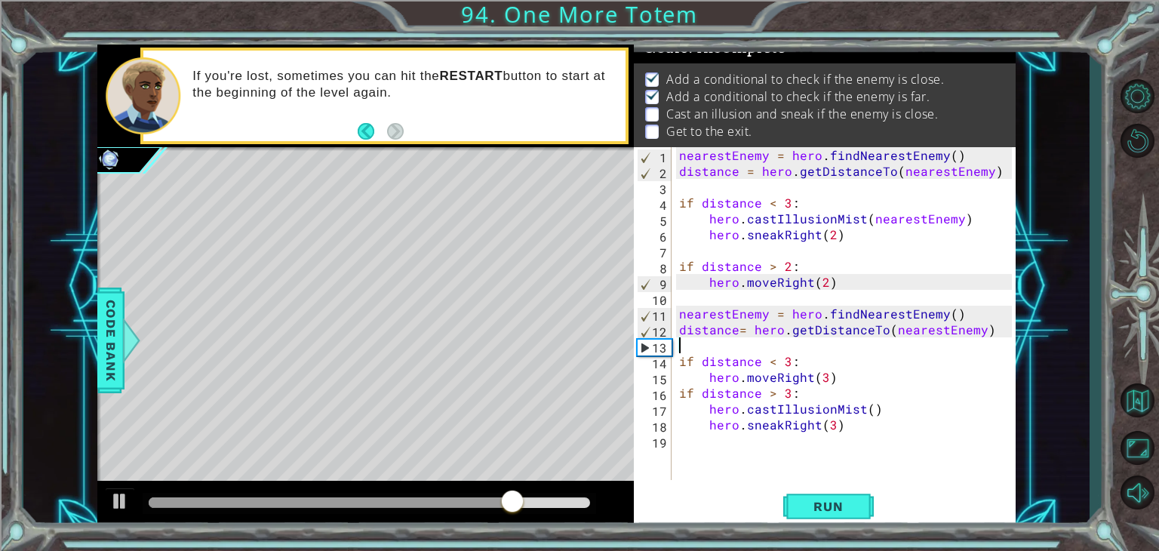
scroll to position [0, 0]
click at [821, 281] on div "nearestEnemy = hero . findNearestEnemy ( ) distance = hero . getDistanceTo ( ne…" at bounding box center [847, 329] width 343 height 364
type textarea "hero.moveRight(3)"
click at [825, 492] on button "Run" at bounding box center [828, 506] width 91 height 38
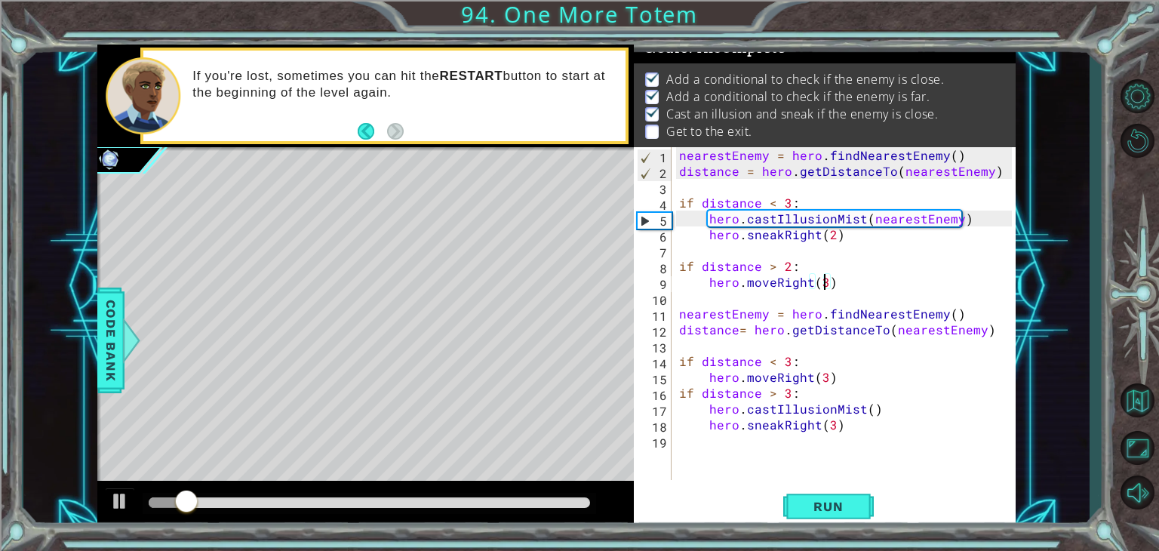
click at [830, 243] on div "nearestEnemy = hero . findNearestEnemy ( ) distance = hero . getDistanceTo ( ne…" at bounding box center [847, 329] width 343 height 364
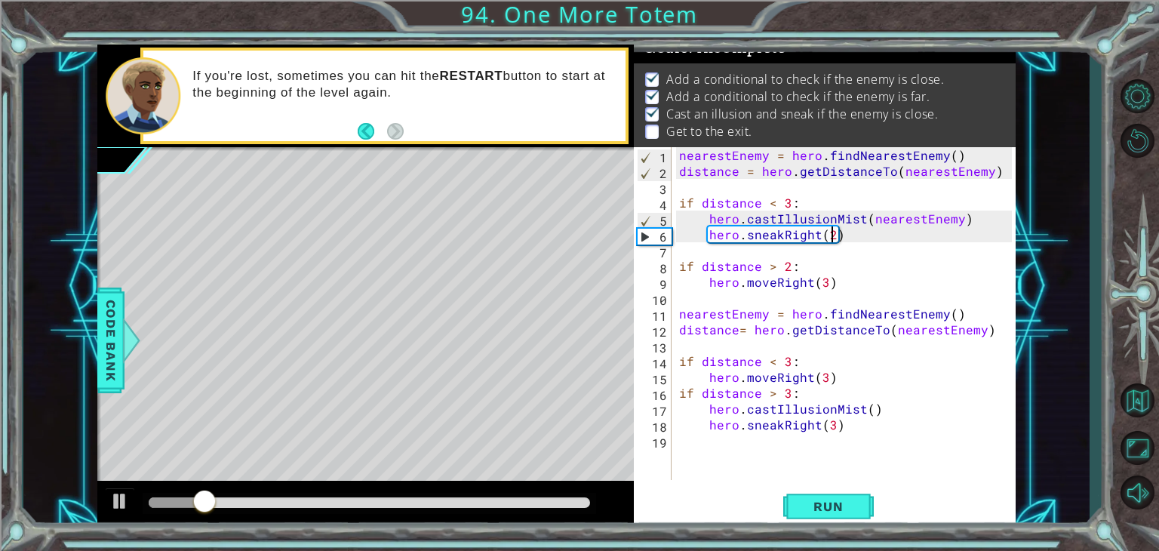
click at [830, 236] on div "nearestEnemy = hero . findNearestEnemy ( ) distance = hero . getDistanceTo ( ne…" at bounding box center [847, 329] width 343 height 364
click at [854, 505] on span "Run" at bounding box center [828, 506] width 60 height 15
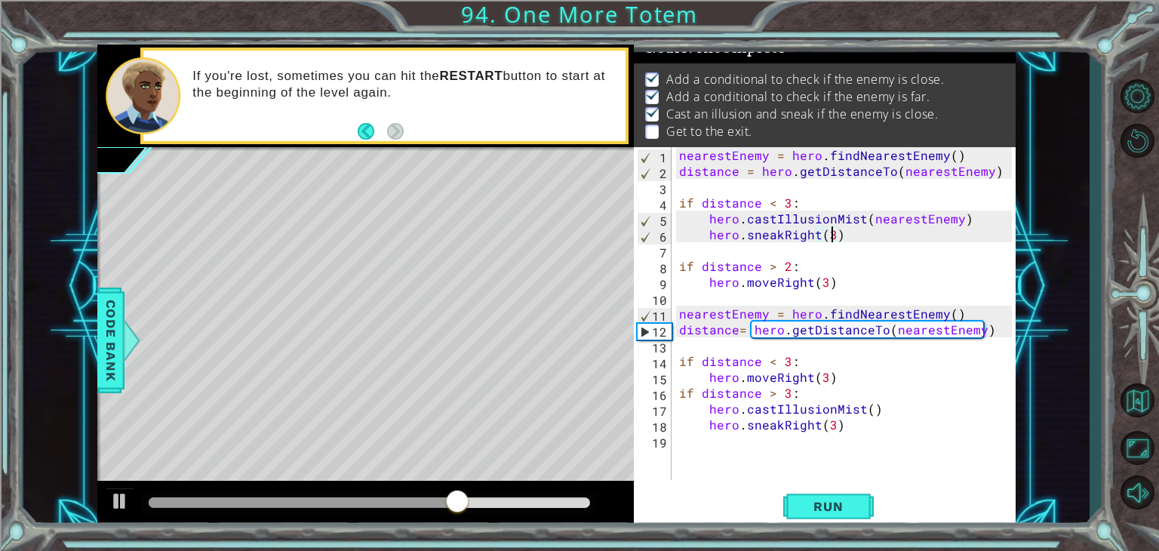
click at [709, 379] on div "nearestEnemy = hero . findNearestEnemy ( ) distance = hero . getDistanceTo ( ne…" at bounding box center [847, 329] width 343 height 364
click at [706, 408] on div "nearestEnemy = hero . findNearestEnemy ( ) distance = hero . getDistanceTo ( ne…" at bounding box center [847, 329] width 343 height 364
type textarea "hero.castIllusionMist()"
